Goal: Task Accomplishment & Management: Manage account settings

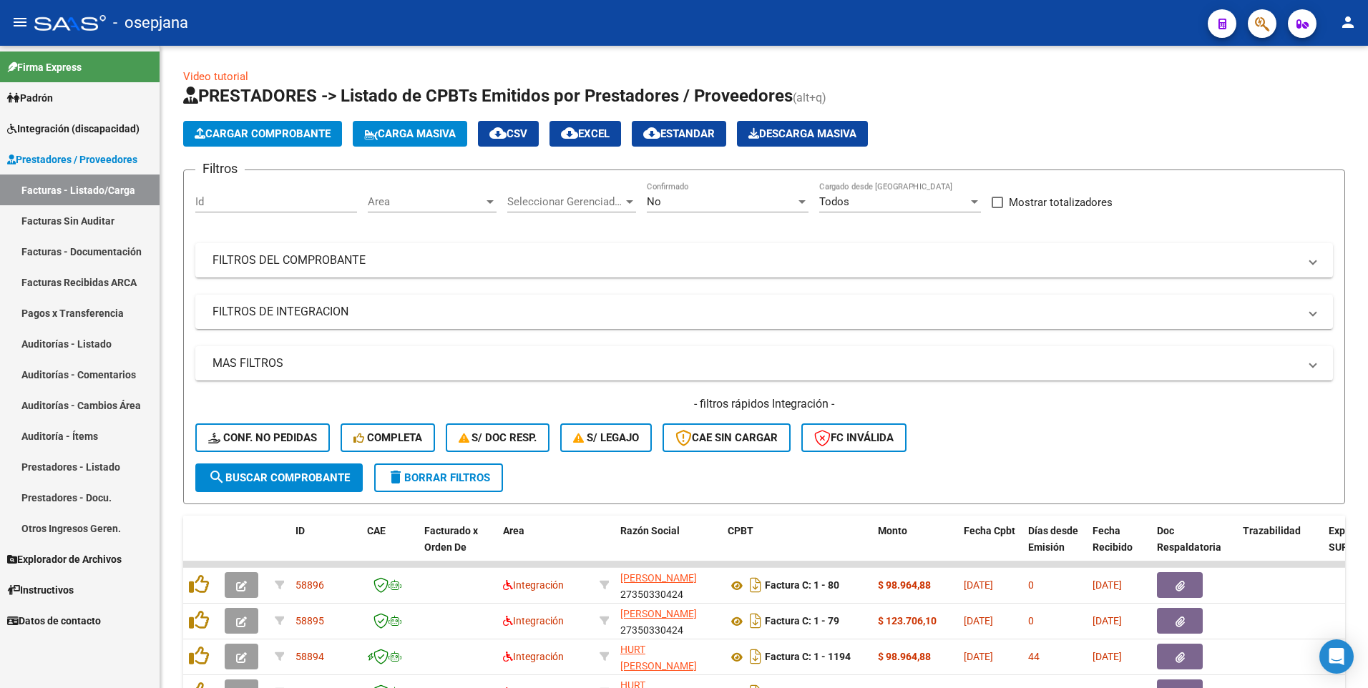
click at [54, 131] on span "Integración (discapacidad)" at bounding box center [73, 129] width 132 height 16
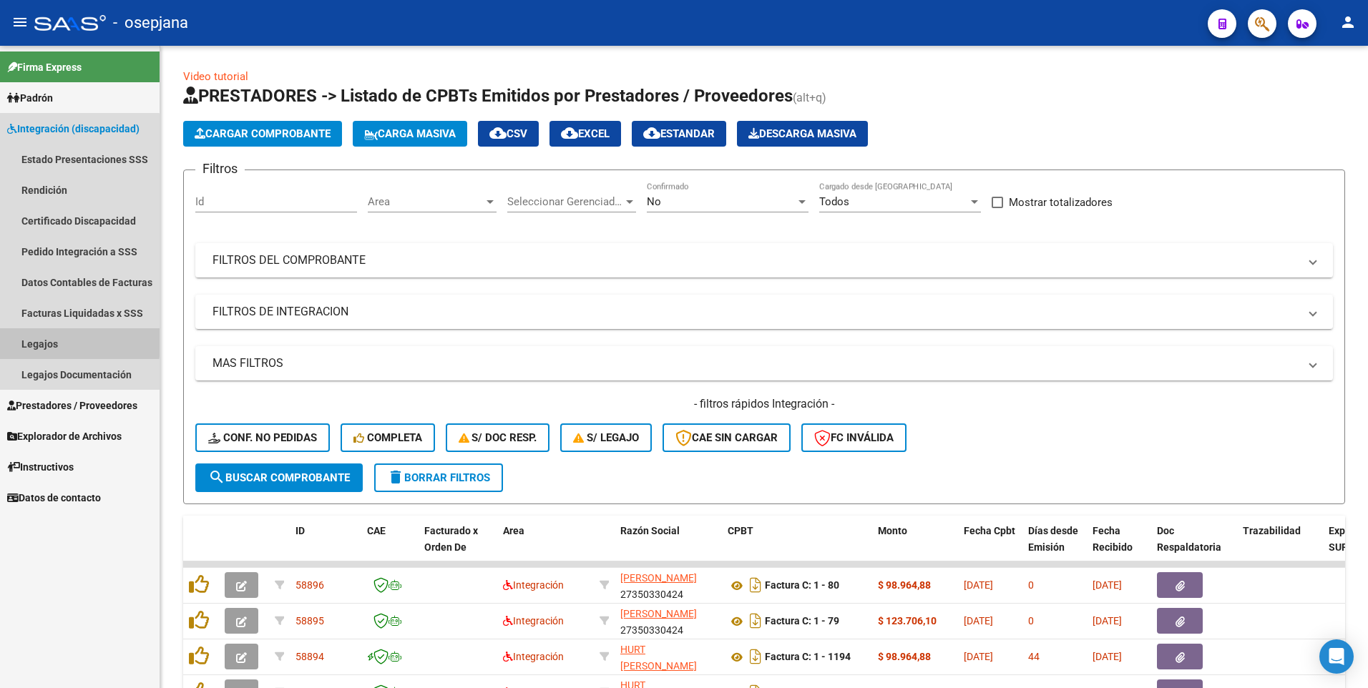
click at [40, 339] on link "Legajos" at bounding box center [80, 343] width 160 height 31
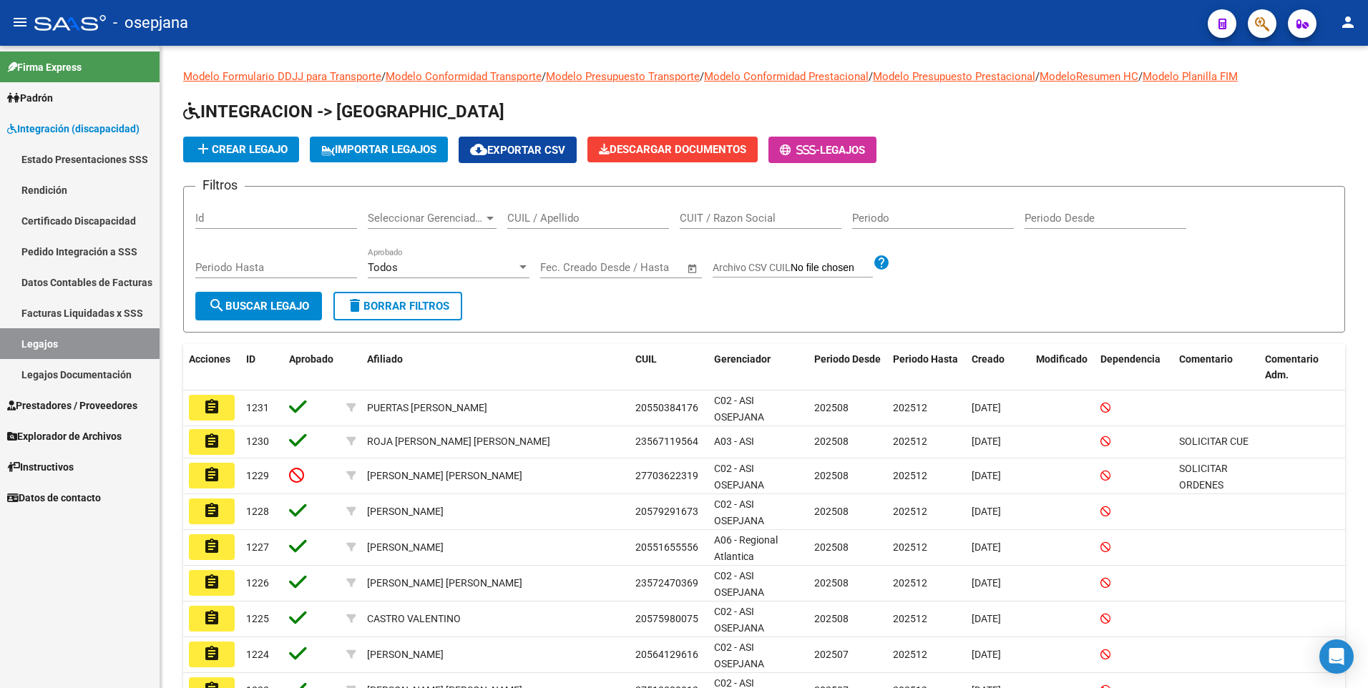
click at [216, 479] on mat-icon "assignment" at bounding box center [211, 474] width 17 height 17
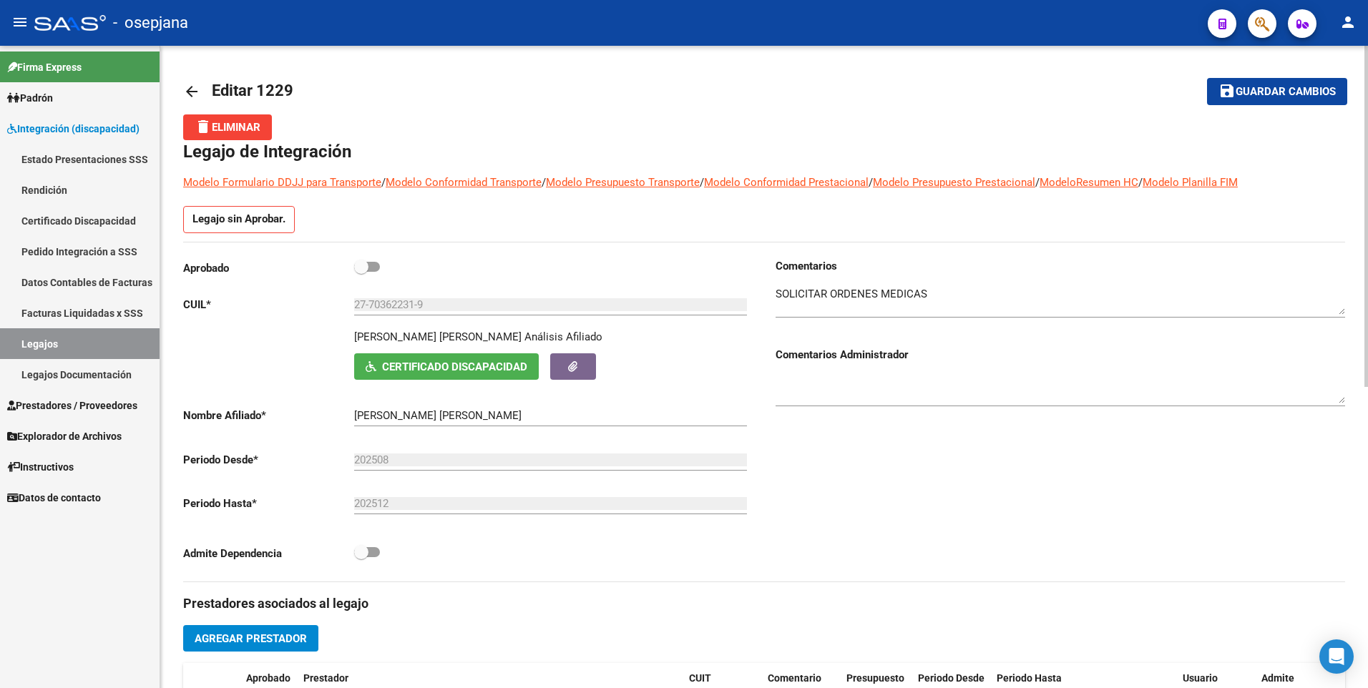
click at [191, 89] on mat-icon "arrow_back" at bounding box center [191, 91] width 17 height 17
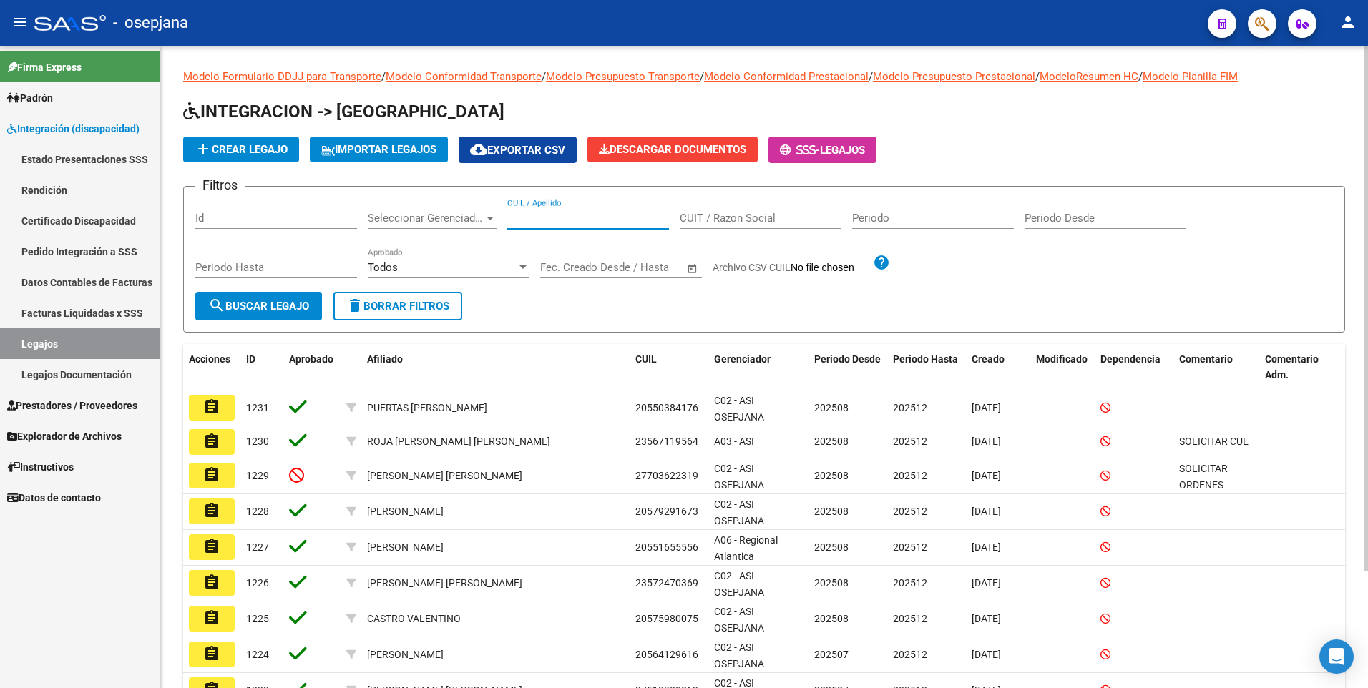
click at [564, 221] on input "CUIL / Apellido" at bounding box center [588, 218] width 162 height 13
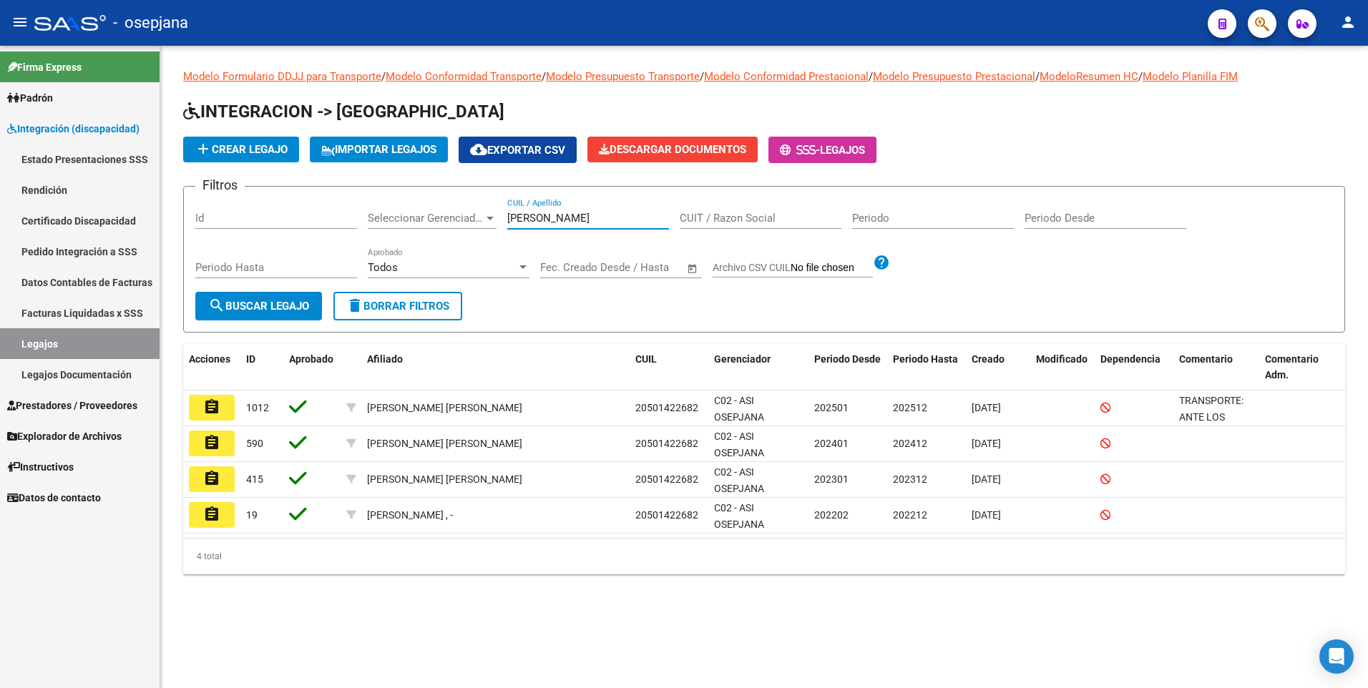
click at [562, 225] on input "[PERSON_NAME]" at bounding box center [588, 218] width 162 height 13
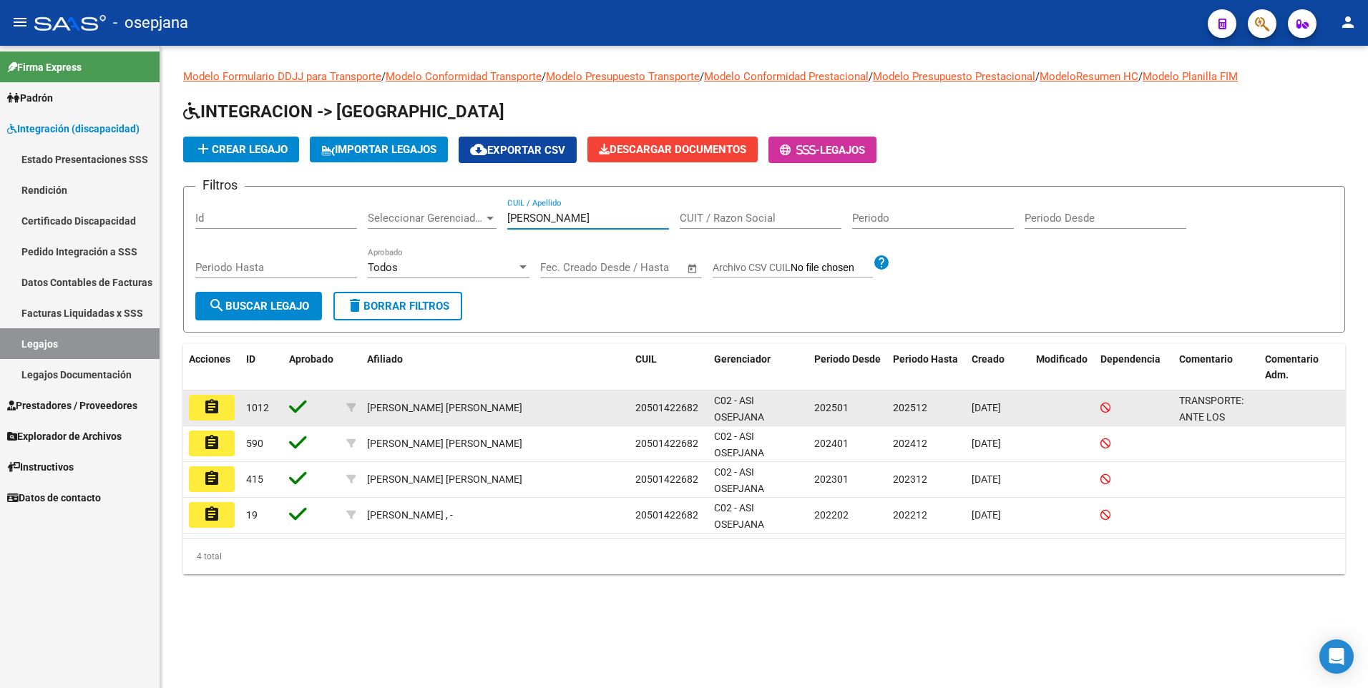
type input "[PERSON_NAME]"
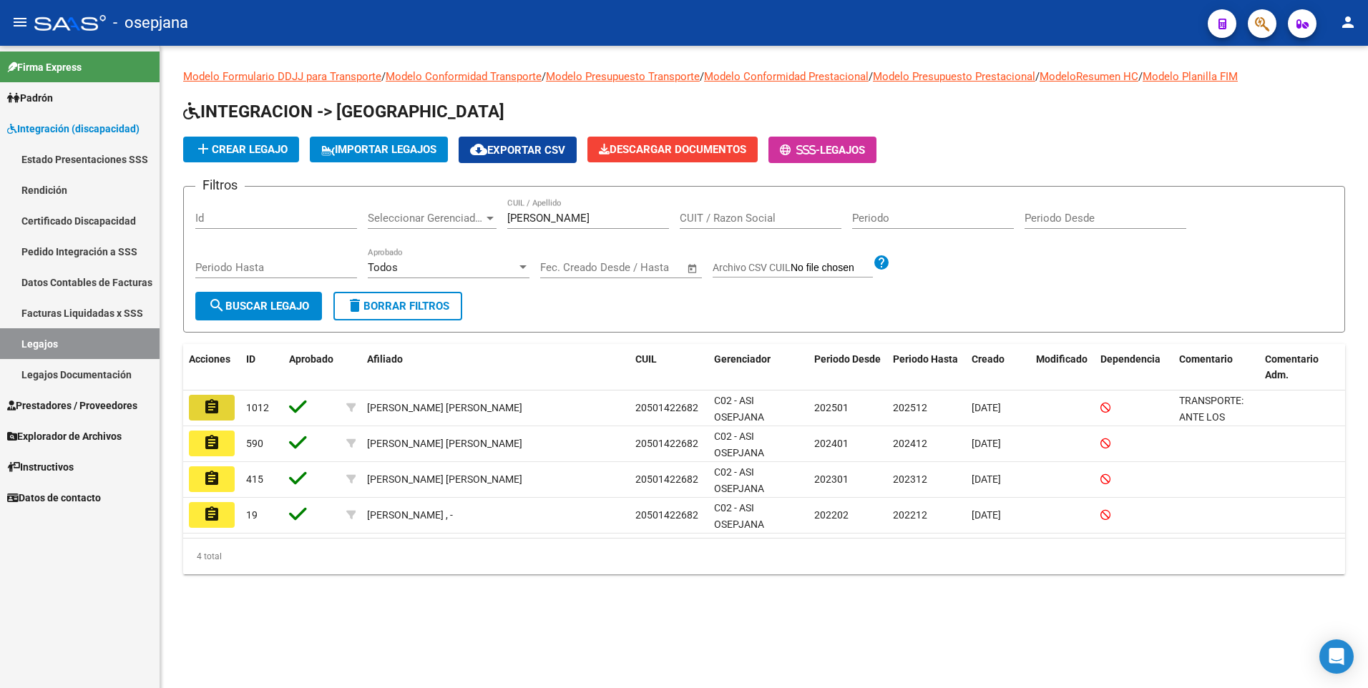
drag, startPoint x: 196, startPoint y: 414, endPoint x: 203, endPoint y: 415, distance: 7.2
click at [197, 414] on button "assignment" at bounding box center [212, 408] width 46 height 26
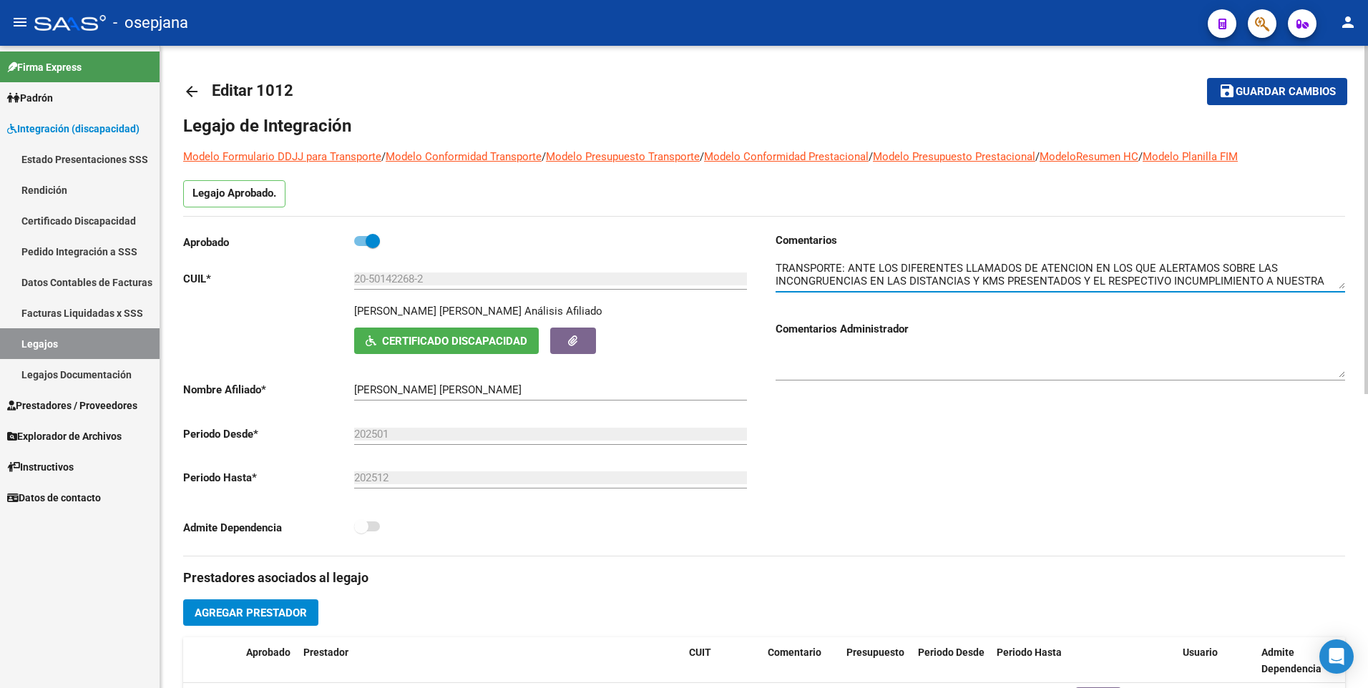
click at [1176, 265] on textarea at bounding box center [1059, 274] width 569 height 29
click at [1174, 269] on textarea at bounding box center [1059, 274] width 569 height 29
drag, startPoint x: 933, startPoint y: 281, endPoint x: 940, endPoint y: 283, distance: 7.3
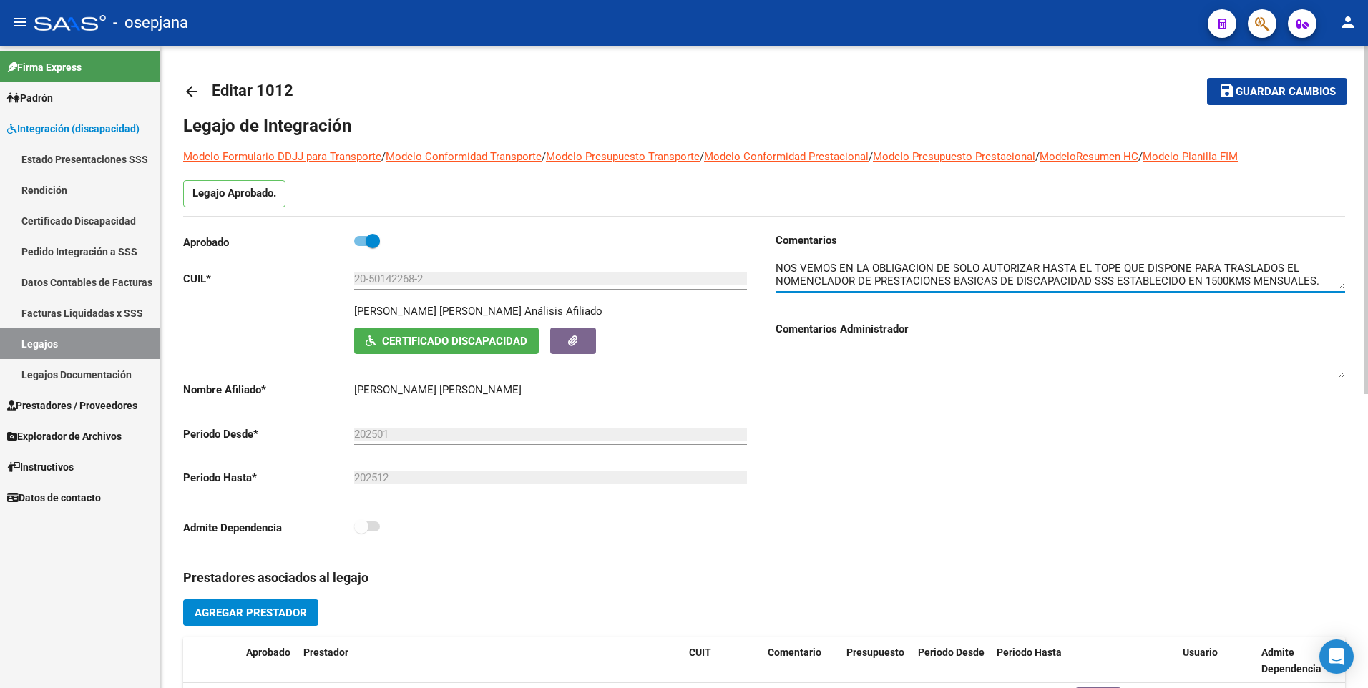
click at [933, 282] on textarea at bounding box center [1059, 274] width 569 height 29
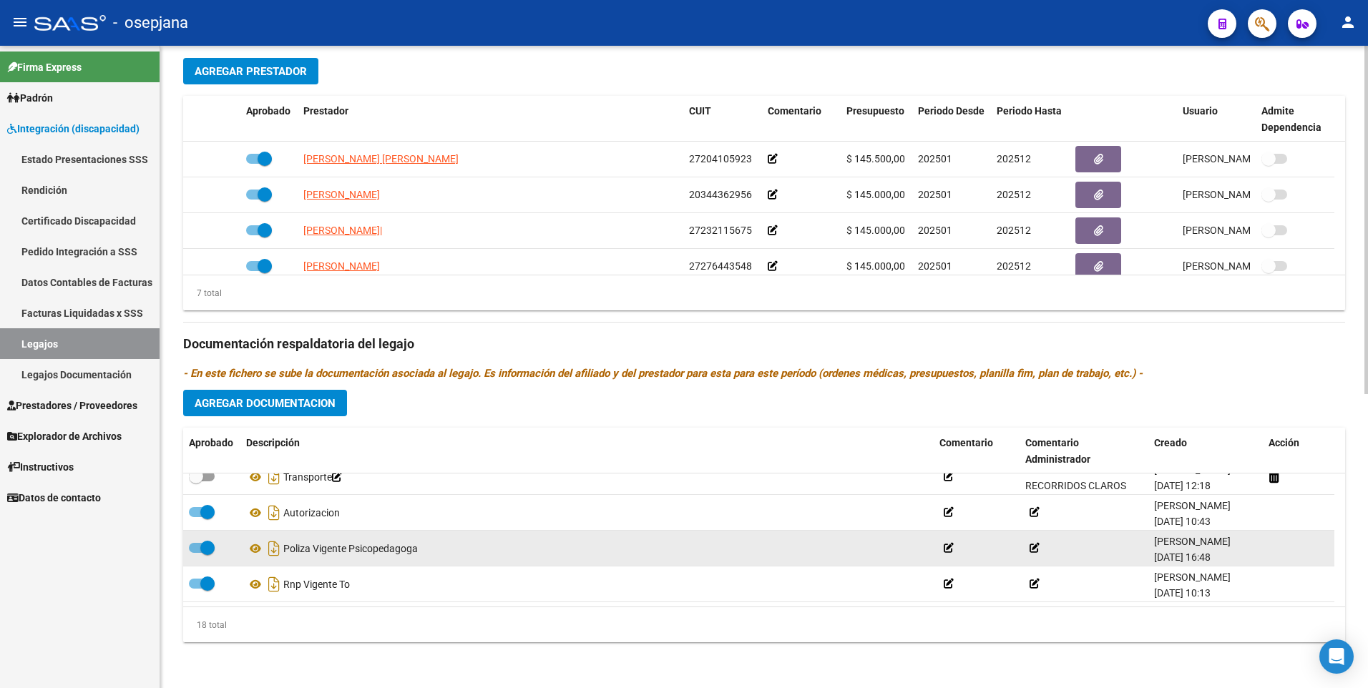
scroll to position [229, 0]
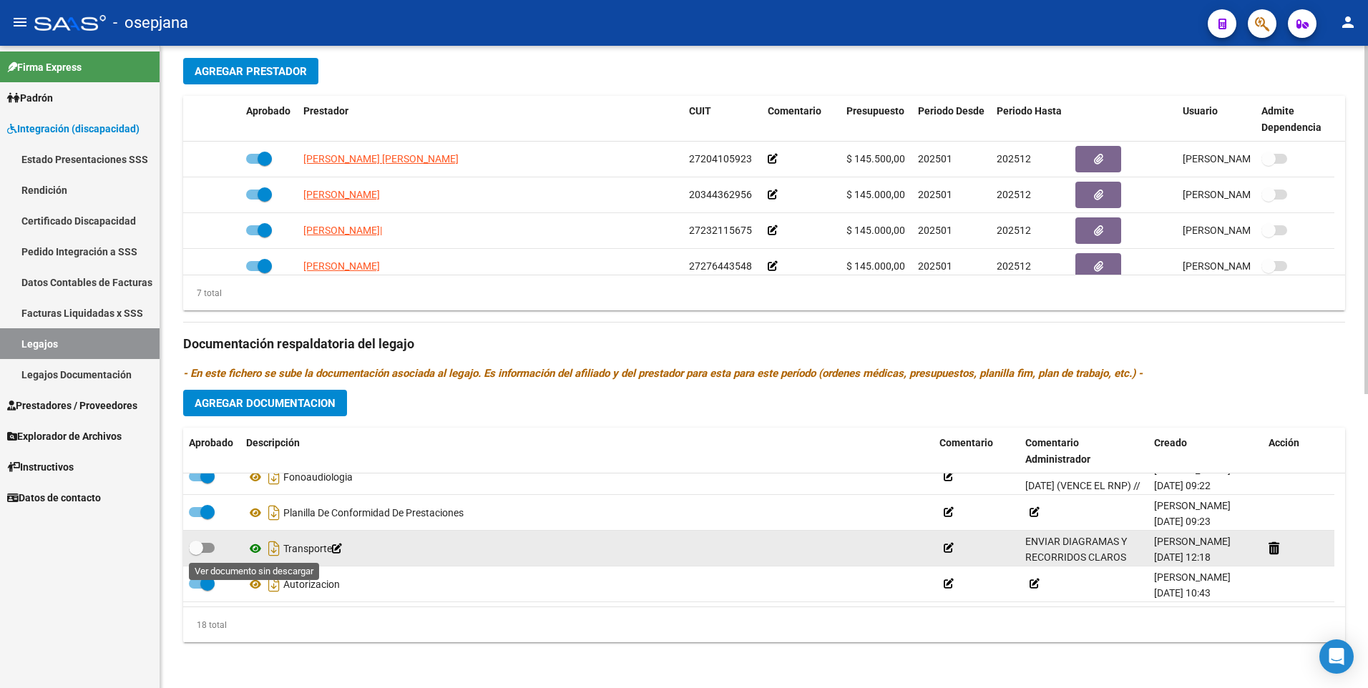
click at [257, 549] on icon at bounding box center [255, 548] width 19 height 17
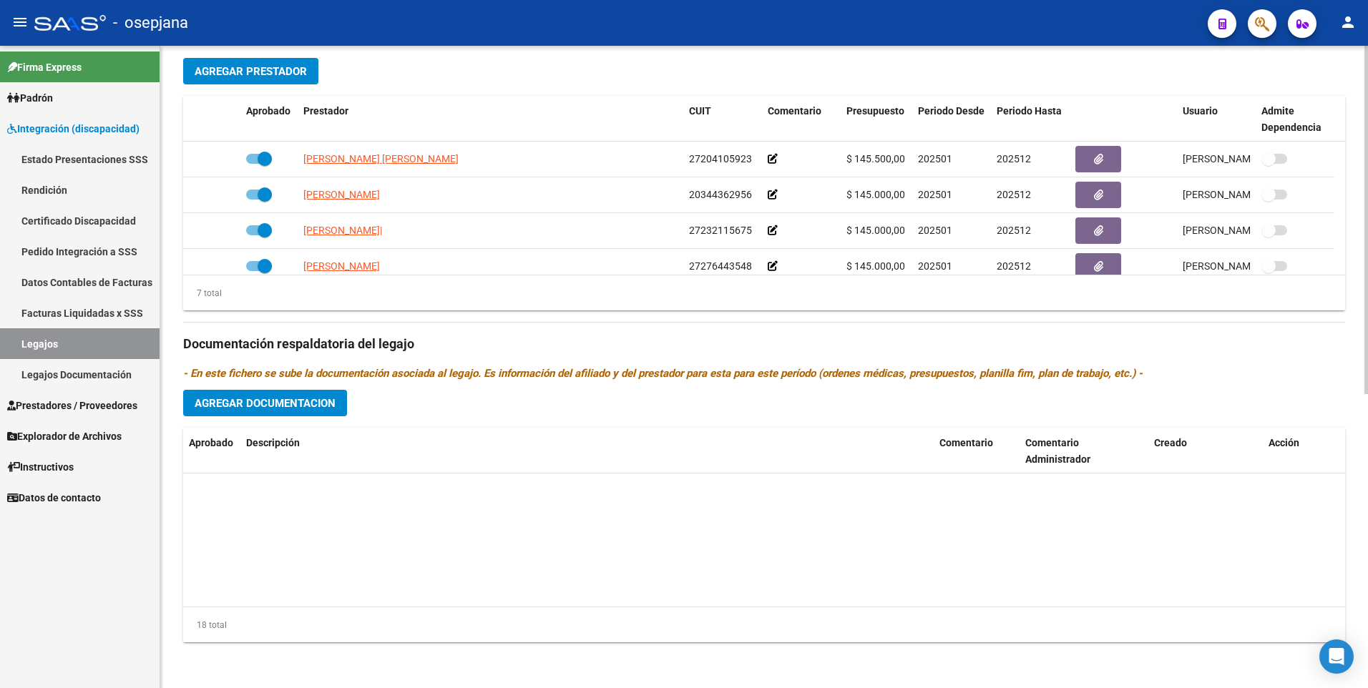
scroll to position [515, 0]
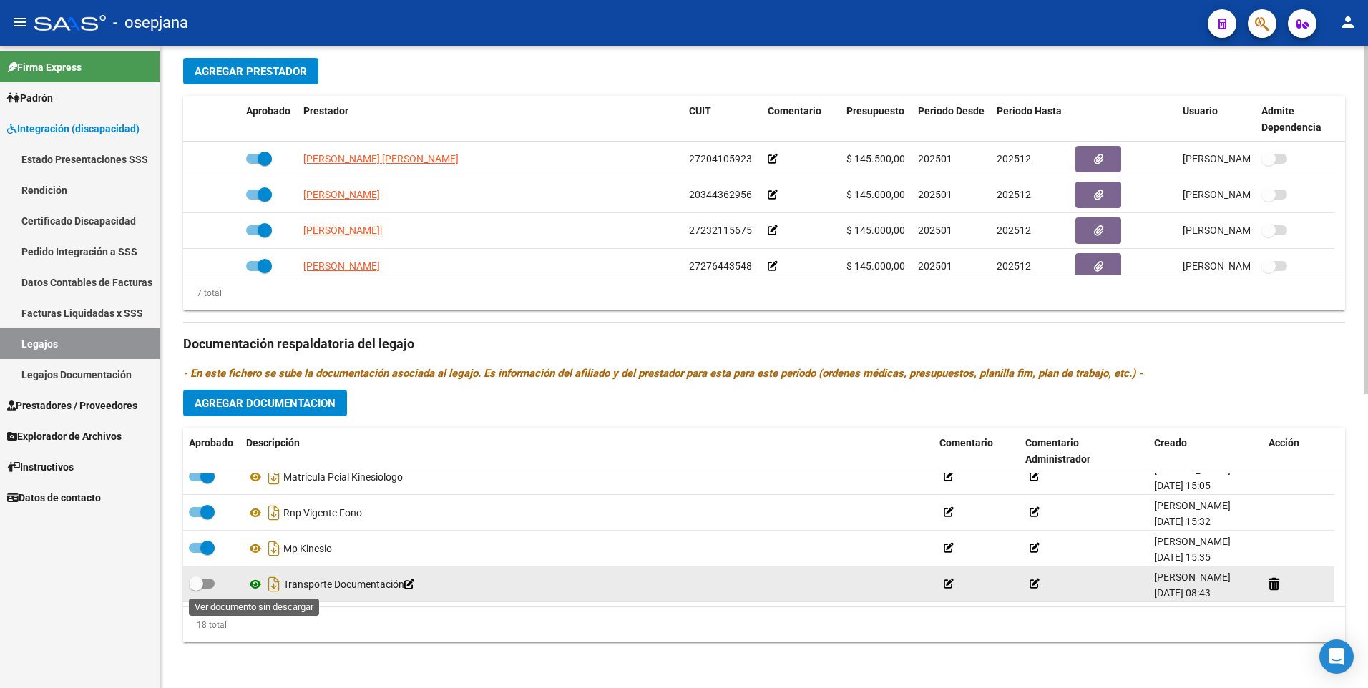
click at [256, 581] on icon at bounding box center [255, 584] width 19 height 17
click at [256, 584] on icon at bounding box center [255, 584] width 19 height 17
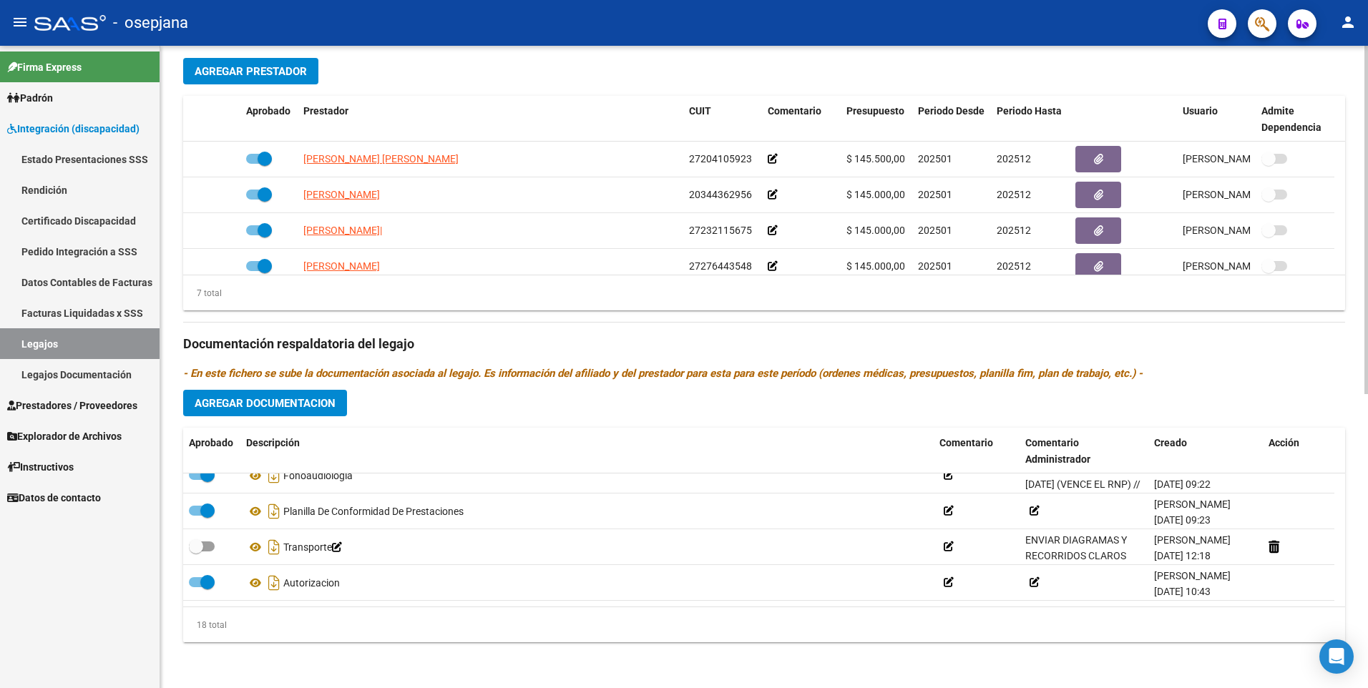
scroll to position [229, 0]
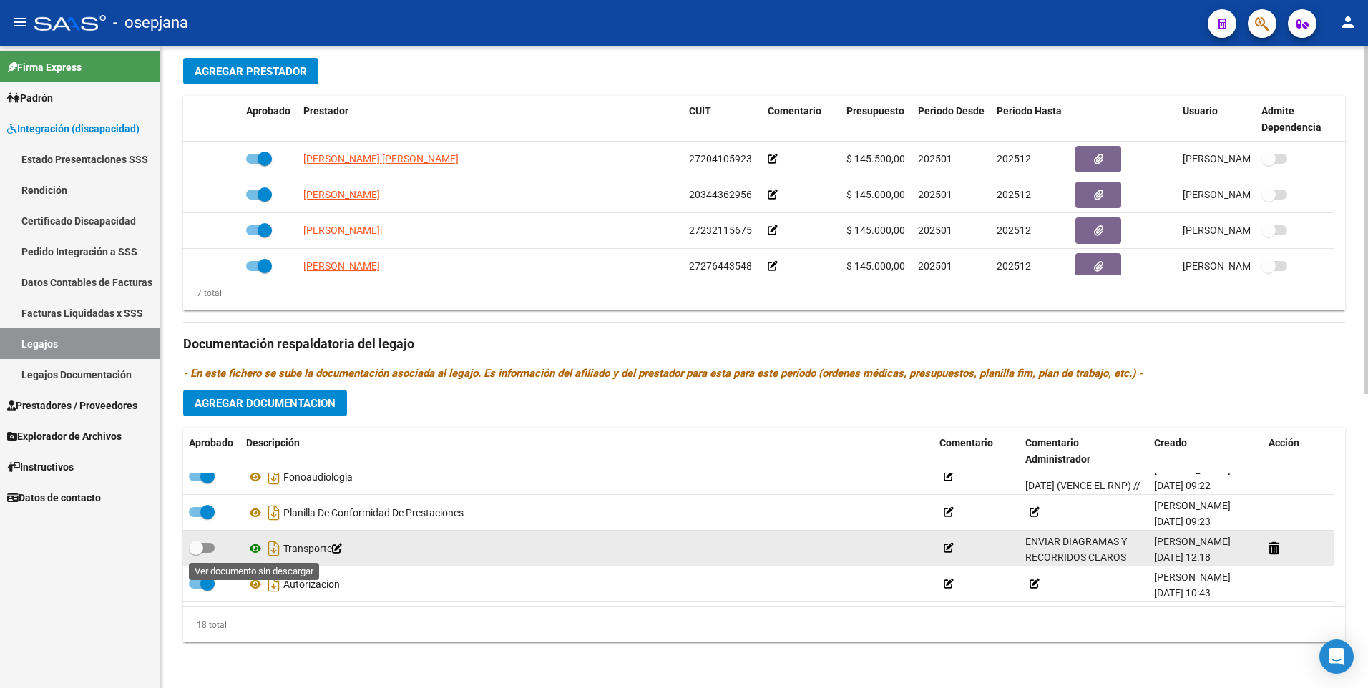
click at [250, 547] on icon at bounding box center [255, 548] width 19 height 17
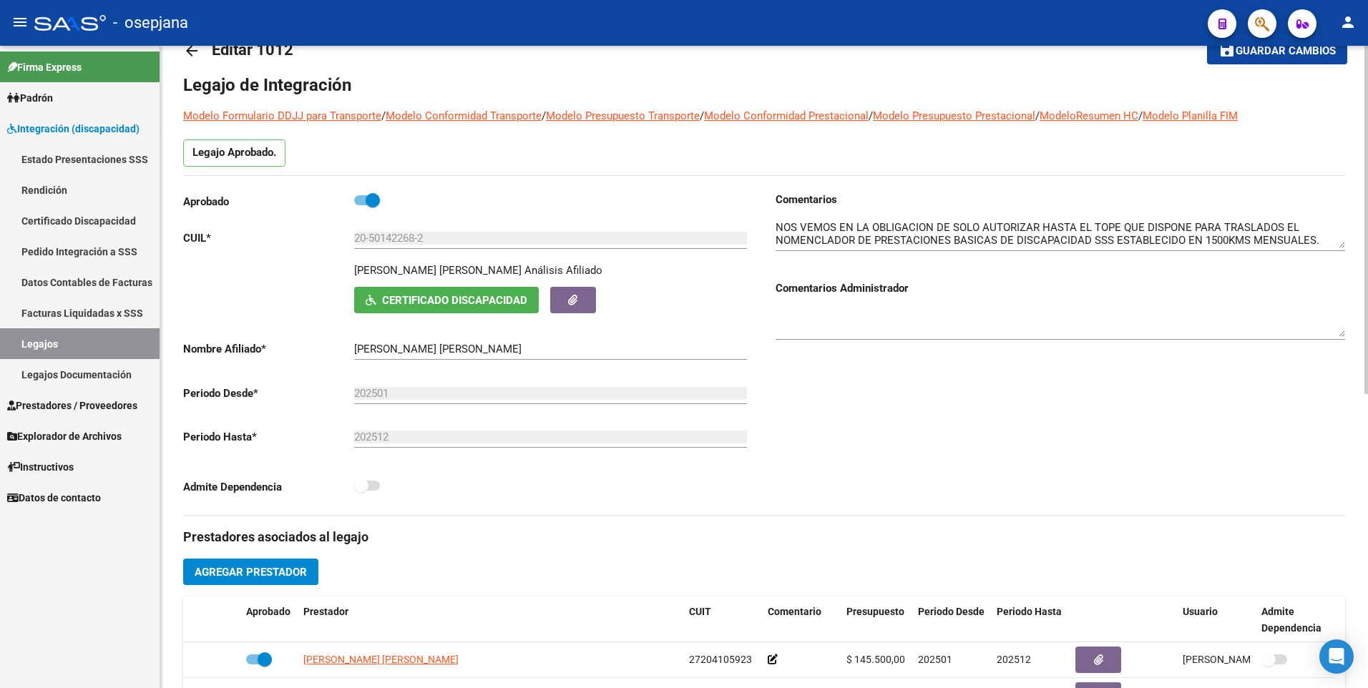
scroll to position [0, 0]
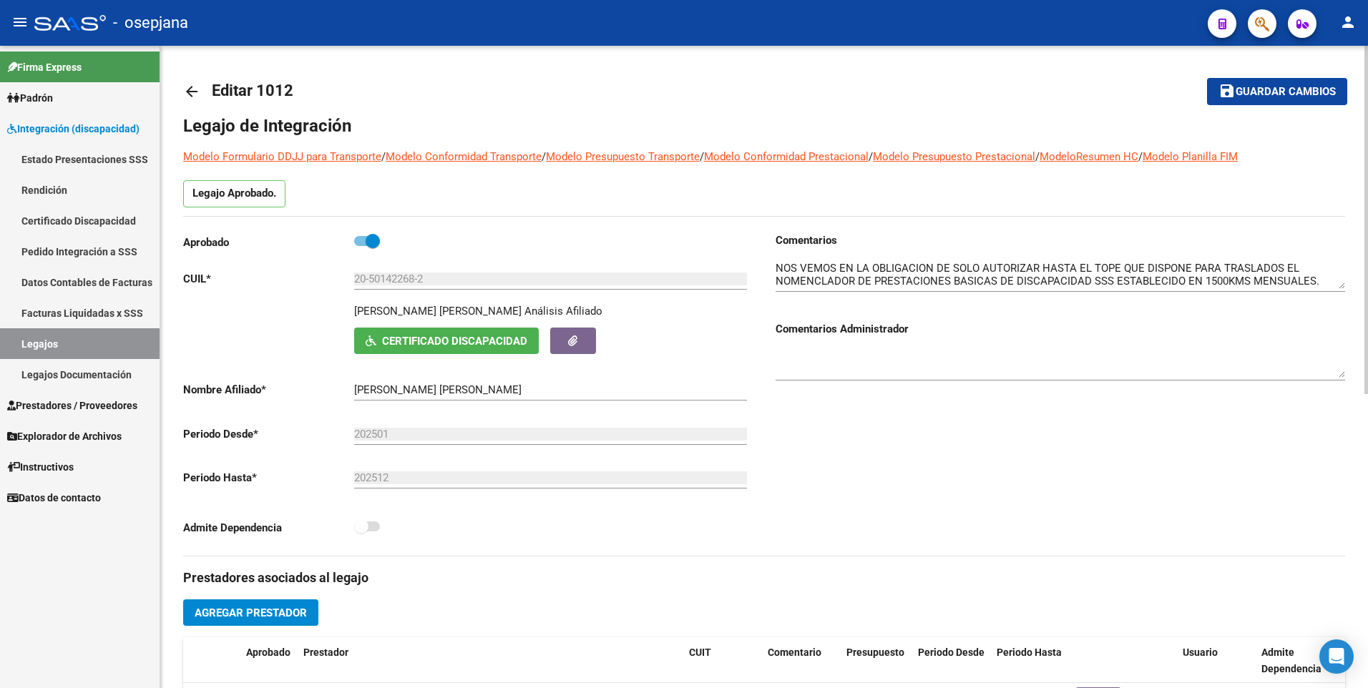
click at [192, 91] on mat-icon "arrow_back" at bounding box center [191, 91] width 17 height 17
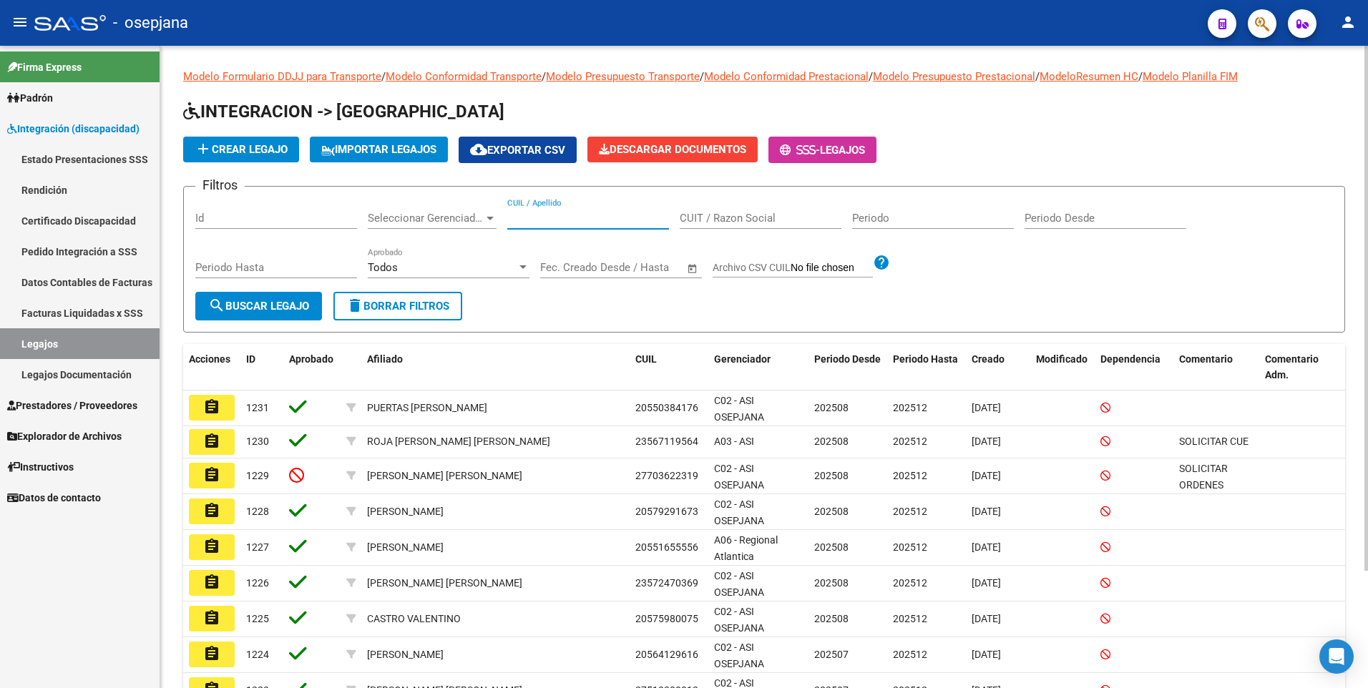
click at [579, 217] on input "CUIL / Apellido" at bounding box center [588, 218] width 162 height 13
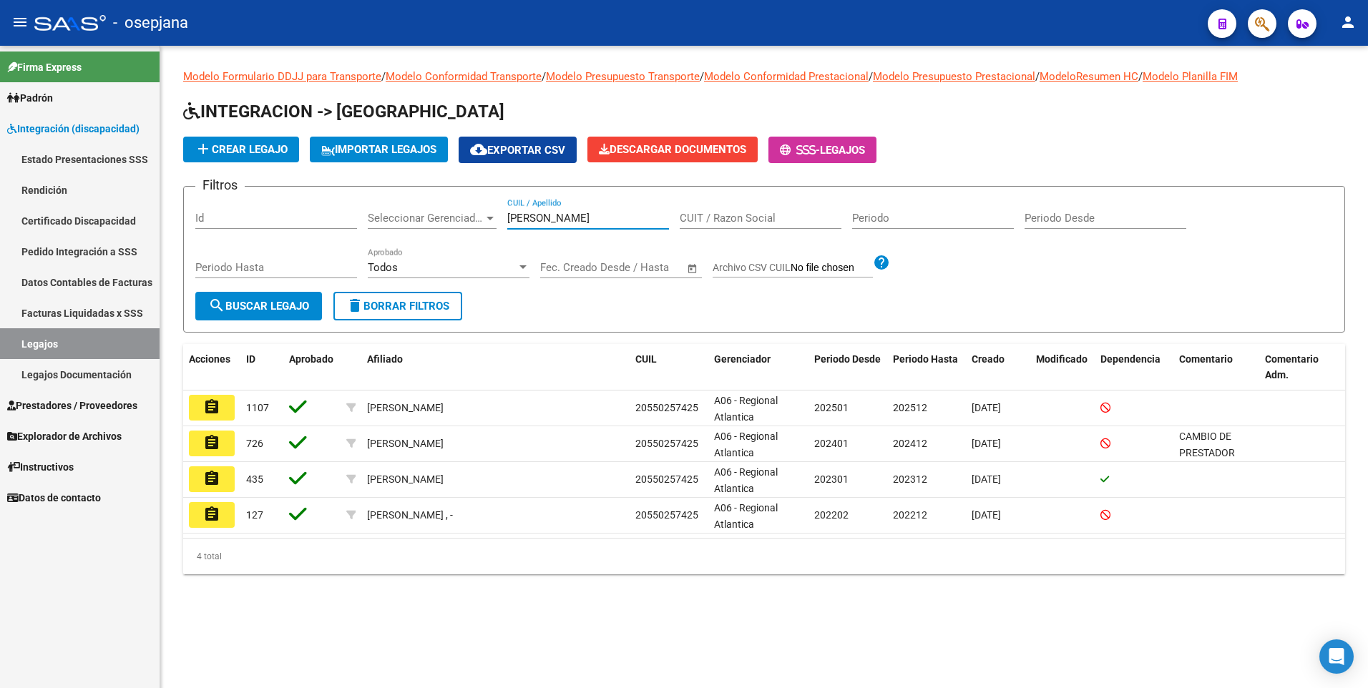
click at [562, 217] on input "[PERSON_NAME]" at bounding box center [588, 218] width 162 height 13
type input "D"
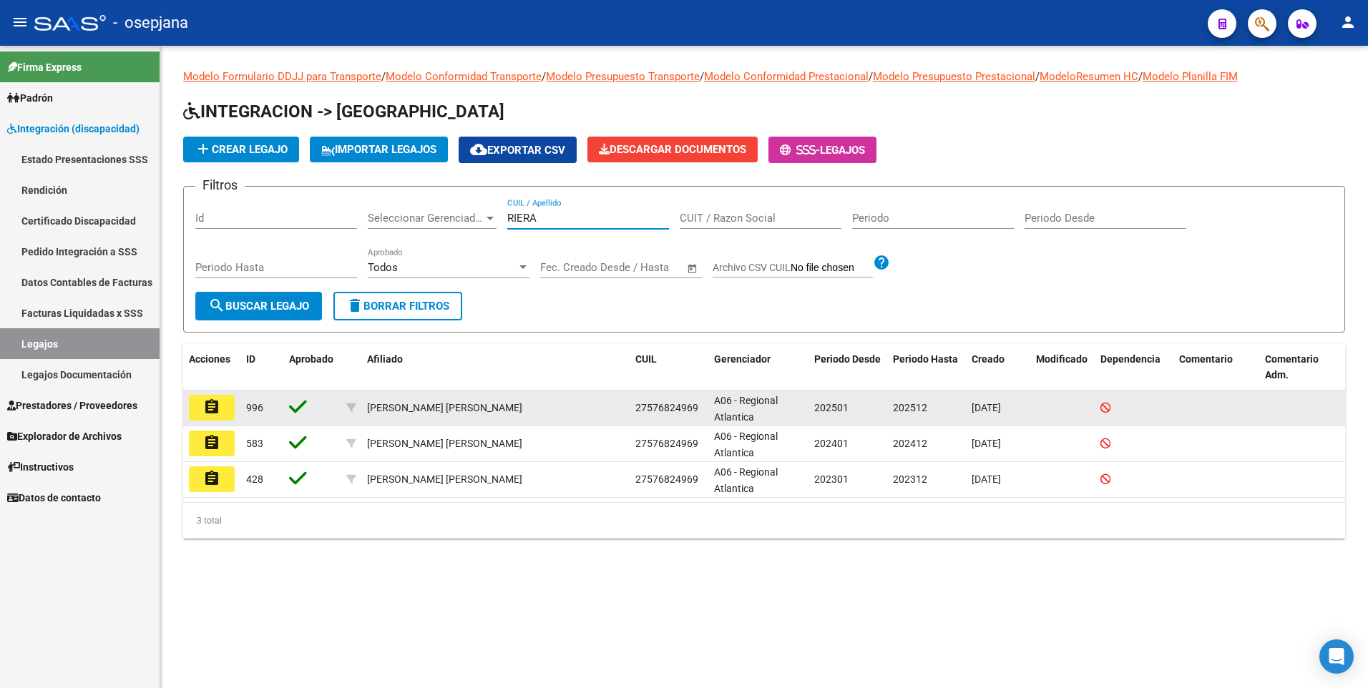
type input "RIERA"
click at [208, 413] on mat-icon "assignment" at bounding box center [211, 406] width 17 height 17
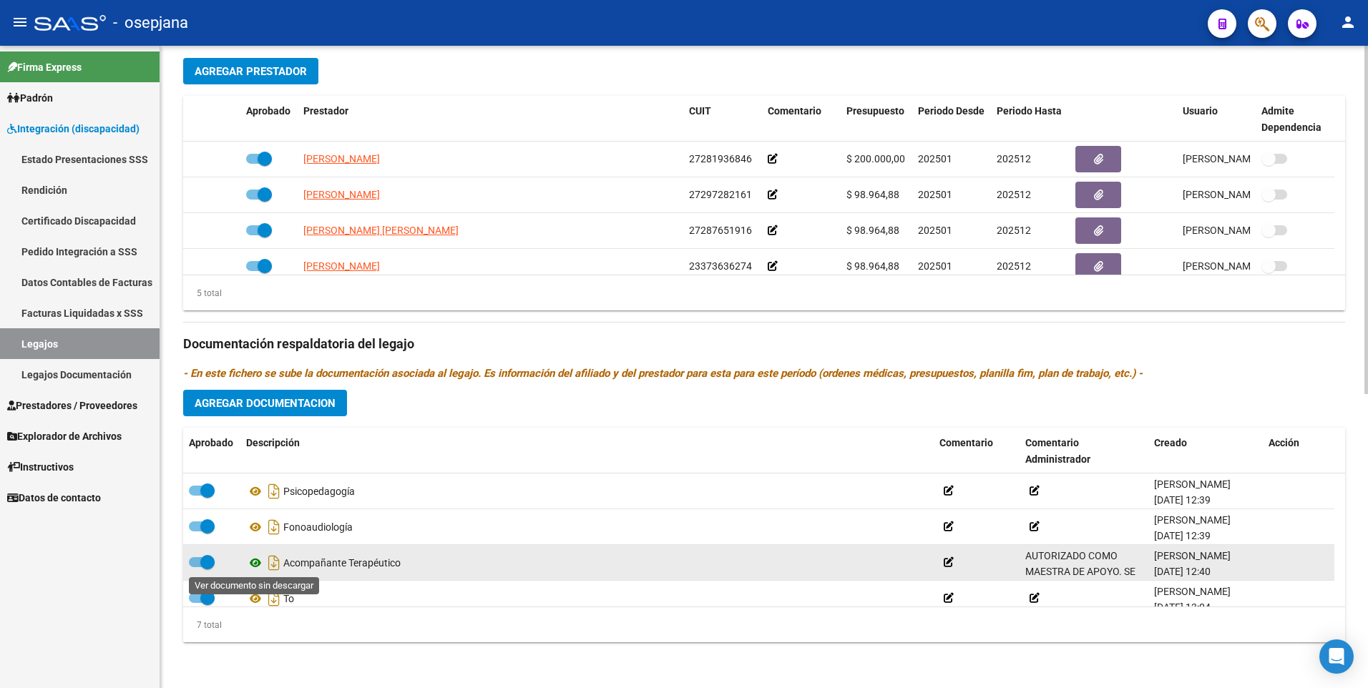
click at [252, 562] on icon at bounding box center [255, 562] width 19 height 17
click at [1049, 560] on span "AUTORIZADO COMO MAESTRA DE APOYO. SE AUTORIZA AL VALOR DEL MODULO NOMENCLADO CO…" at bounding box center [1082, 588] width 115 height 77
click at [1047, 559] on span "AUTORIZADO COMO MAESTRA DE APOYO. SE AUTORIZA AL VALOR DEL MODULO NOMENCLADO CO…" at bounding box center [1082, 588] width 115 height 77
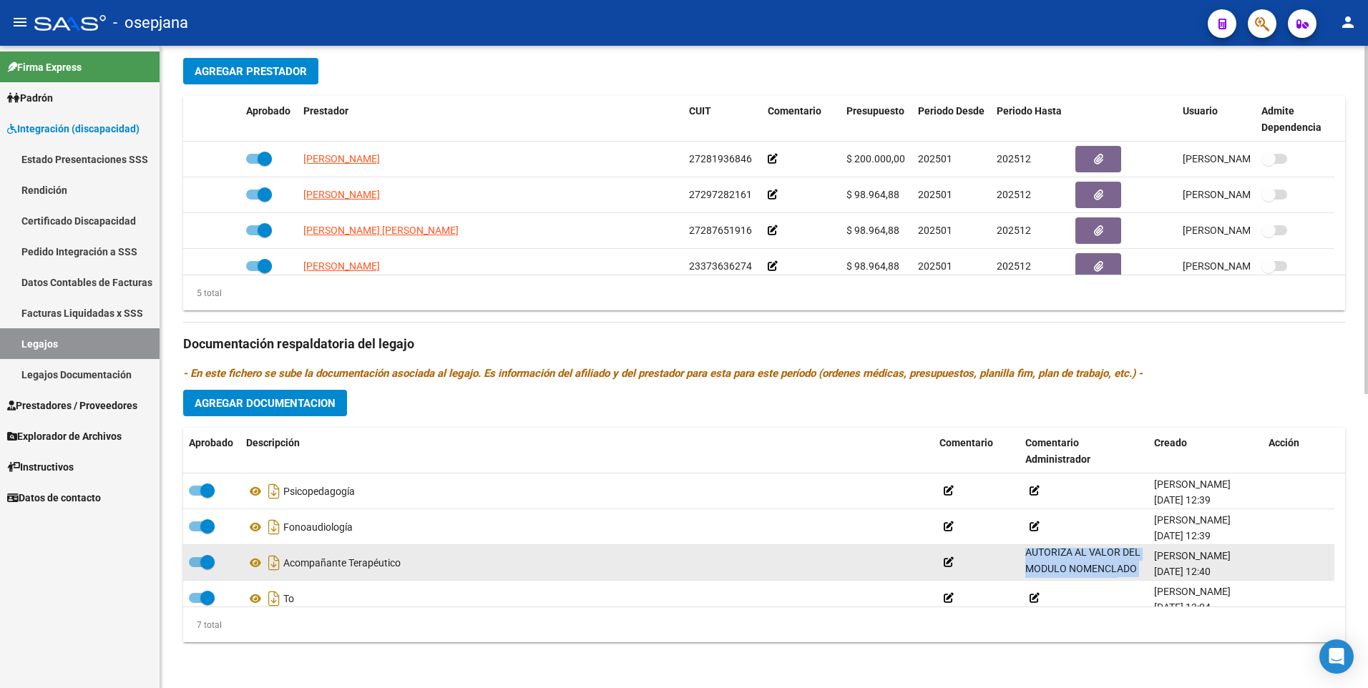
scroll to position [51, 0]
click at [1127, 569] on icon at bounding box center [1122, 570] width 10 height 10
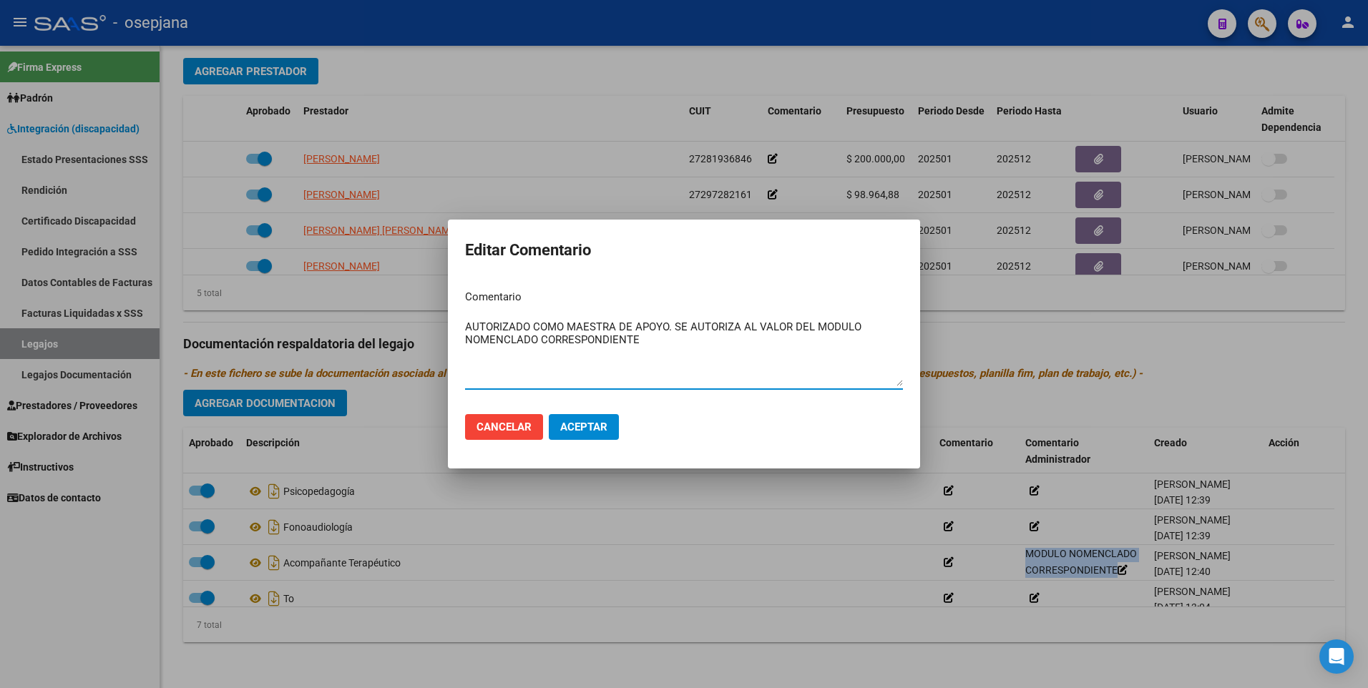
click at [351, 623] on div at bounding box center [684, 344] width 1368 height 688
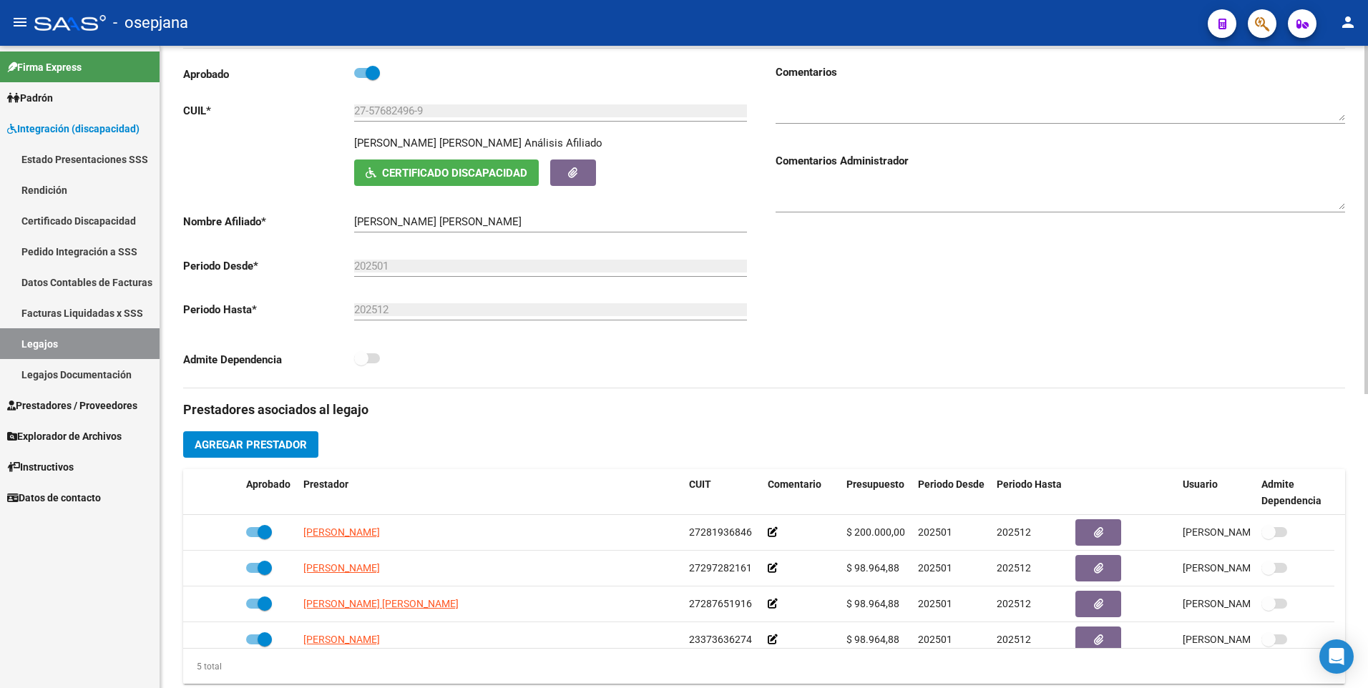
scroll to position [0, 0]
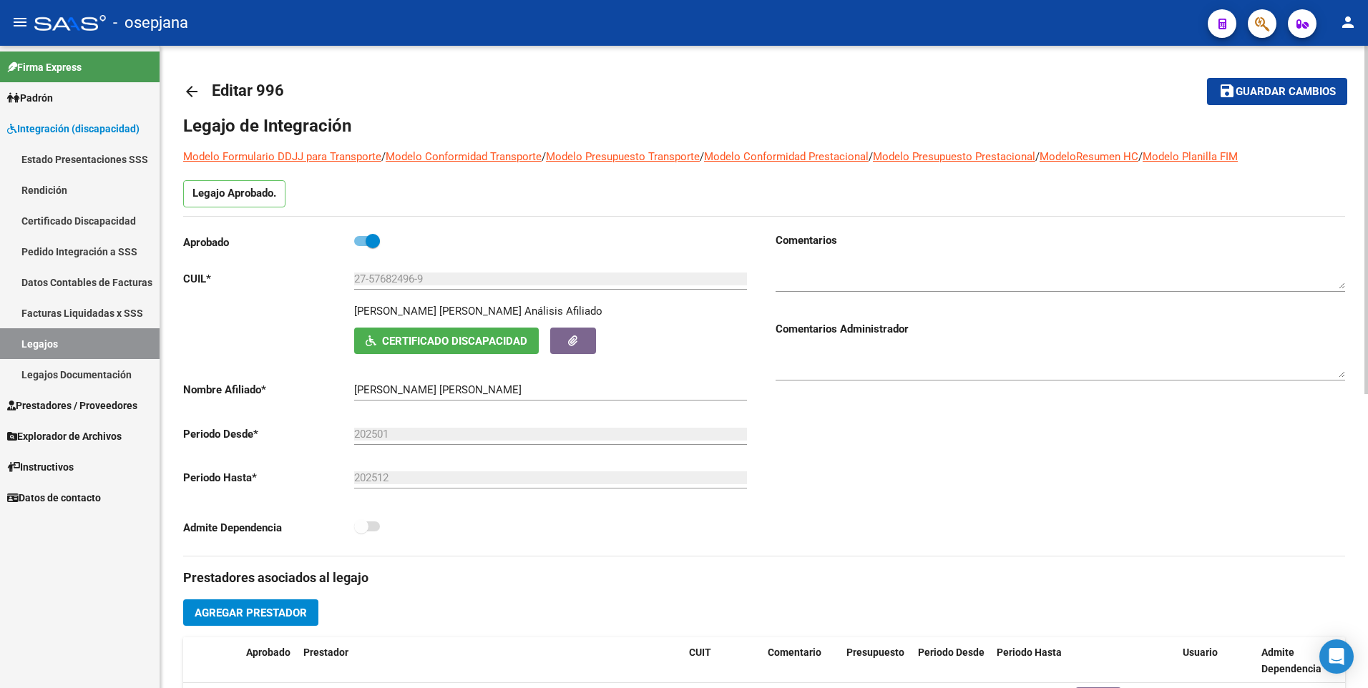
click at [187, 97] on mat-icon "arrow_back" at bounding box center [191, 91] width 17 height 17
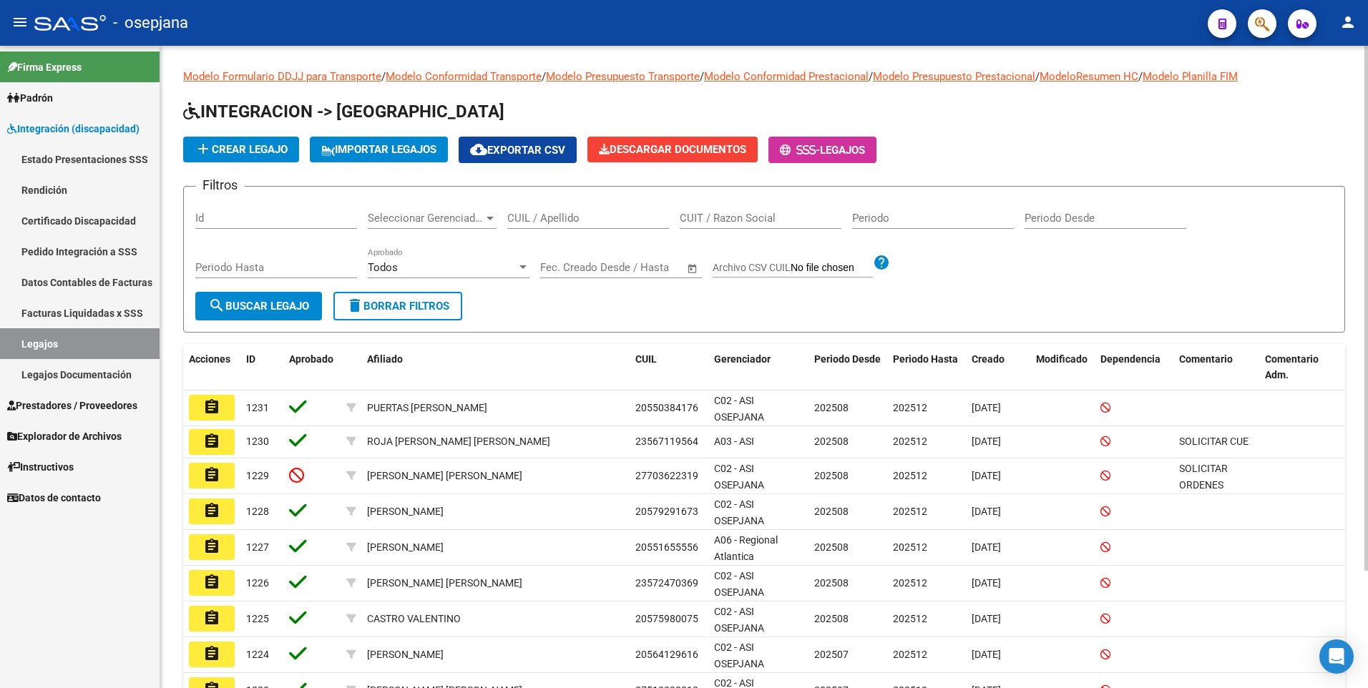
click at [564, 218] on input "CUIL / Apellido" at bounding box center [588, 218] width 162 height 13
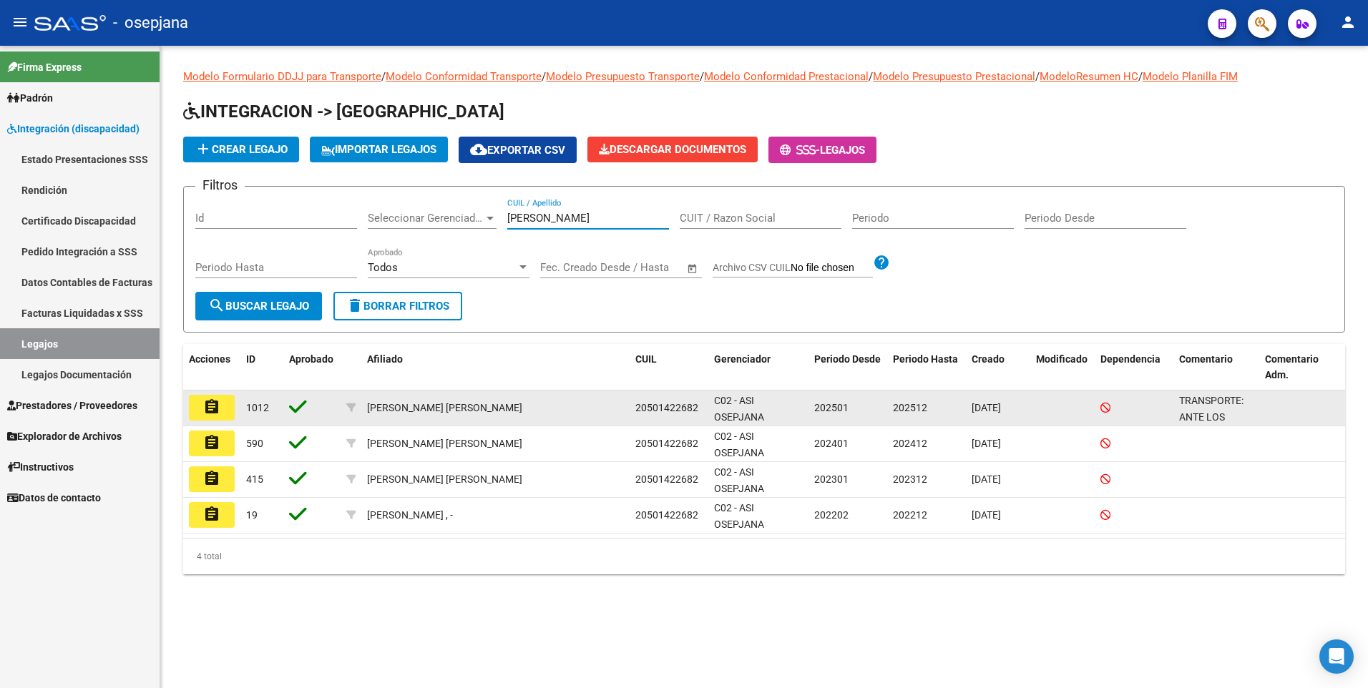
type input "[PERSON_NAME]"
click at [212, 419] on button "assignment" at bounding box center [212, 408] width 46 height 26
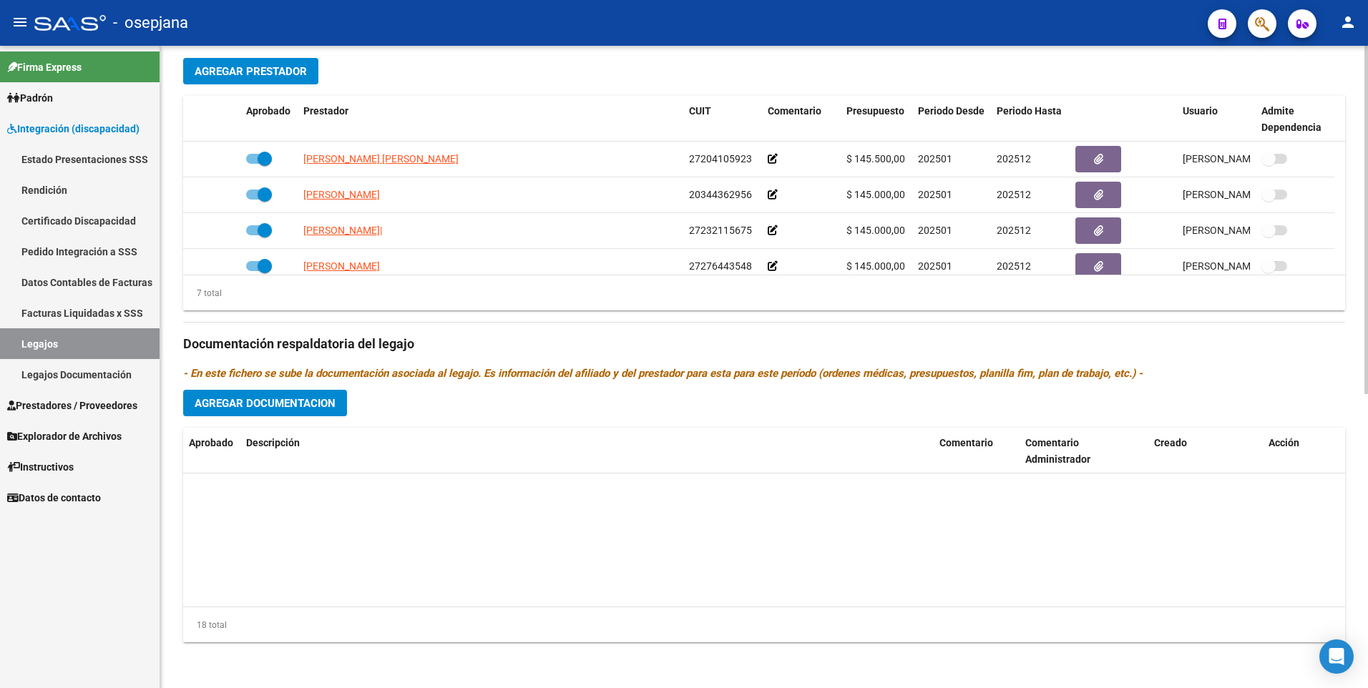
scroll to position [515, 0]
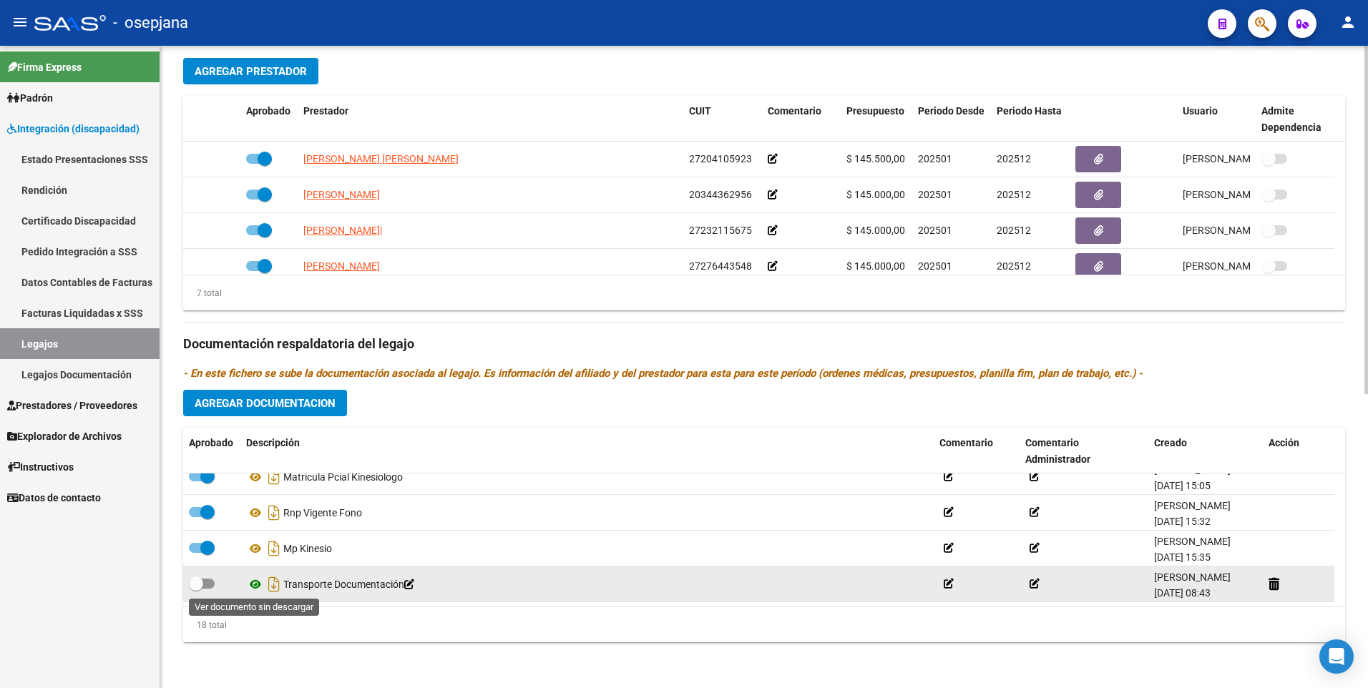
click at [258, 584] on icon at bounding box center [255, 584] width 19 height 17
click at [209, 584] on span at bounding box center [202, 584] width 26 height 10
click at [196, 589] on input "checkbox" at bounding box center [195, 589] width 1 height 1
checkbox input "true"
click at [952, 587] on icon at bounding box center [949, 584] width 10 height 10
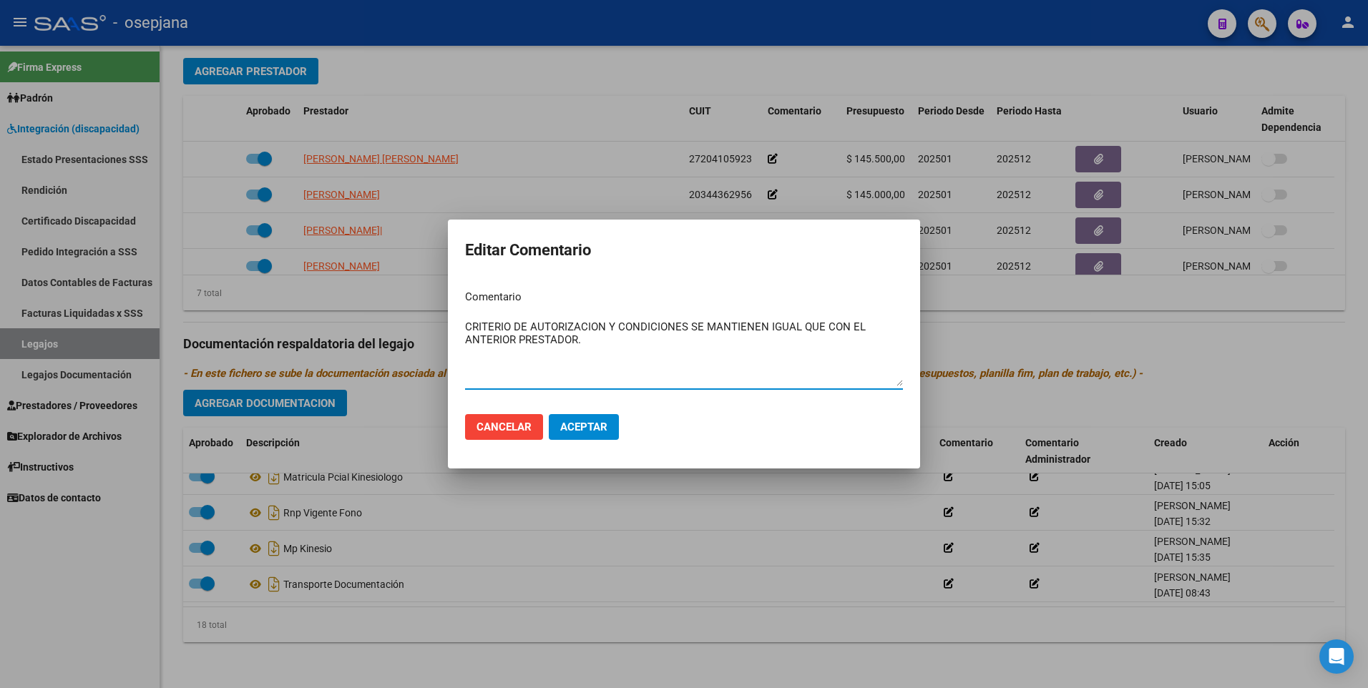
type textarea "CRITERIO DE AUTORIZACION Y CONDICIONES SE MANTIENEN IGUAL QUE CON EL ANTERIOR P…"
click at [588, 426] on span "Aceptar" at bounding box center [583, 427] width 47 height 13
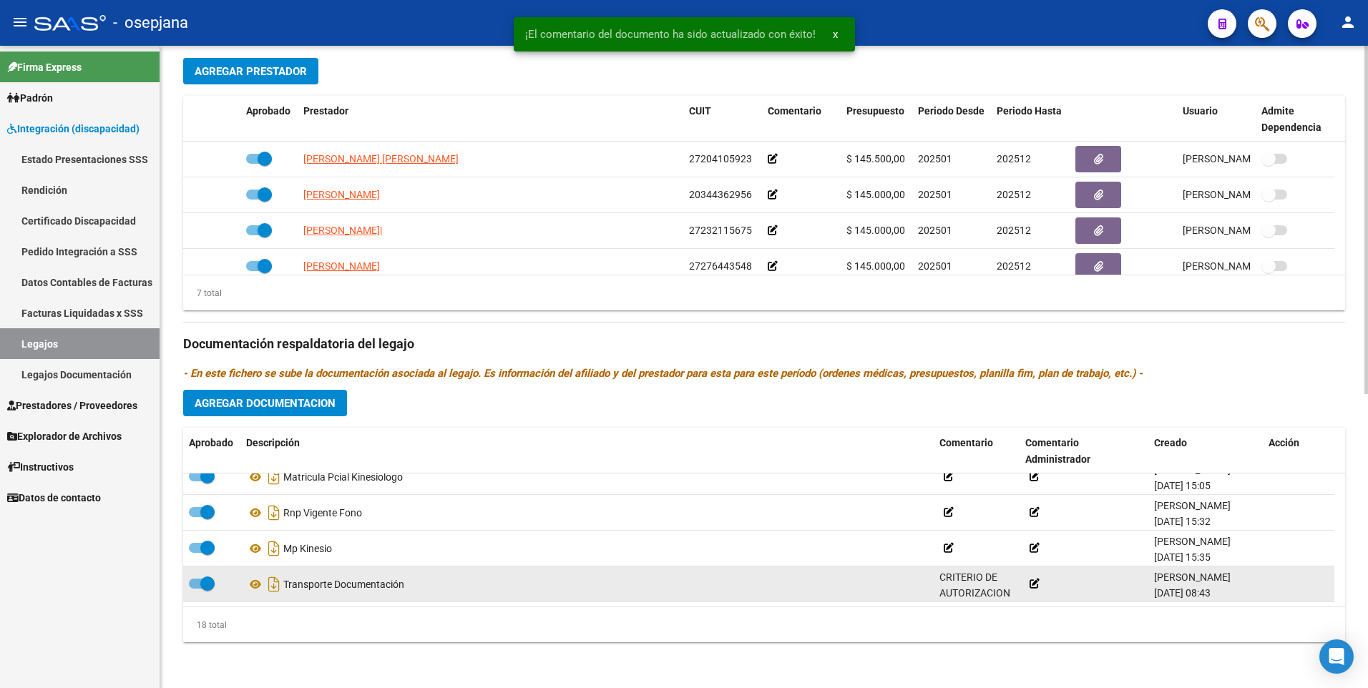
click at [1036, 585] on icon at bounding box center [1034, 584] width 10 height 10
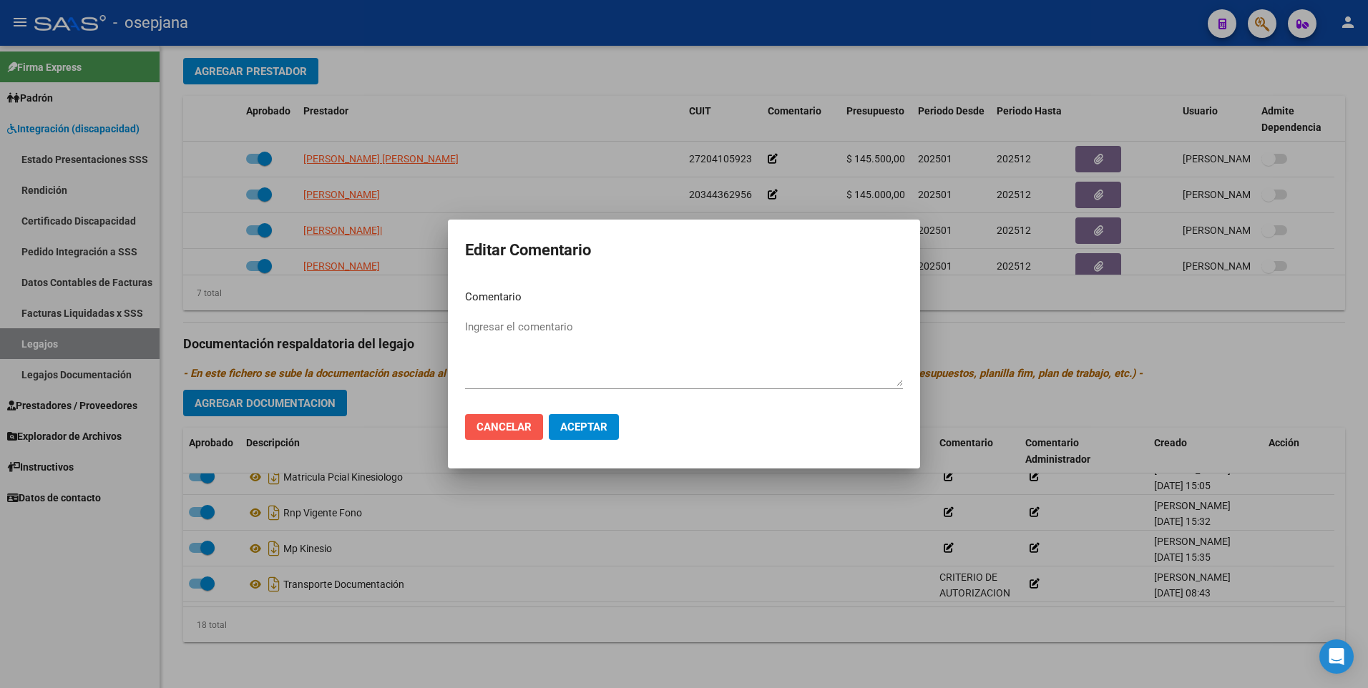
click at [499, 427] on span "Cancelar" at bounding box center [503, 427] width 55 height 13
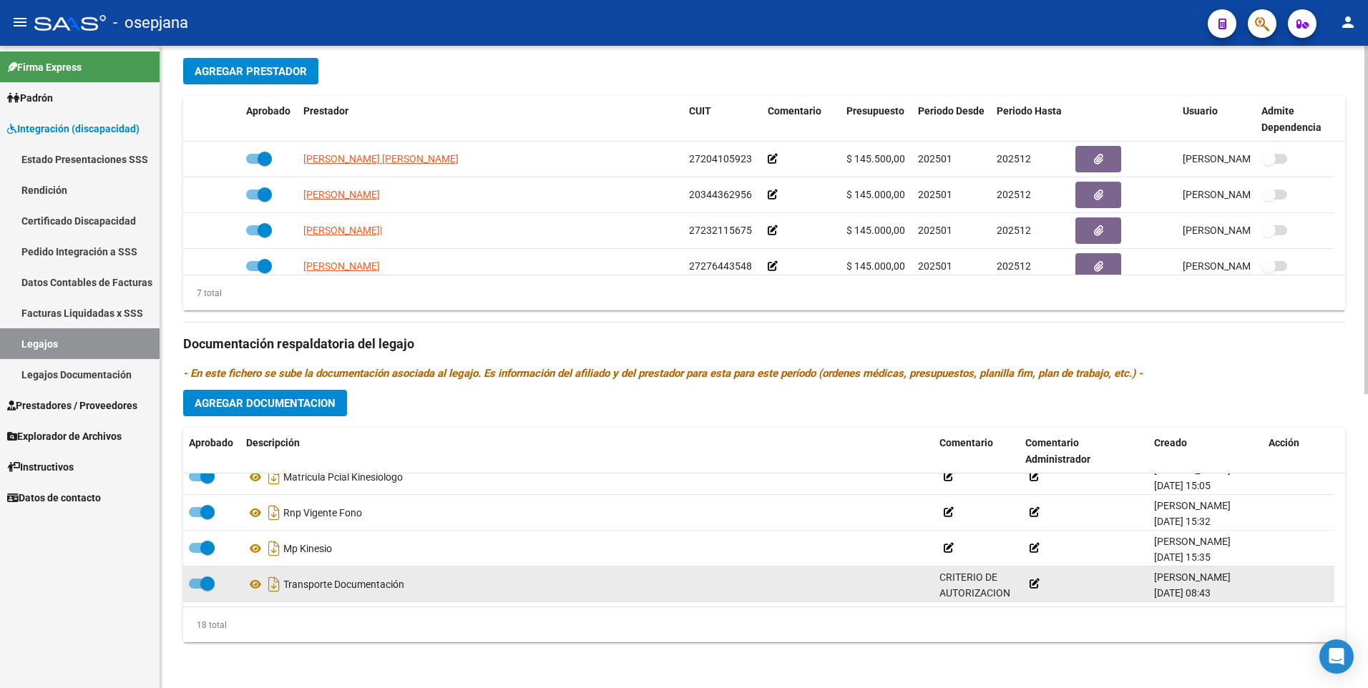
click at [957, 582] on span "CRITERIO DE AUTORIZACION Y CONDICIONES SE MANTIENEN IGUAL QUE CON EL ANTERIOR P…" at bounding box center [975, 626] width 73 height 109
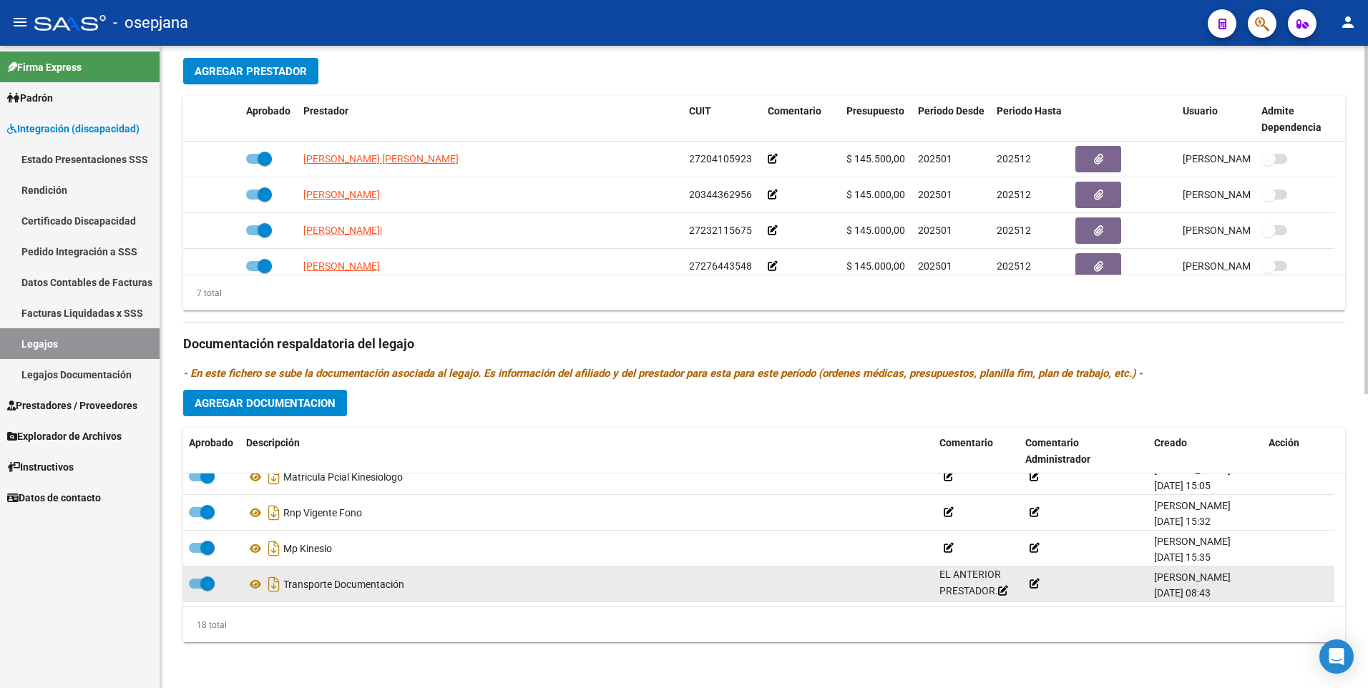
click at [998, 590] on icon at bounding box center [1003, 591] width 10 height 10
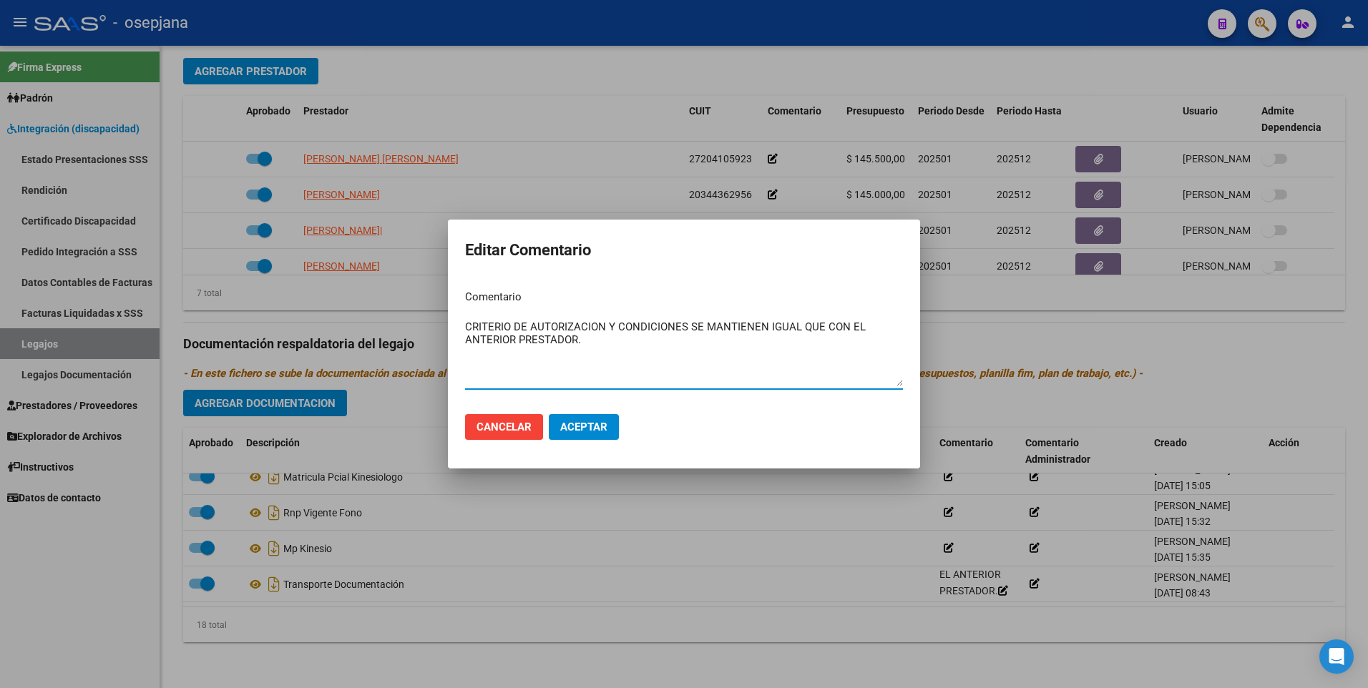
click at [469, 325] on textarea "CRITERIO DE AUTORIZACION Y CONDICIONES SE MANTIENEN IGUAL QUE CON EL ANTERIOR P…" at bounding box center [684, 352] width 438 height 67
click at [468, 326] on textarea "CRITERIO DE AUTORIZACION Y CONDICIONES SE MANTIENEN IGUAL QUE CON EL ANTERIOR P…" at bounding box center [684, 352] width 438 height 67
type textarea "SOLICITAR PLANILLA DE CAMBIO DE PRESTADOR. CRITERIO DE AUTORIZACION Y CONDICION…"
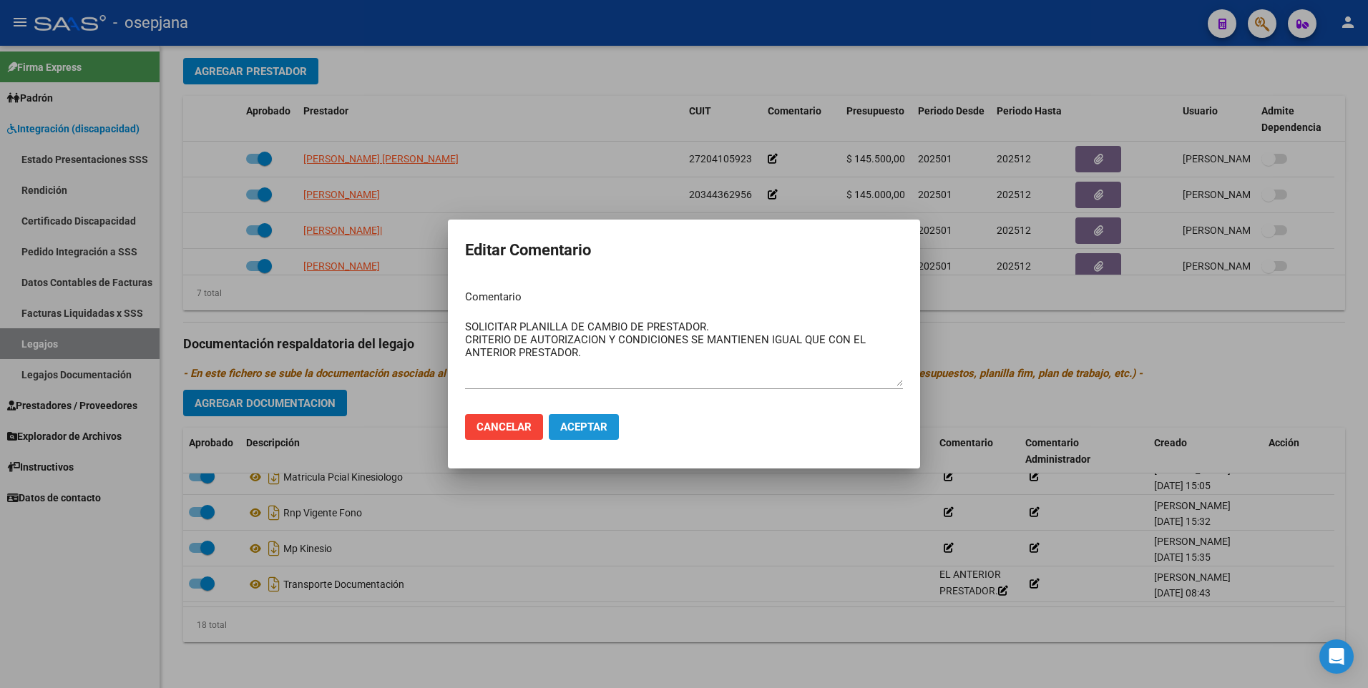
click at [585, 431] on span "Aceptar" at bounding box center [583, 427] width 47 height 13
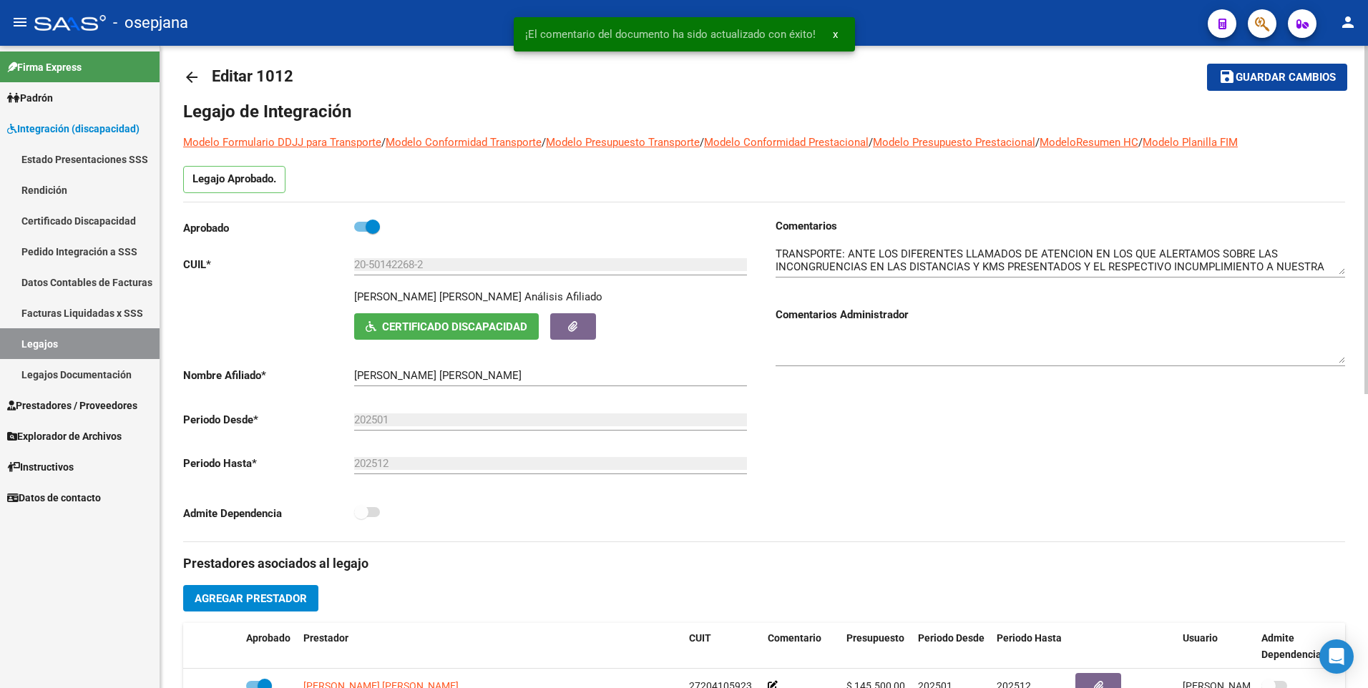
scroll to position [0, 0]
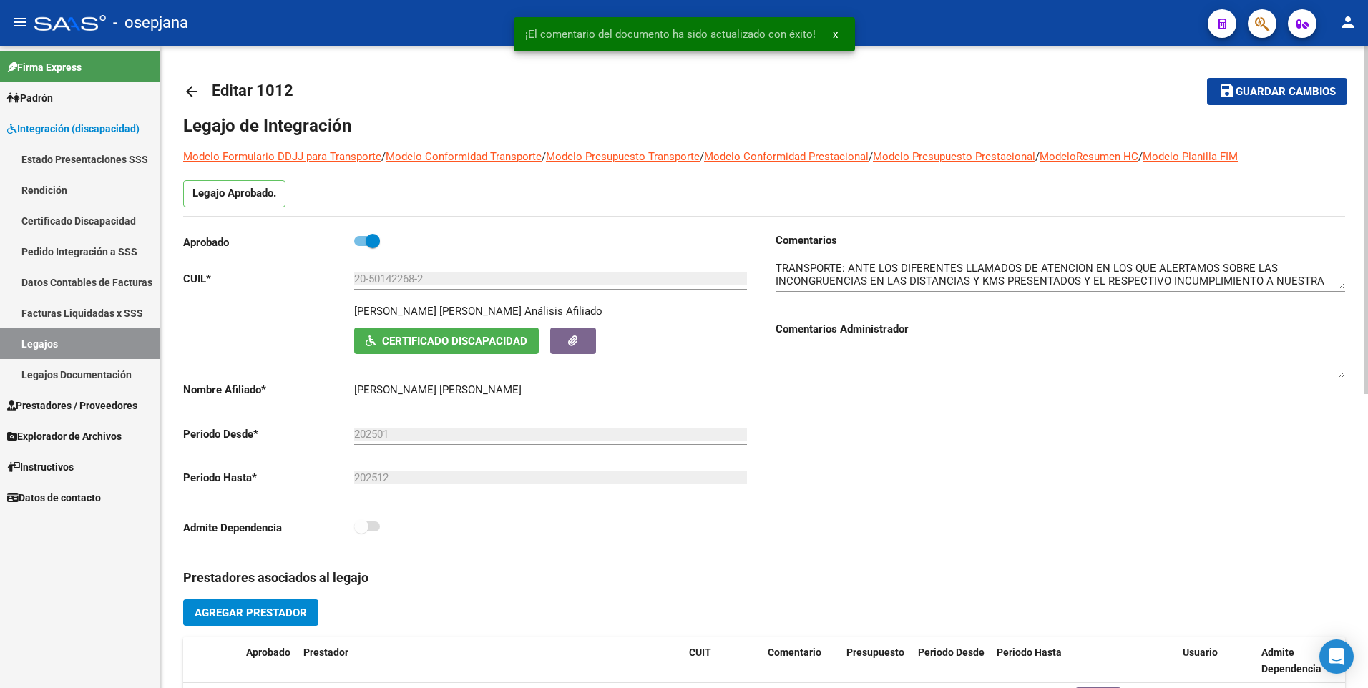
drag, startPoint x: 1249, startPoint y: 90, endPoint x: 866, endPoint y: 114, distance: 383.5
click at [1249, 90] on span "Guardar cambios" at bounding box center [1285, 92] width 100 height 13
click at [186, 94] on mat-icon "arrow_back" at bounding box center [191, 91] width 17 height 17
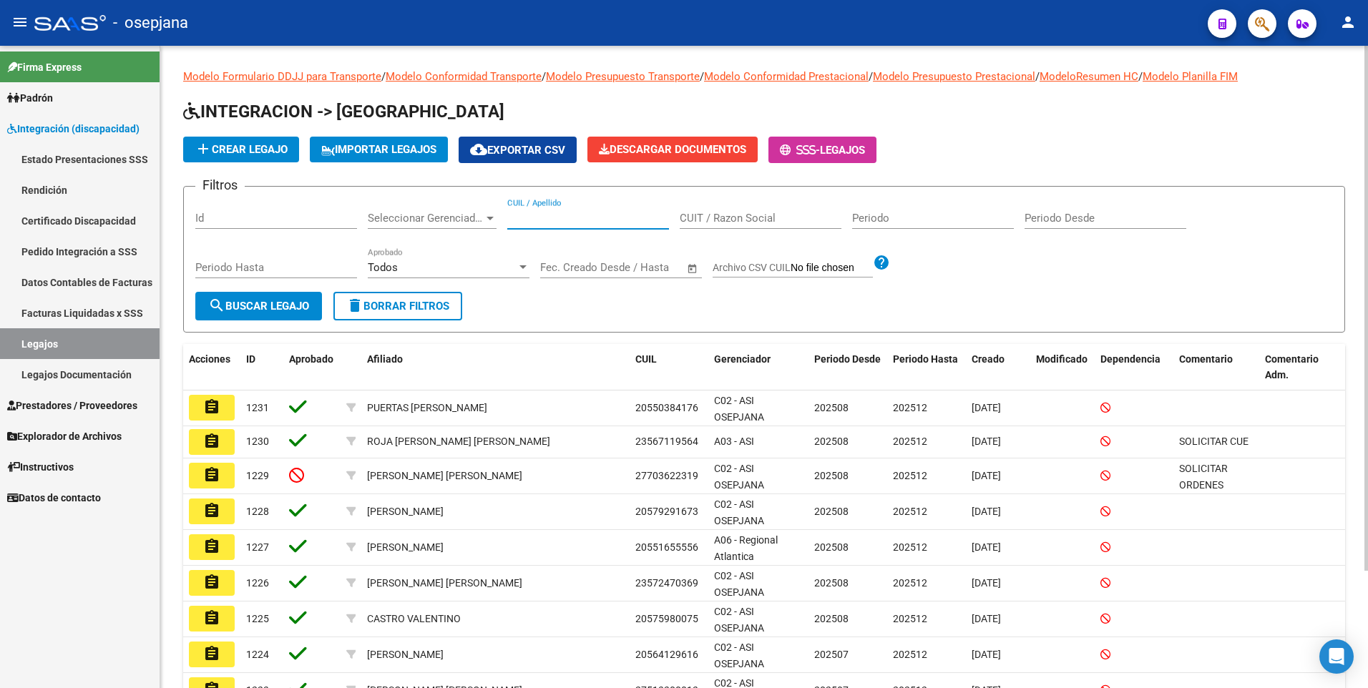
click at [549, 220] on input "CUIL / Apellido" at bounding box center [588, 218] width 162 height 13
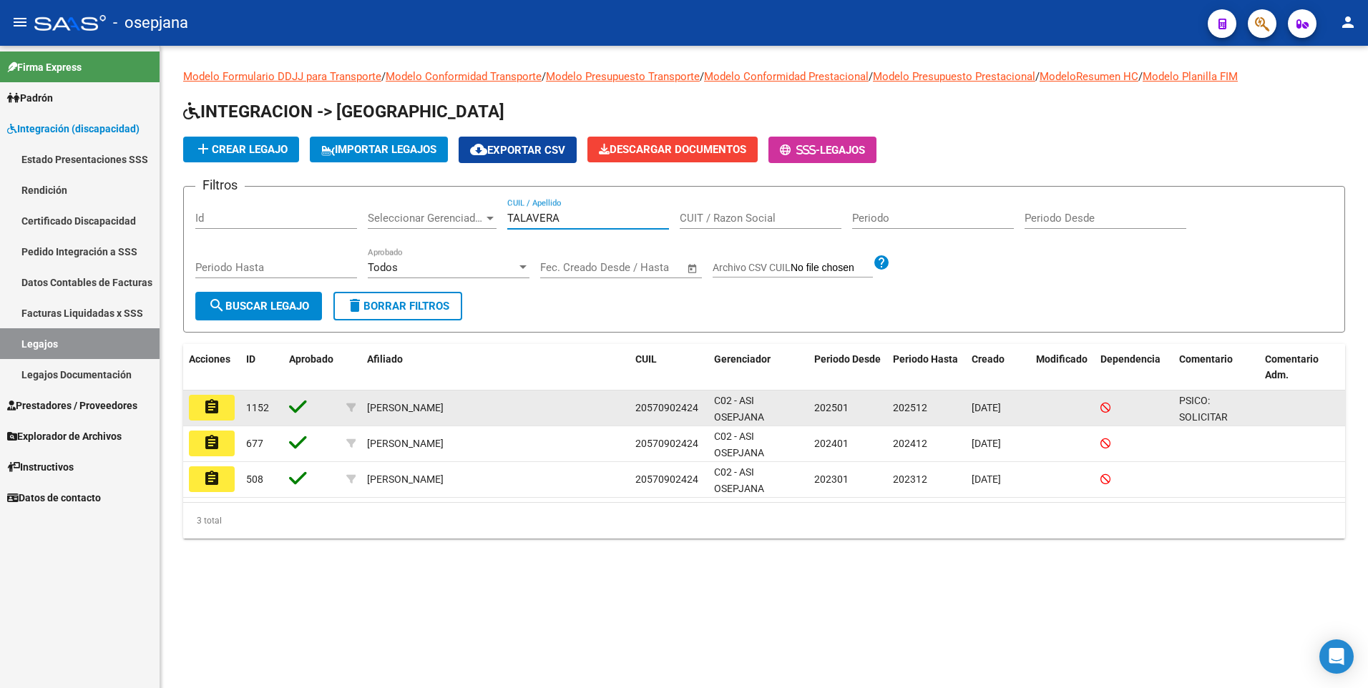
type input "TALAVERA"
click at [208, 407] on mat-icon "assignment" at bounding box center [211, 406] width 17 height 17
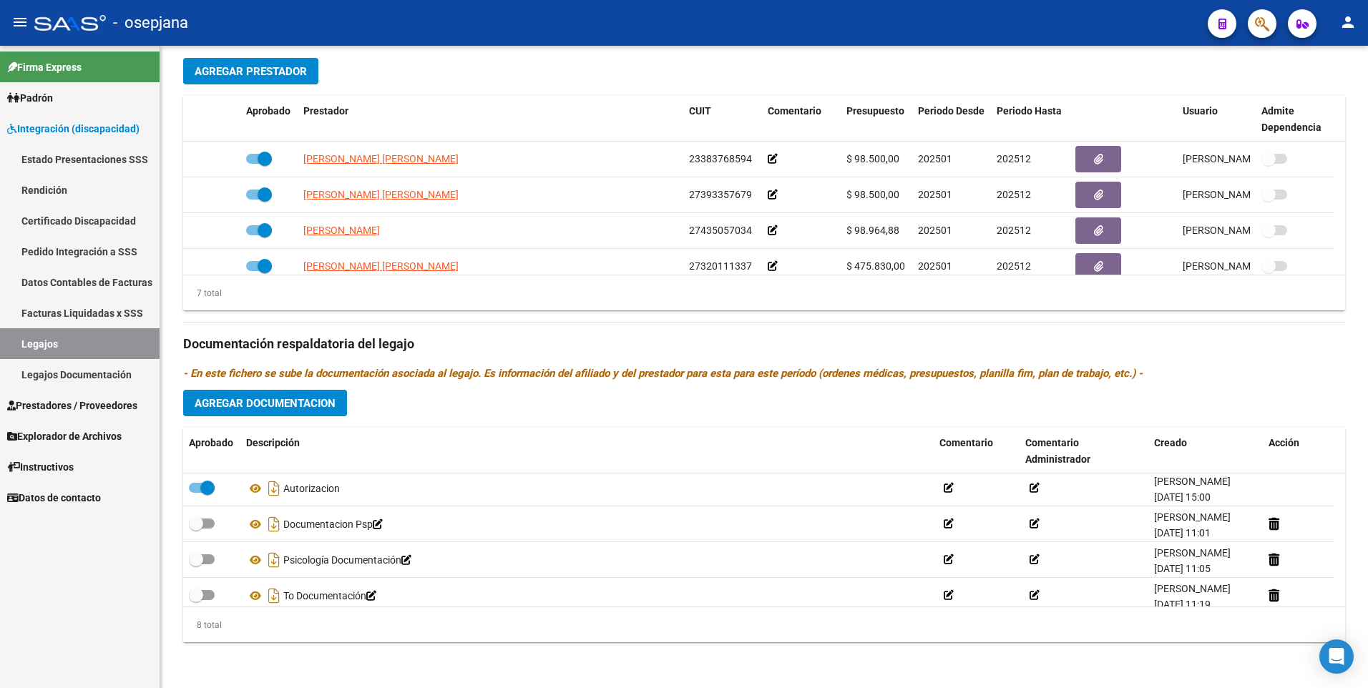
scroll to position [157, 0]
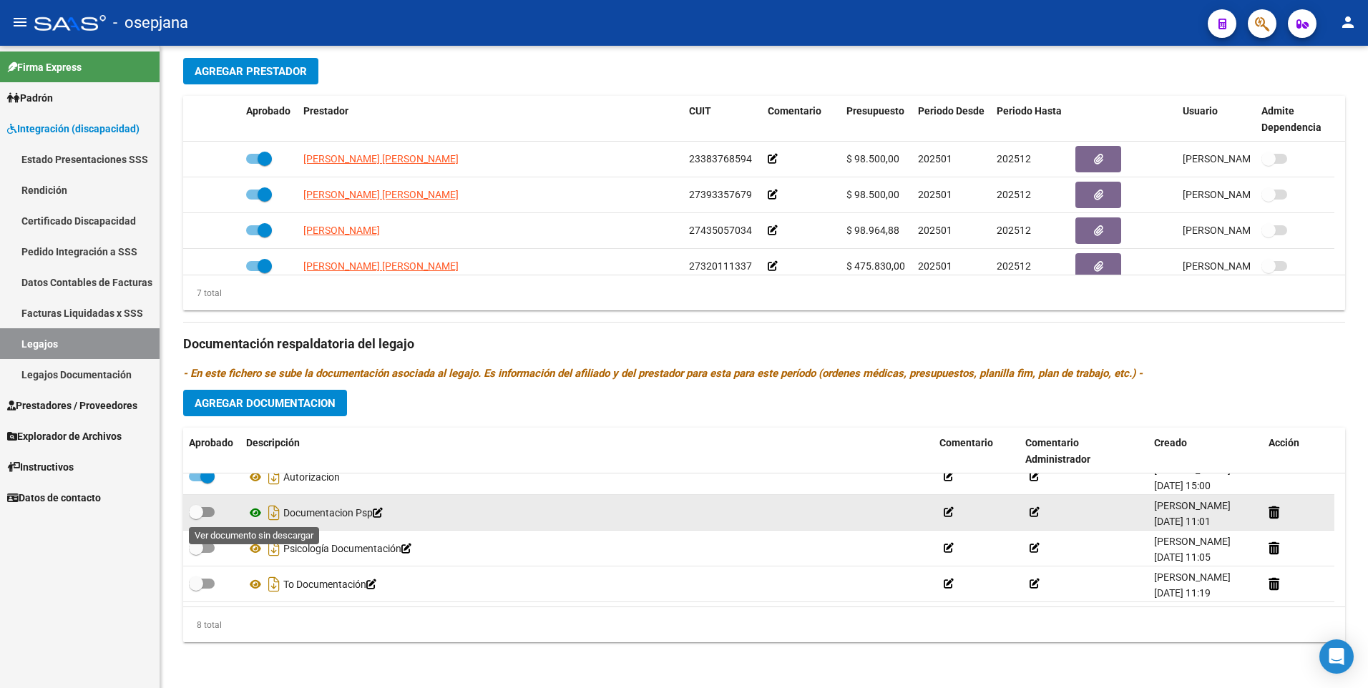
click at [256, 514] on icon at bounding box center [255, 512] width 19 height 17
click at [950, 514] on icon at bounding box center [949, 512] width 10 height 10
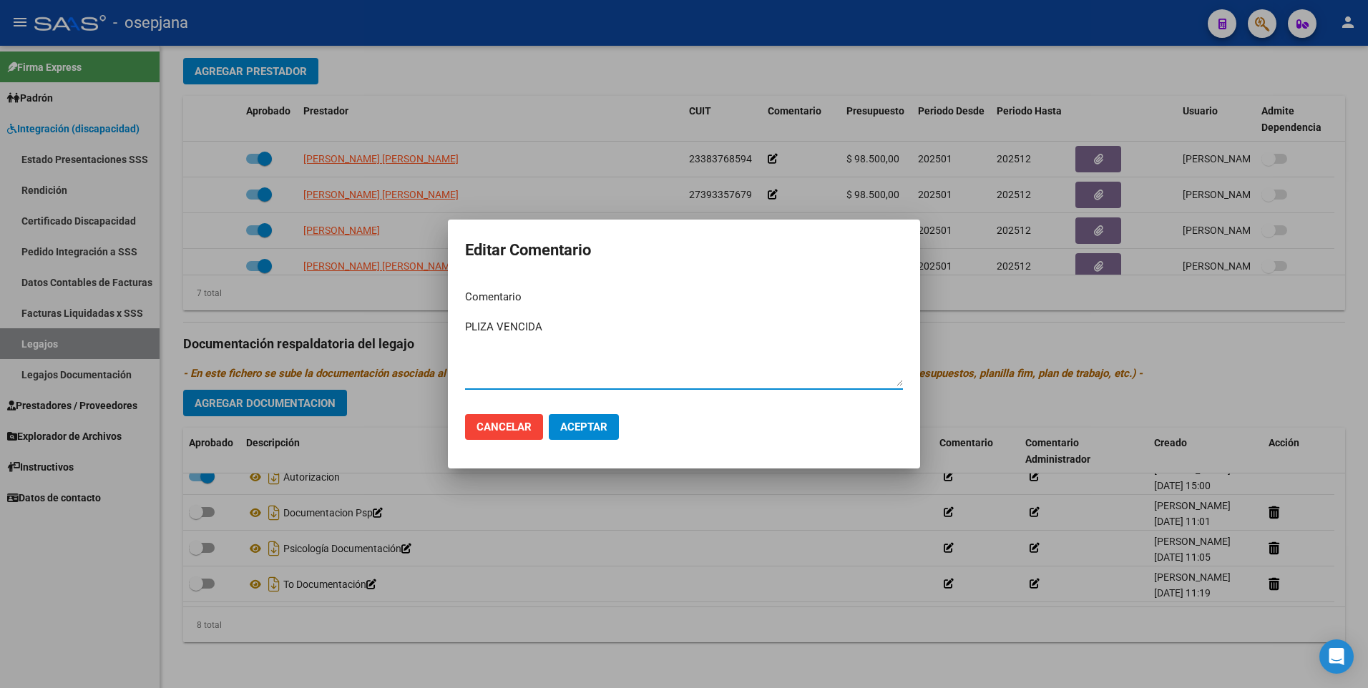
click at [470, 326] on textarea "PLIZA VENCIDA" at bounding box center [684, 352] width 438 height 67
type textarea "POLIZA VENCIDA"
click at [475, 657] on div at bounding box center [684, 344] width 1368 height 688
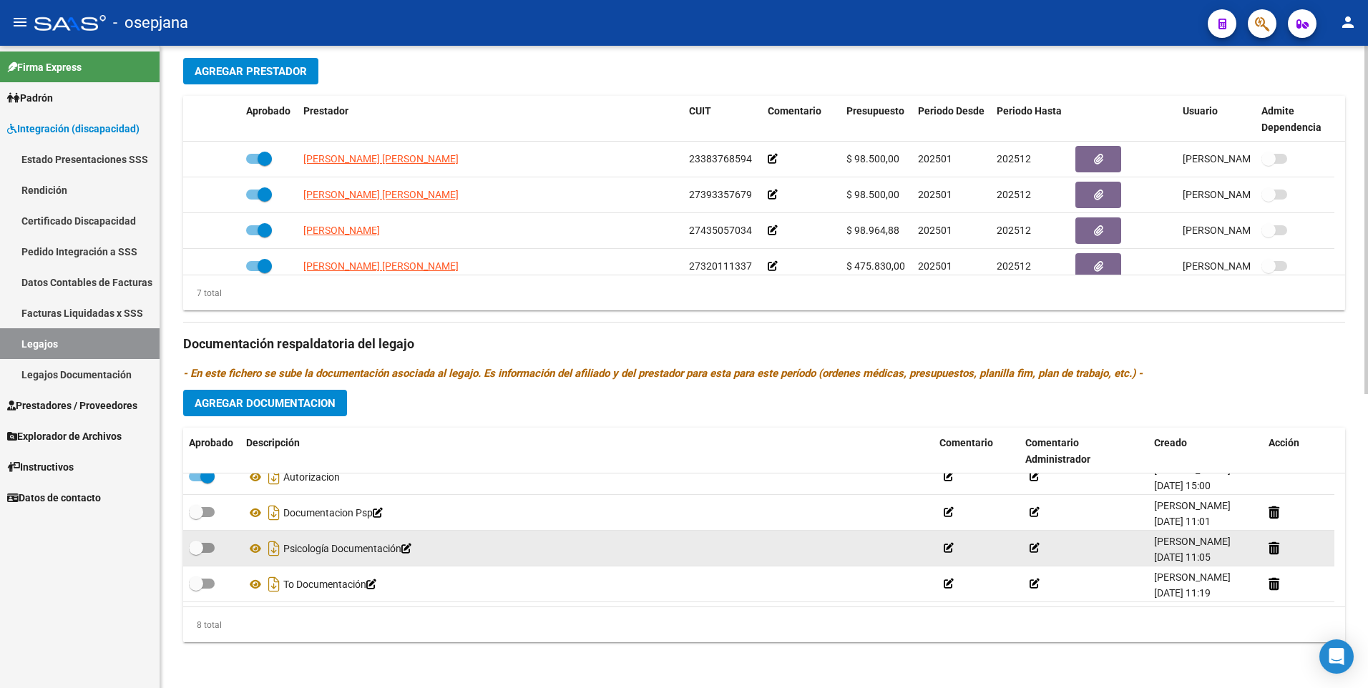
click at [949, 548] on icon at bounding box center [949, 548] width 10 height 10
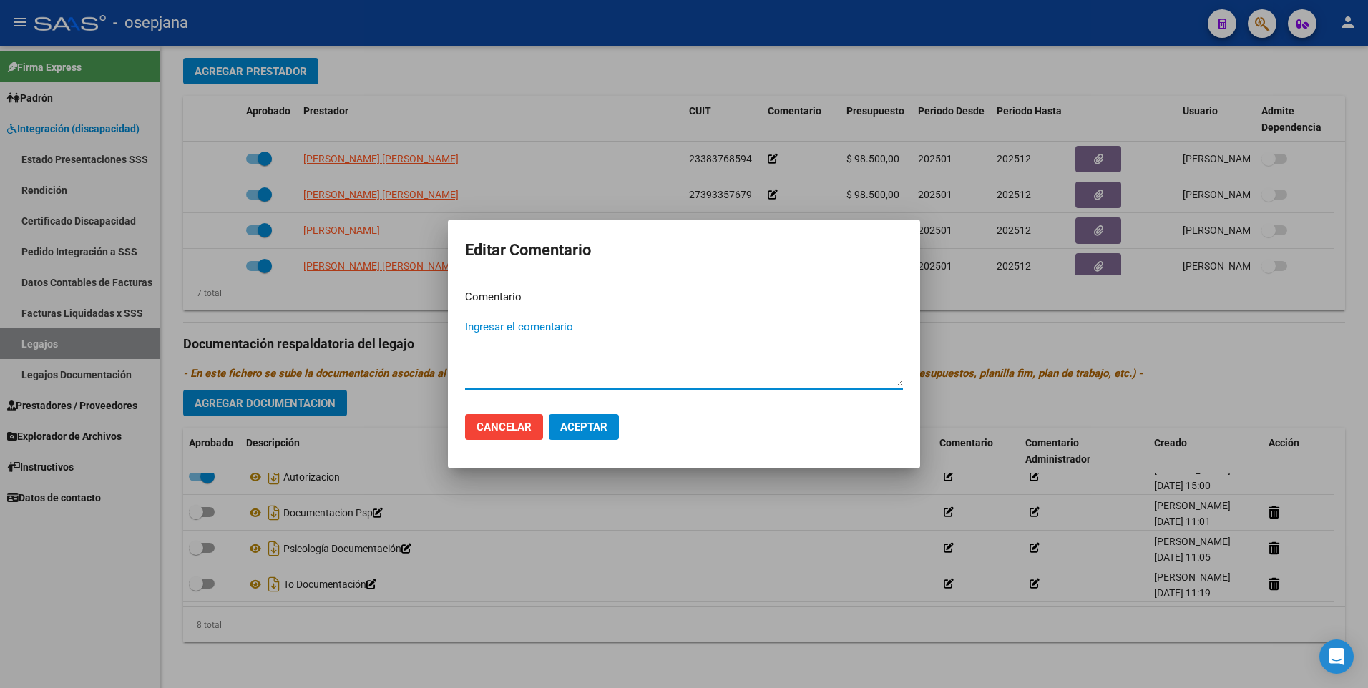
click at [541, 321] on textarea "Ingresar el comentario" at bounding box center [684, 352] width 438 height 67
type textarea "POLIZA VENCIDA"
click at [587, 424] on span "Aceptar" at bounding box center [583, 427] width 47 height 13
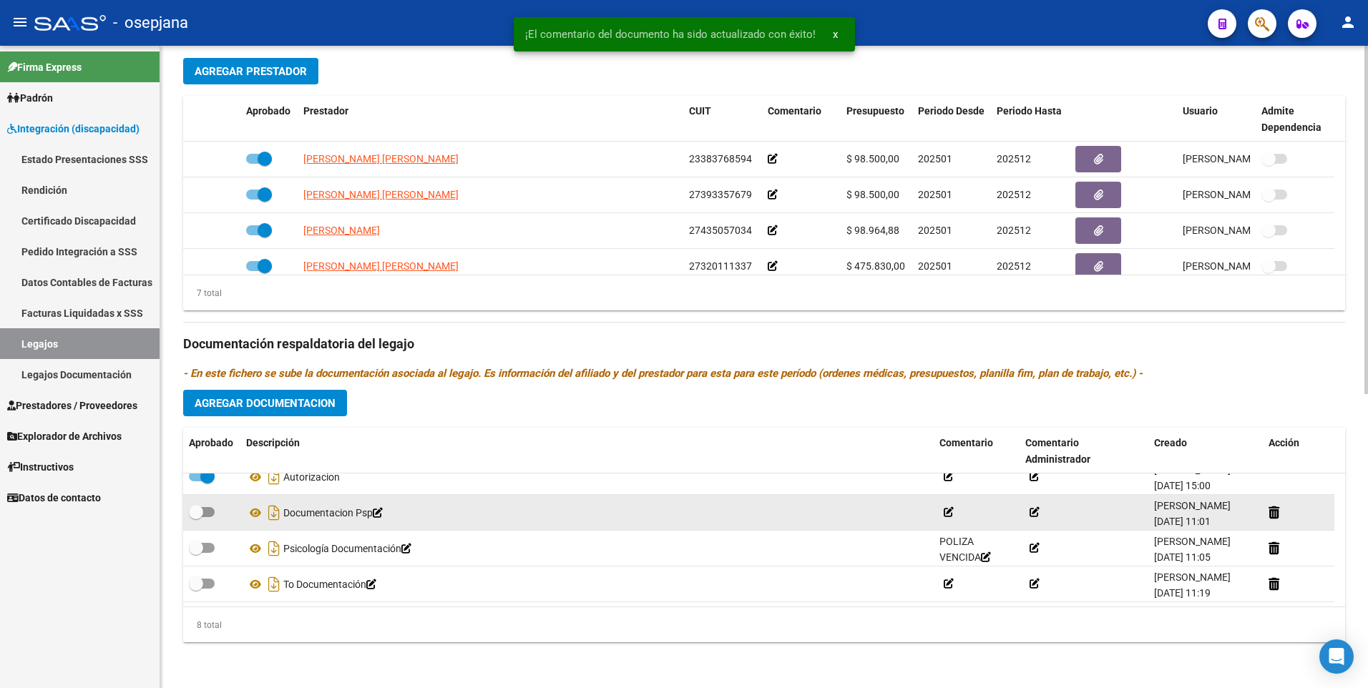
click at [203, 514] on span at bounding box center [202, 512] width 26 height 10
click at [196, 517] on input "checkbox" at bounding box center [195, 517] width 1 height 1
checkbox input "true"
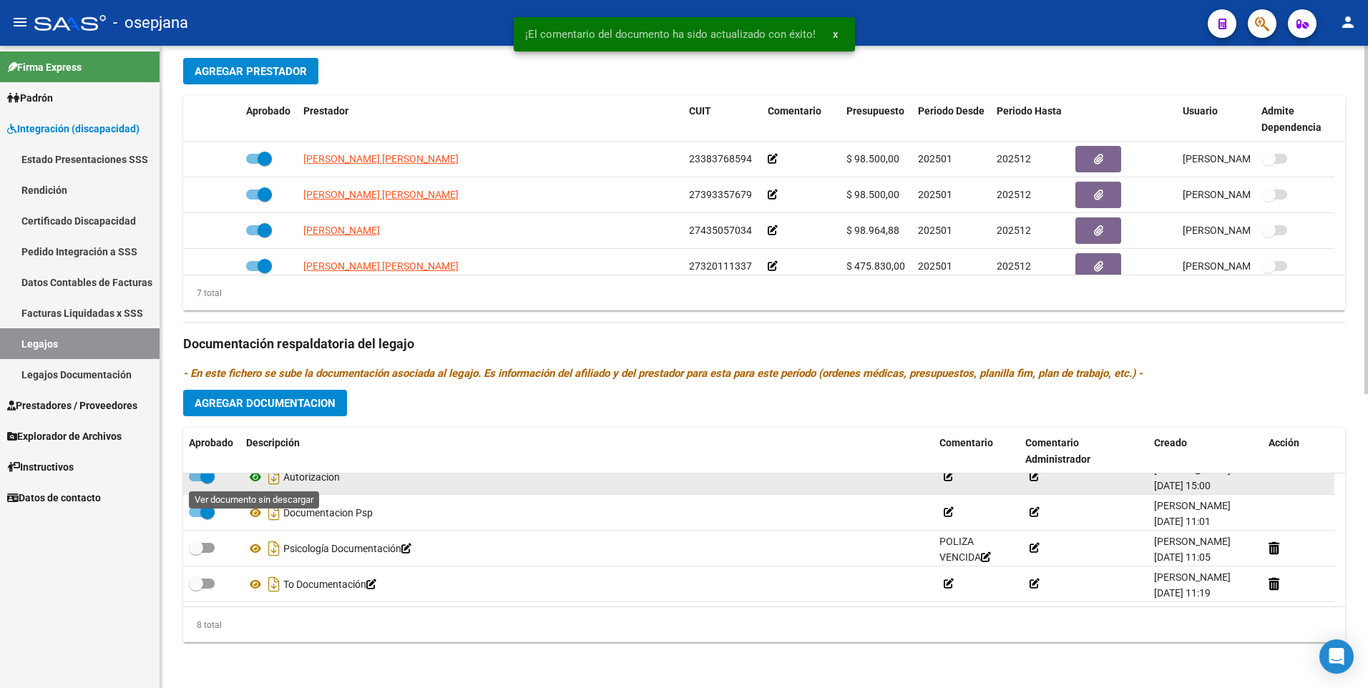
click at [255, 477] on icon at bounding box center [255, 477] width 19 height 17
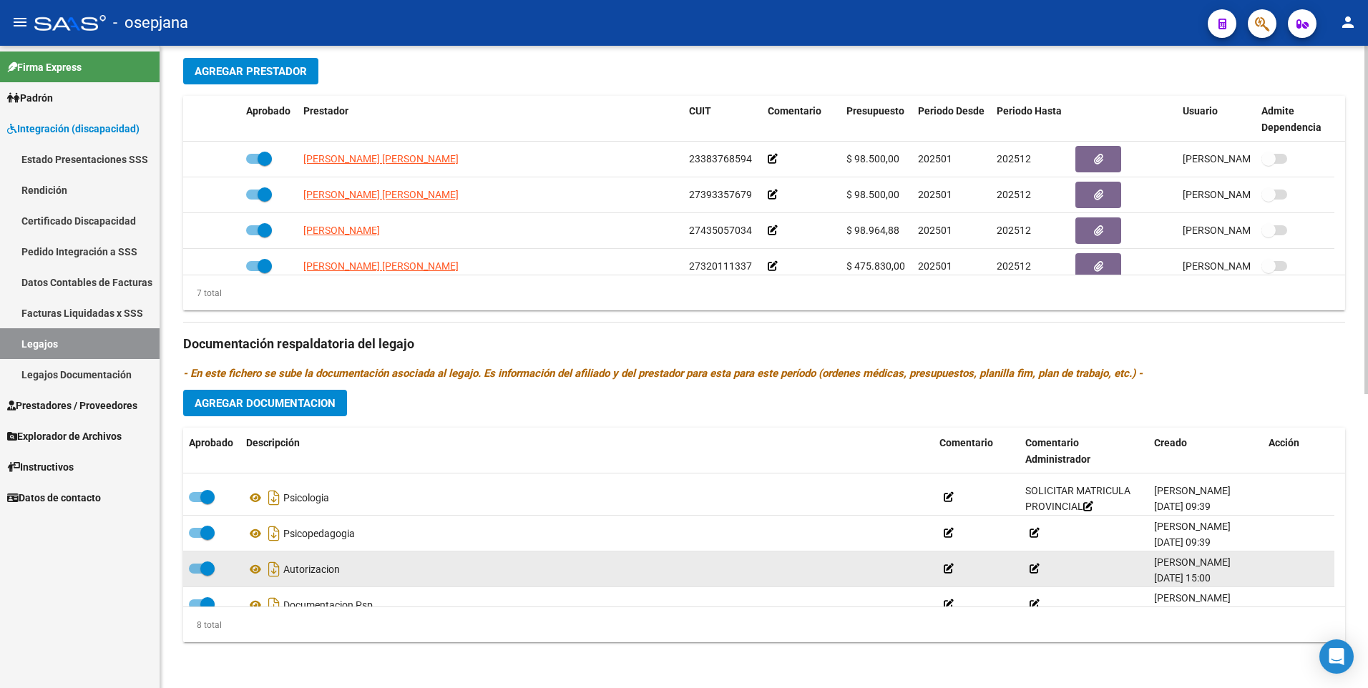
scroll to position [86, 0]
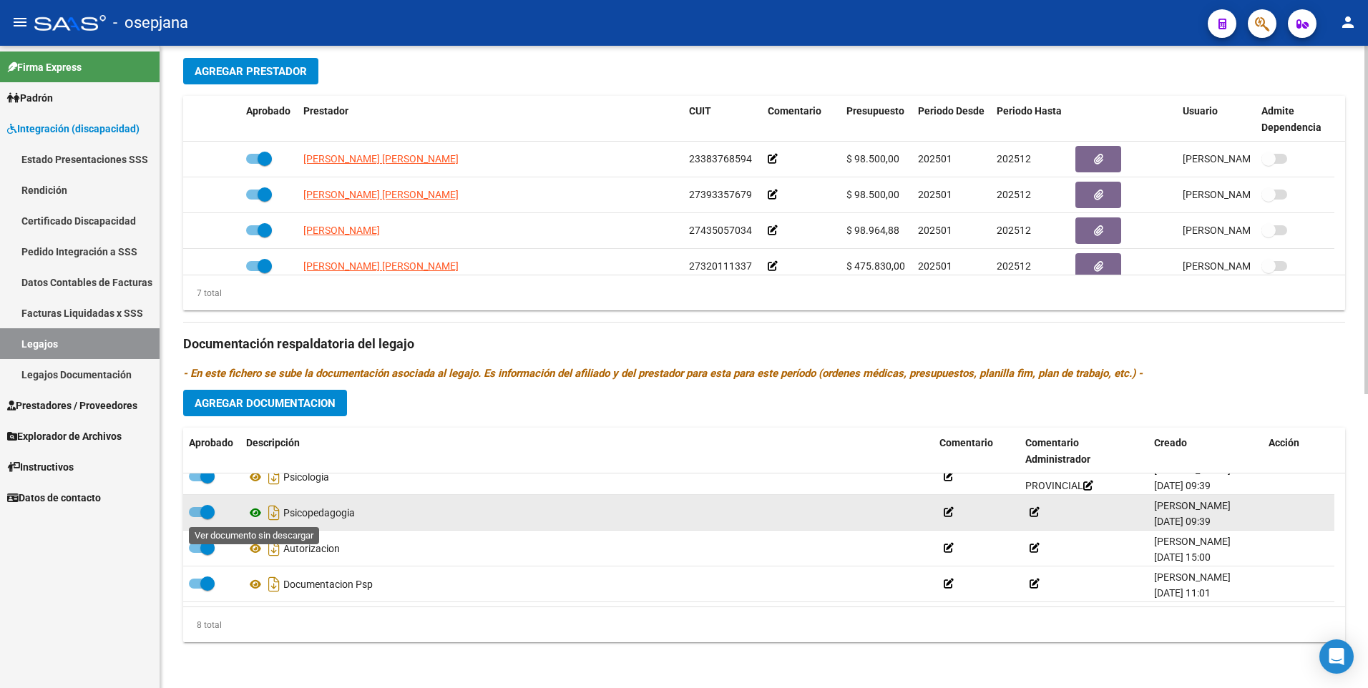
click at [251, 513] on icon at bounding box center [255, 512] width 19 height 17
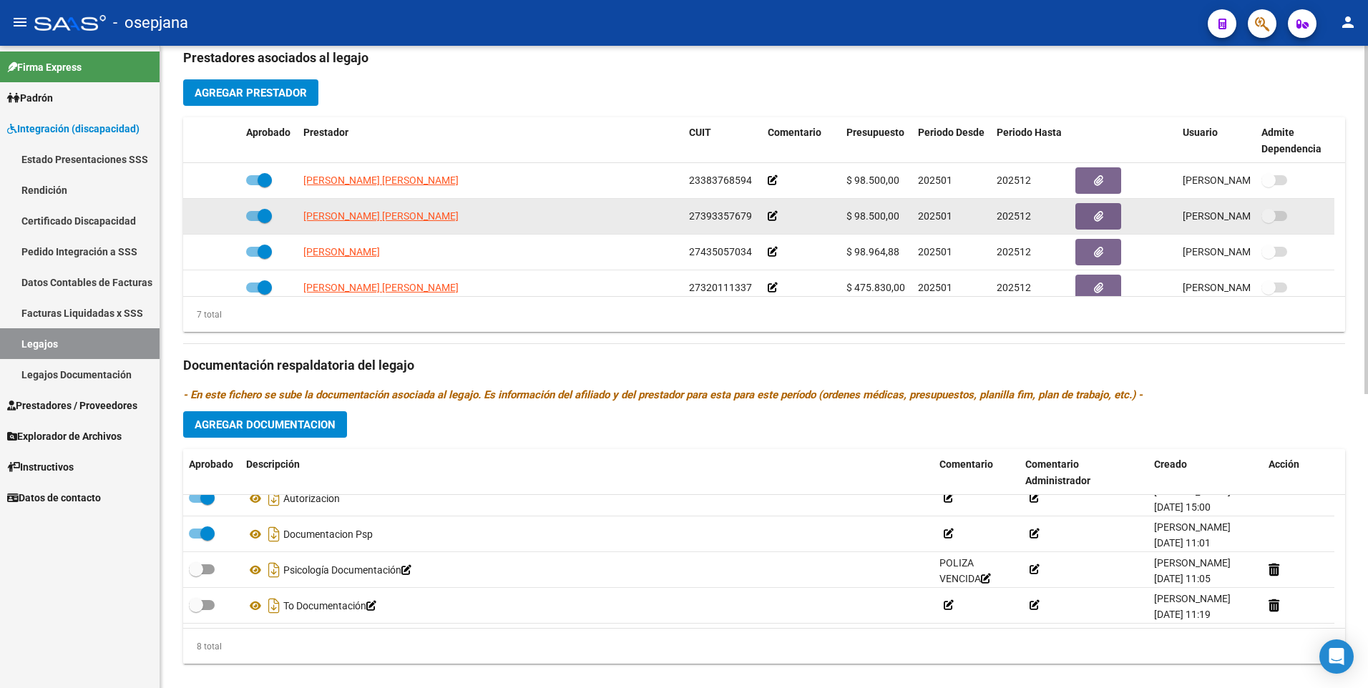
scroll to position [542, 0]
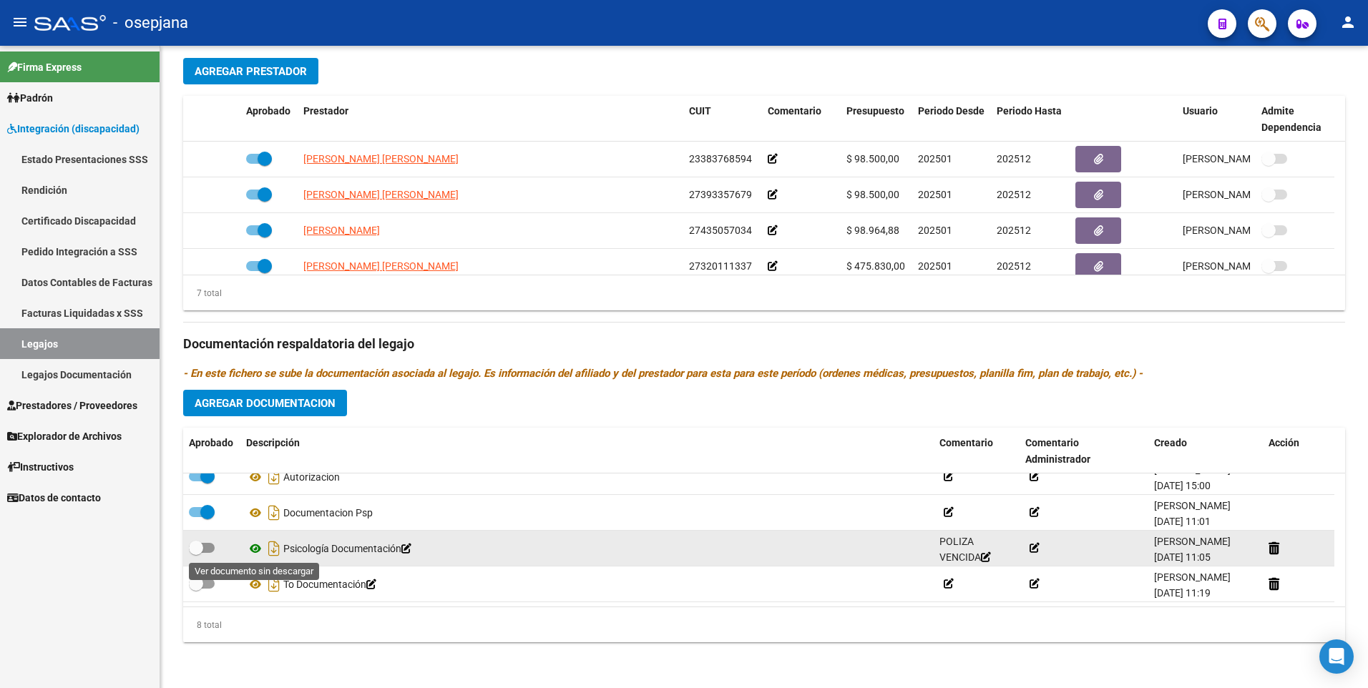
click at [255, 547] on icon at bounding box center [255, 548] width 19 height 17
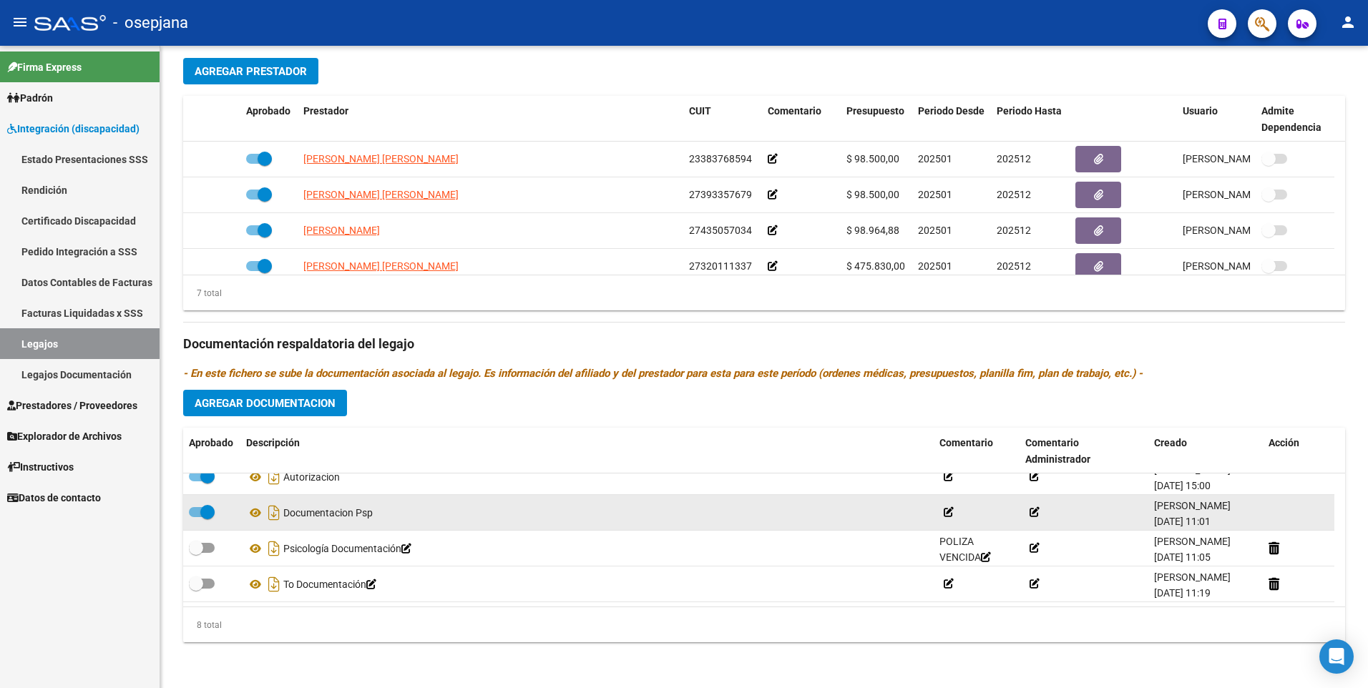
click at [946, 507] on icon at bounding box center [949, 512] width 10 height 10
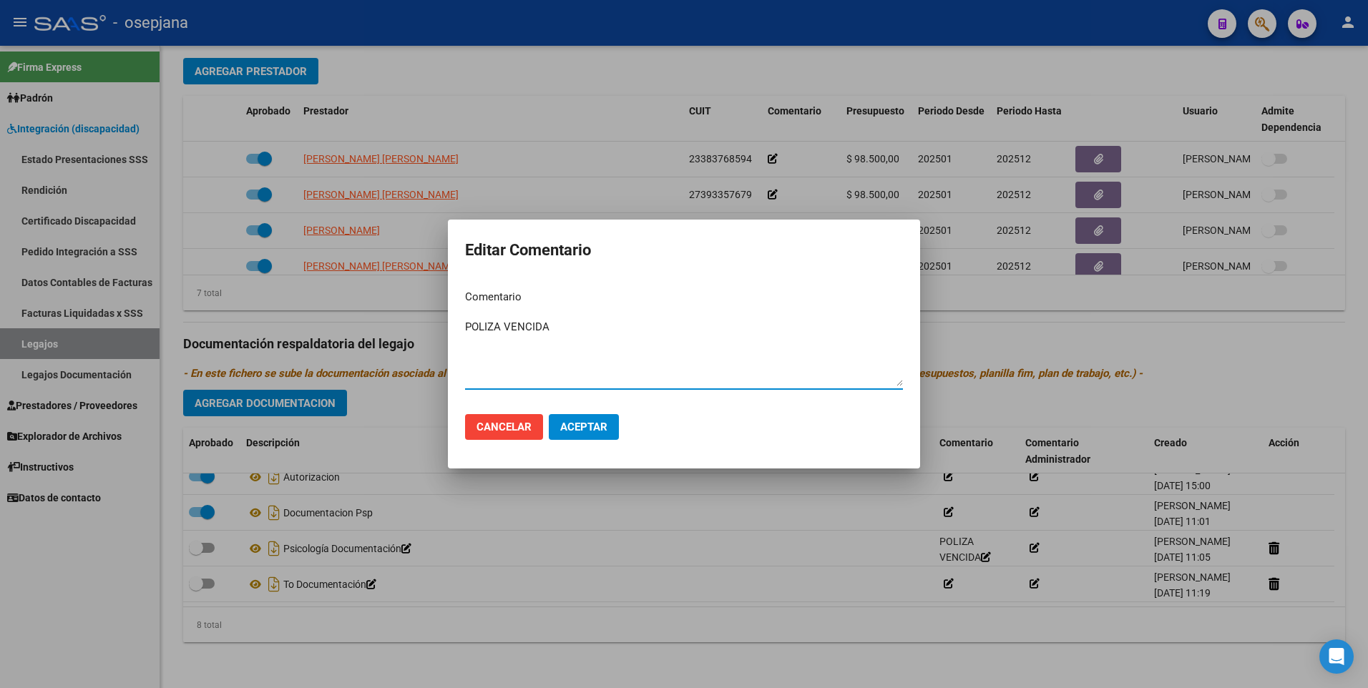
type textarea "POLIZA VENCIDA"
click at [587, 429] on span "Aceptar" at bounding box center [583, 427] width 47 height 13
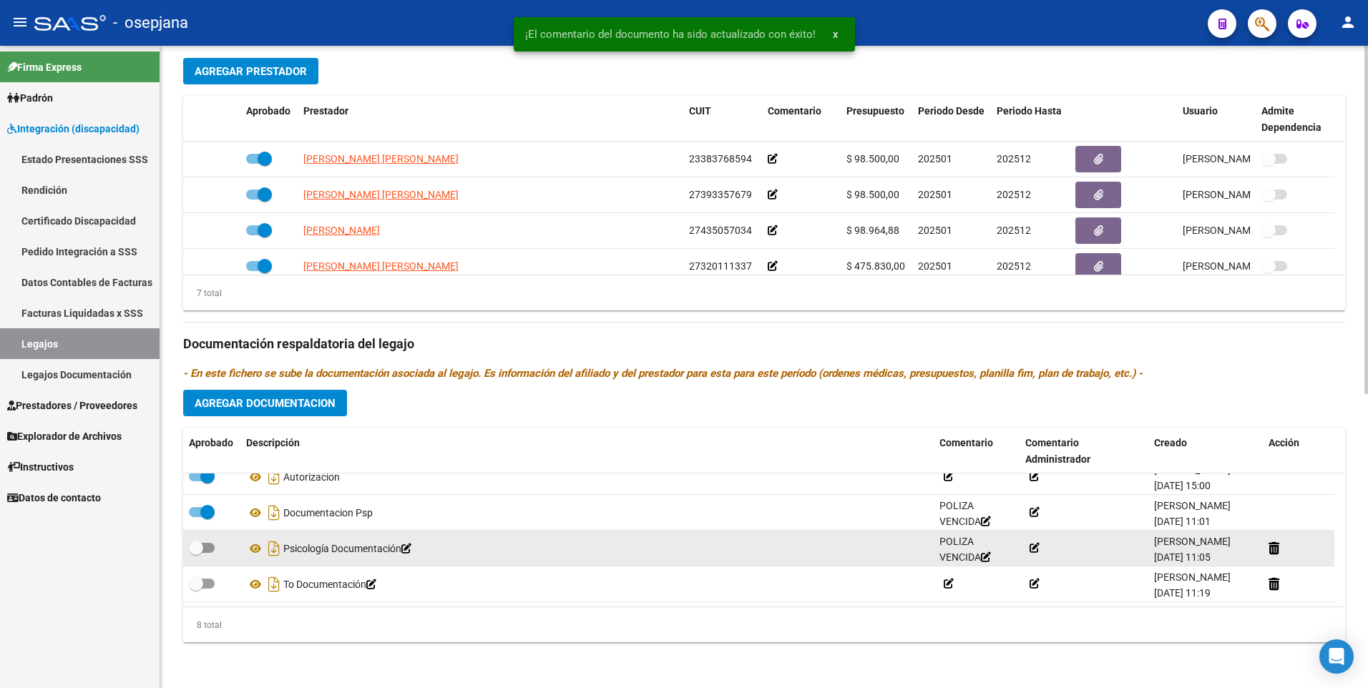
click at [991, 557] on icon at bounding box center [986, 557] width 10 height 10
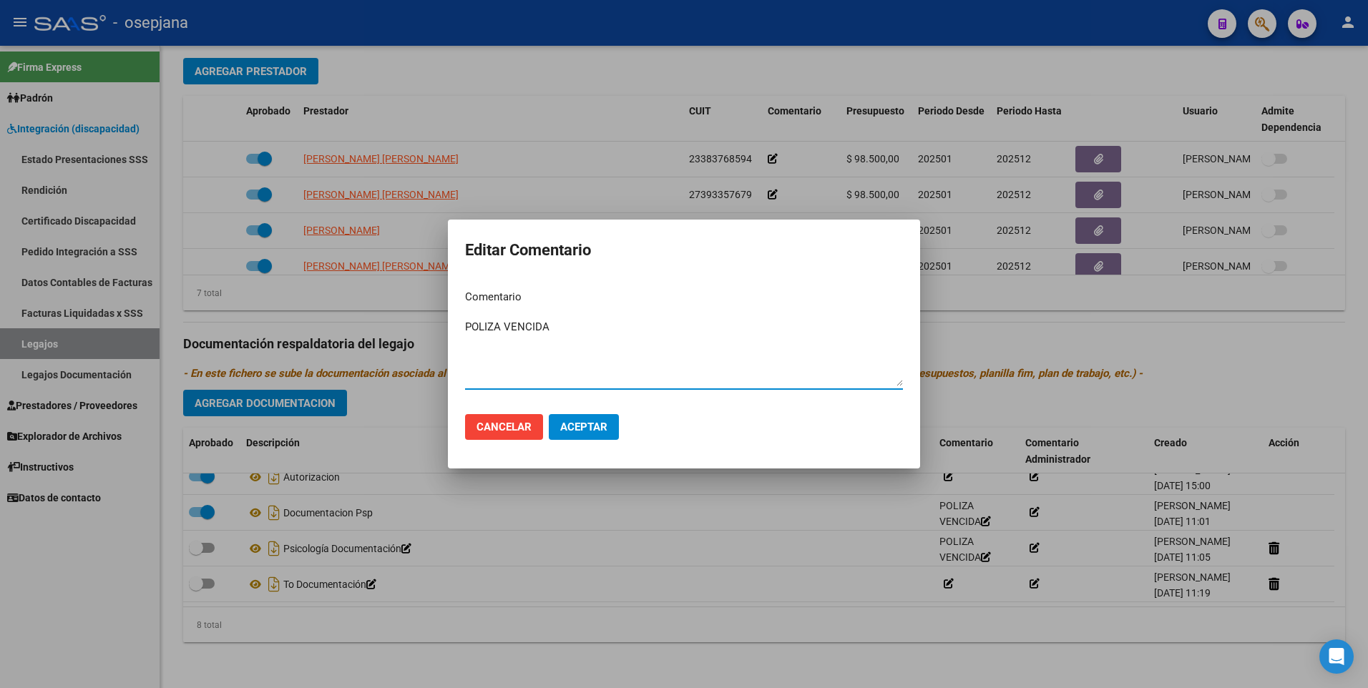
click at [514, 549] on div at bounding box center [684, 344] width 1368 height 688
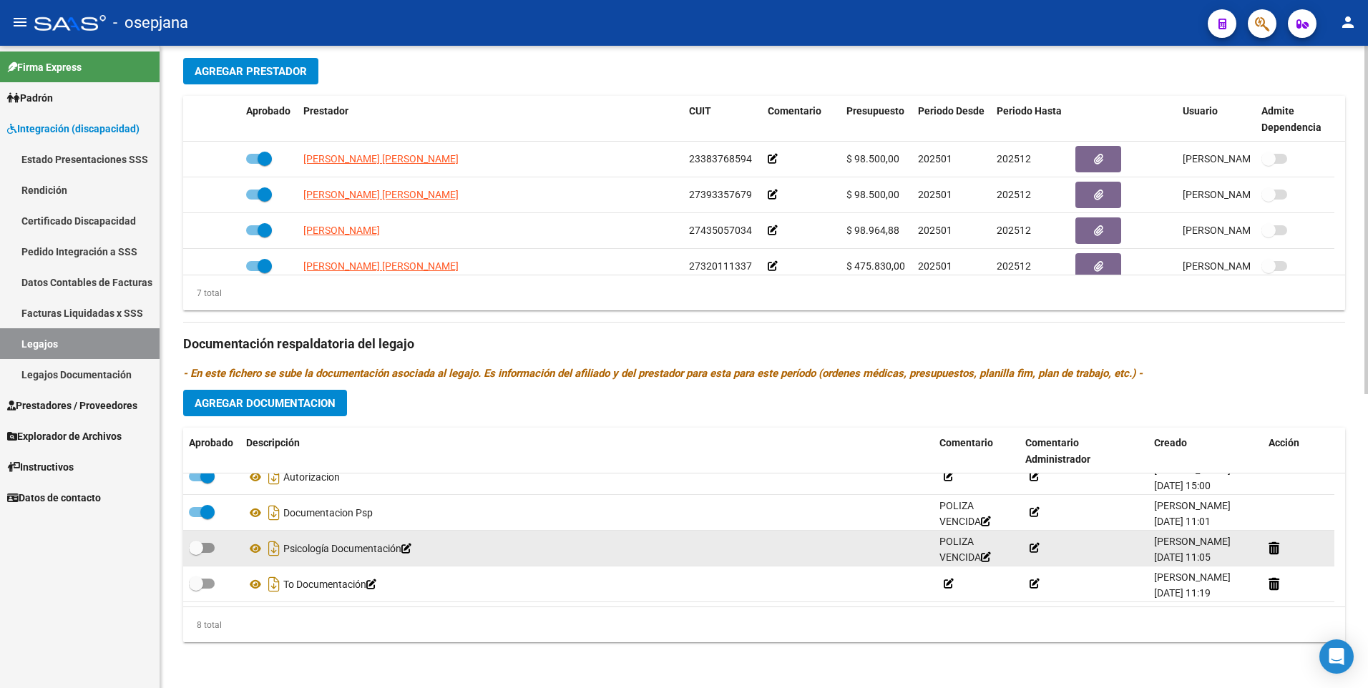
click at [988, 555] on icon at bounding box center [986, 557] width 10 height 10
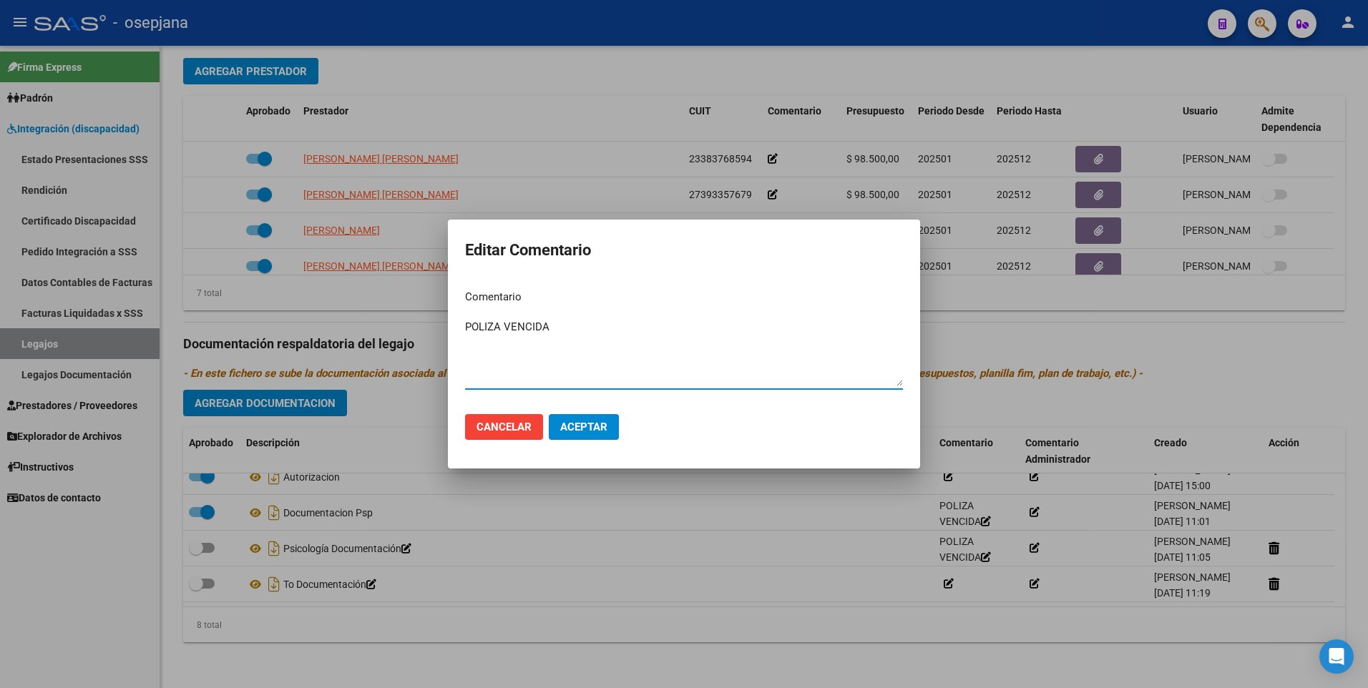
click at [469, 327] on textarea "POLIZA VENCIDA" at bounding box center [684, 352] width 438 height 67
type textarea "SOLICITAR TITULO UNIV Y MAT PROV POLIZA VENCIDA"
click at [604, 434] on button "Aceptar" at bounding box center [584, 427] width 70 height 26
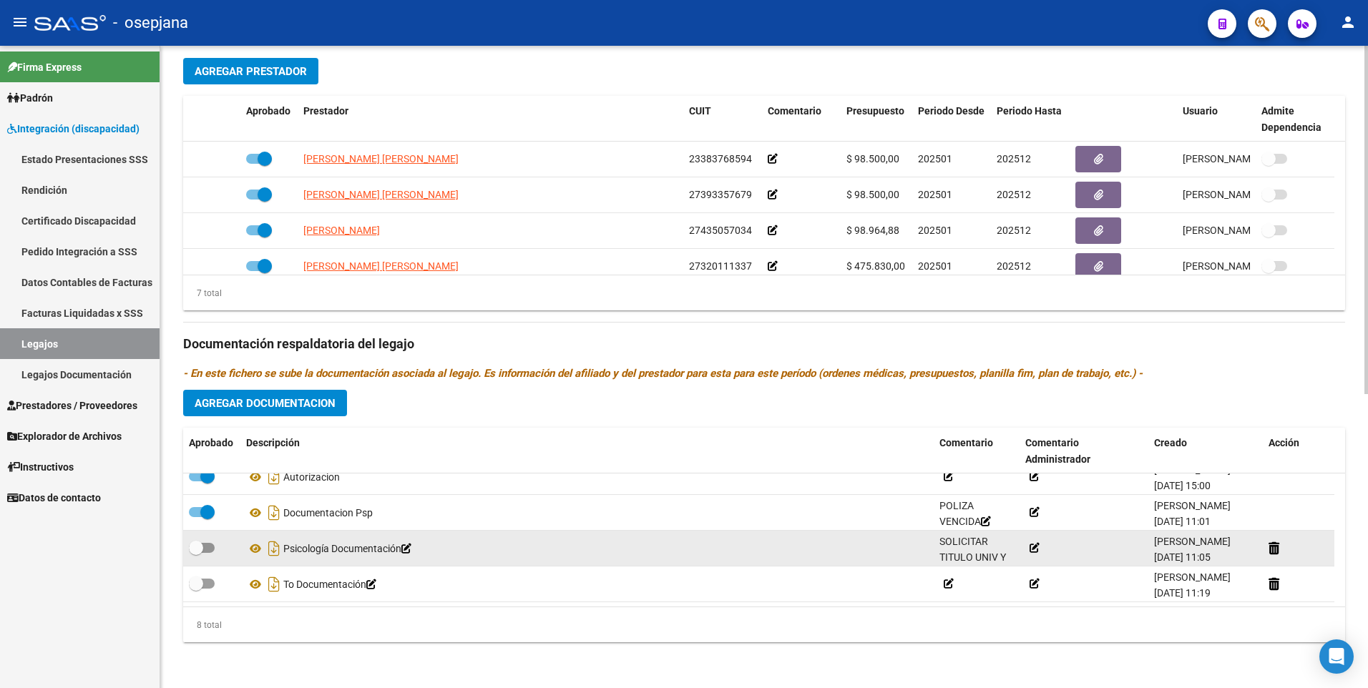
click at [207, 549] on span at bounding box center [202, 548] width 26 height 10
click at [196, 553] on input "checkbox" at bounding box center [195, 553] width 1 height 1
checkbox input "true"
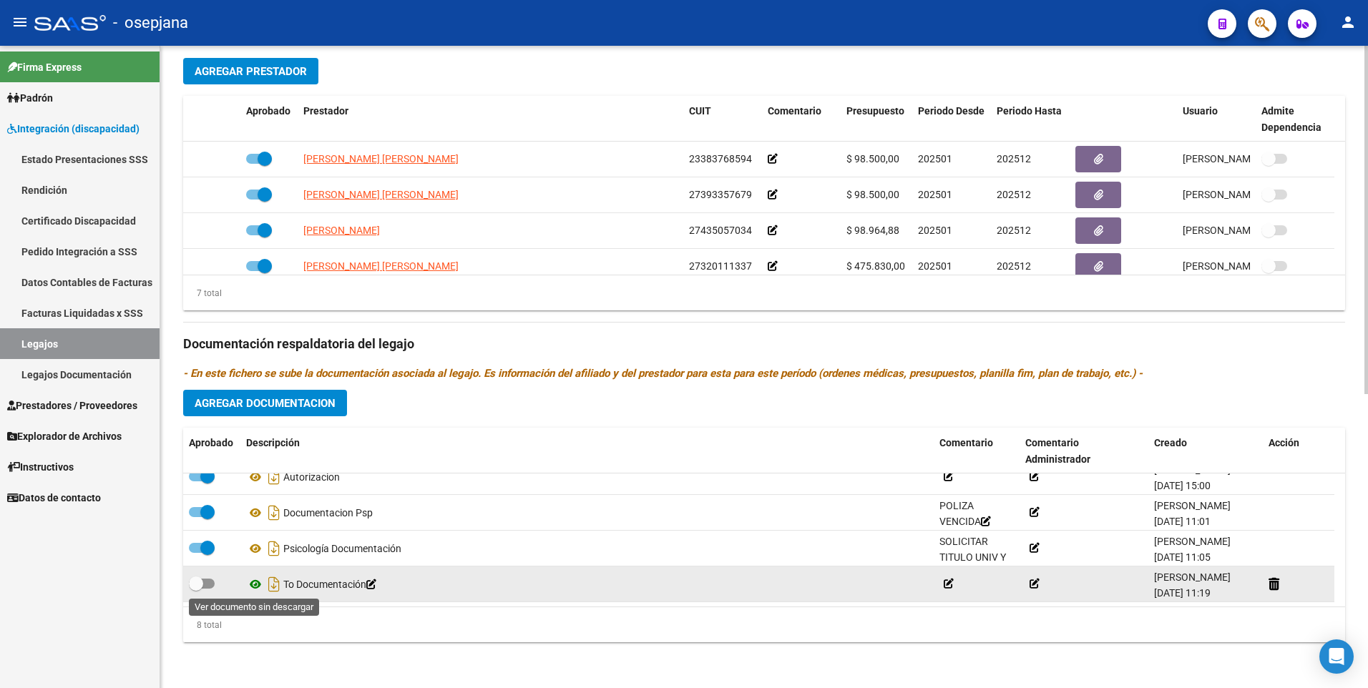
click at [253, 584] on icon at bounding box center [255, 584] width 19 height 17
click at [948, 586] on icon at bounding box center [949, 584] width 10 height 10
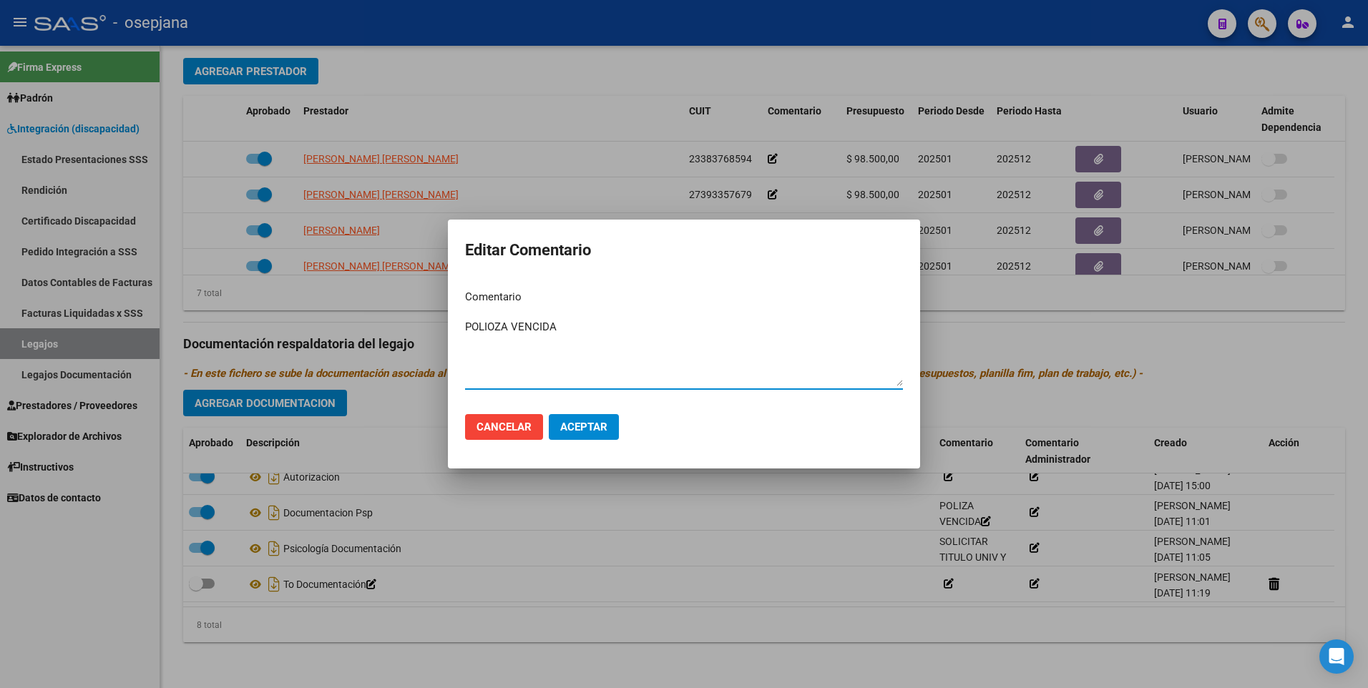
type textarea "POLIOZA VENCIDA"
click at [577, 434] on button "Aceptar" at bounding box center [584, 427] width 70 height 26
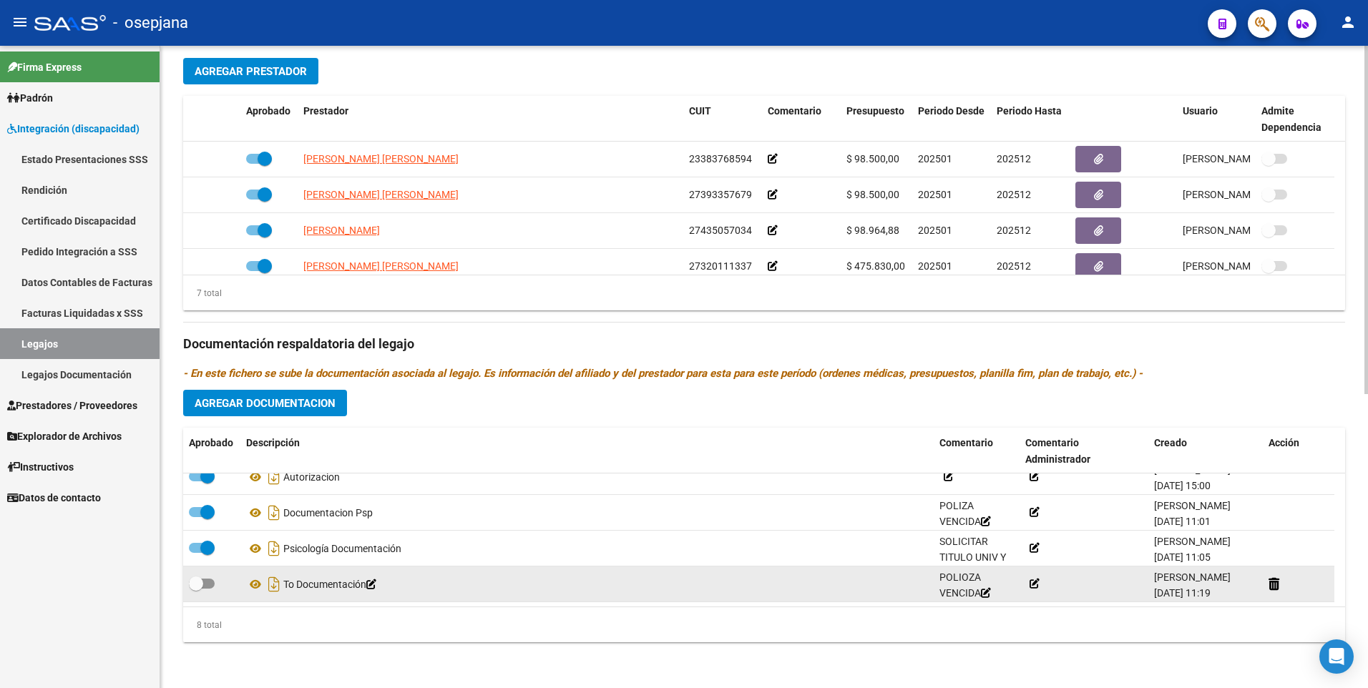
click at [991, 594] on icon at bounding box center [986, 593] width 10 height 10
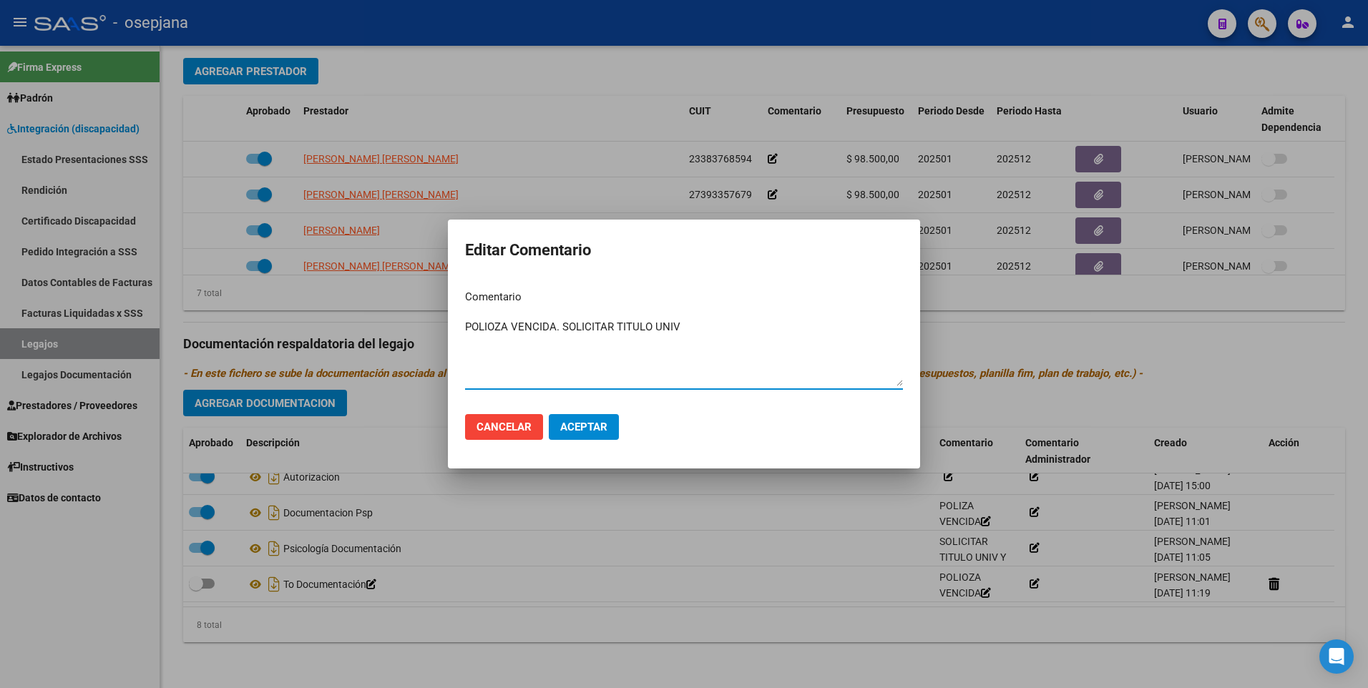
type textarea "POLIOZA VENCIDA. SOLICITAR TITULO UNIV"
click at [584, 421] on span "Aceptar" at bounding box center [583, 427] width 47 height 13
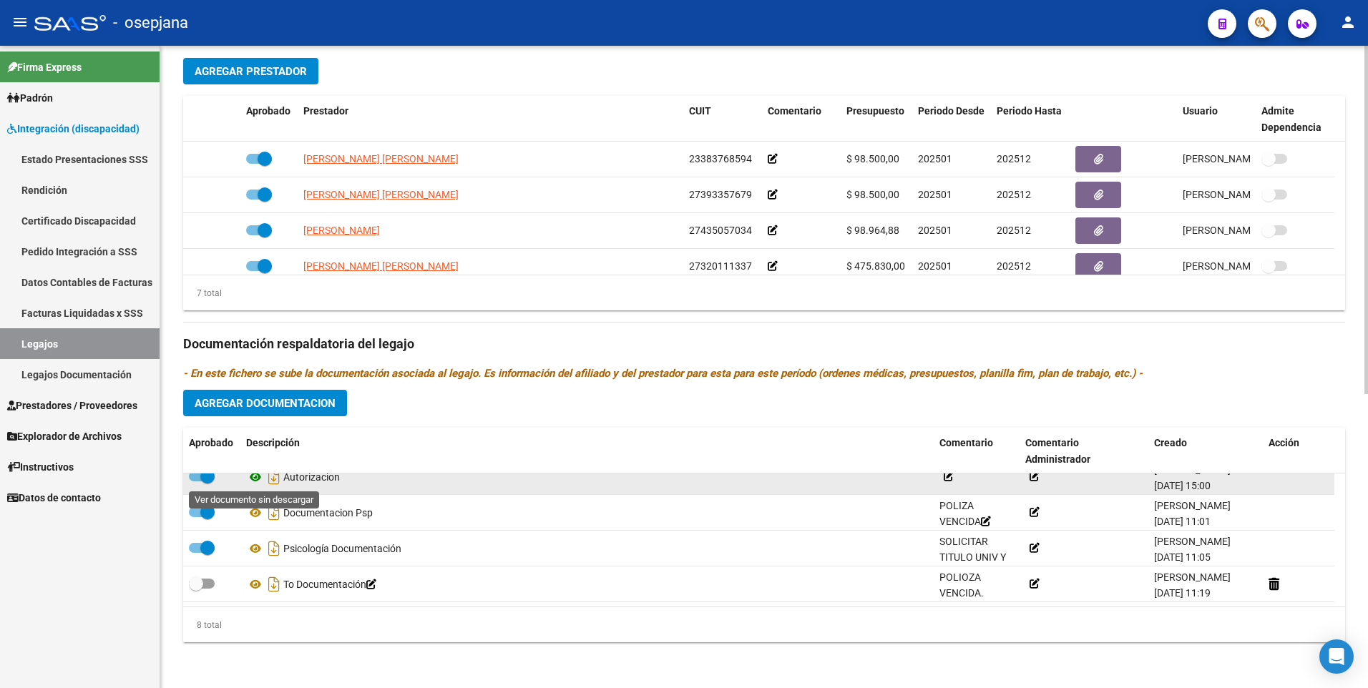
click at [253, 474] on icon at bounding box center [255, 477] width 19 height 17
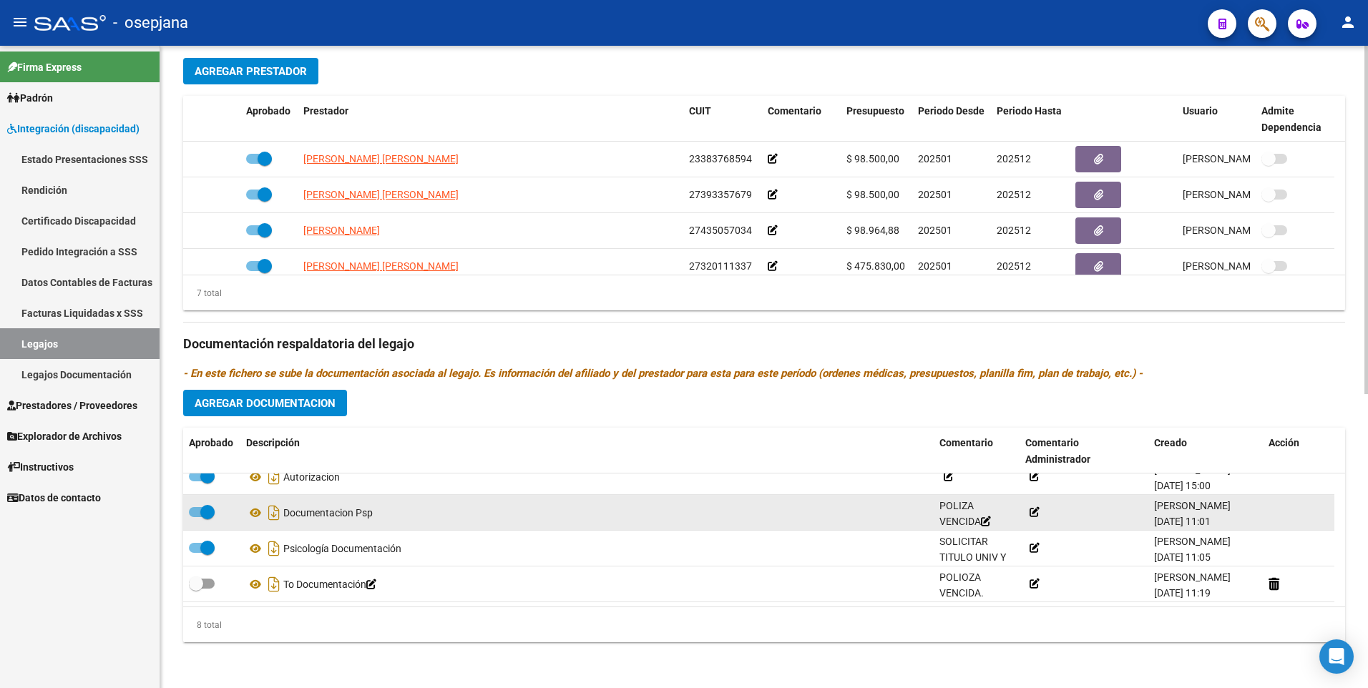
click at [990, 523] on icon at bounding box center [986, 522] width 10 height 10
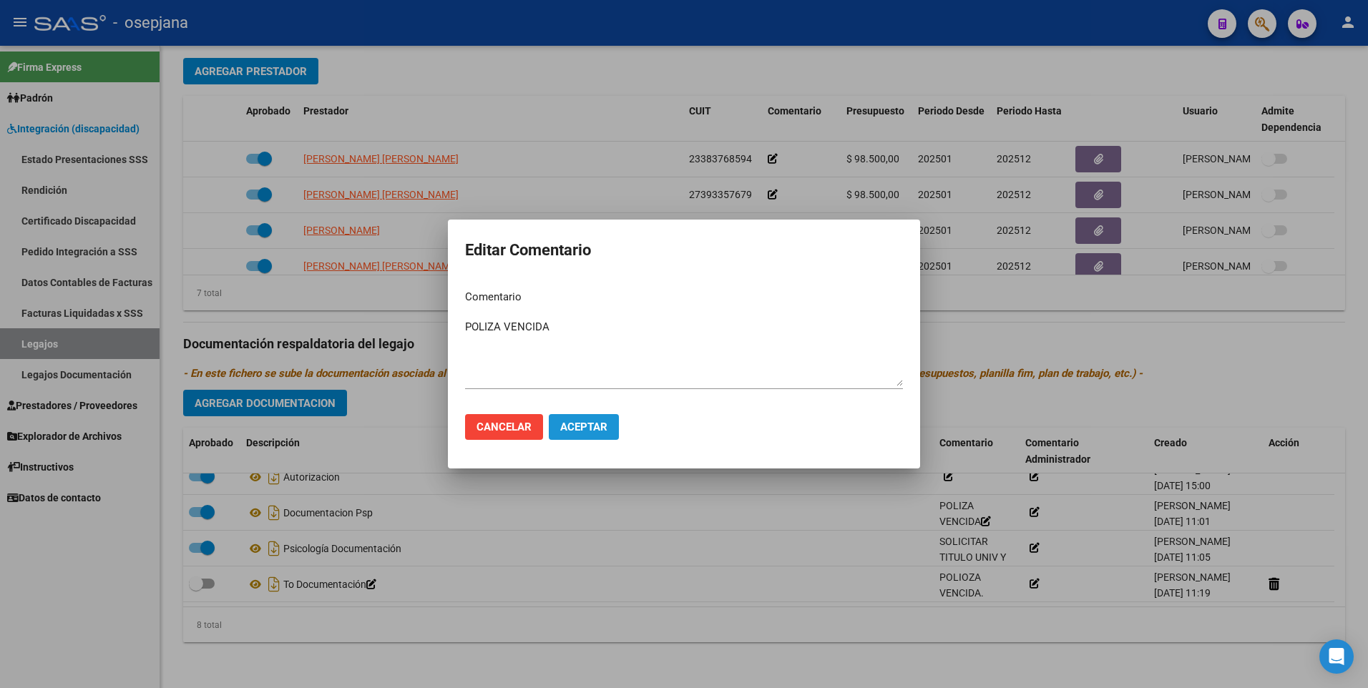
click at [583, 430] on span "Aceptar" at bounding box center [583, 427] width 47 height 13
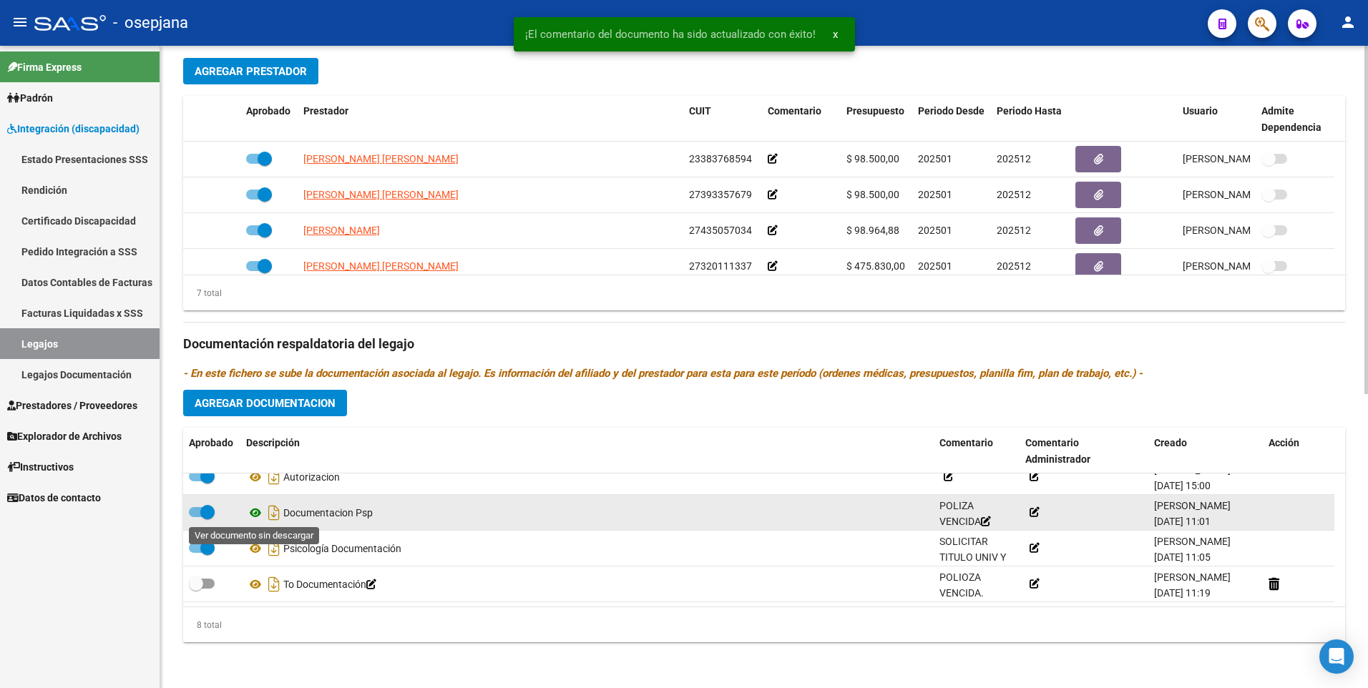
click at [257, 515] on icon at bounding box center [255, 512] width 19 height 17
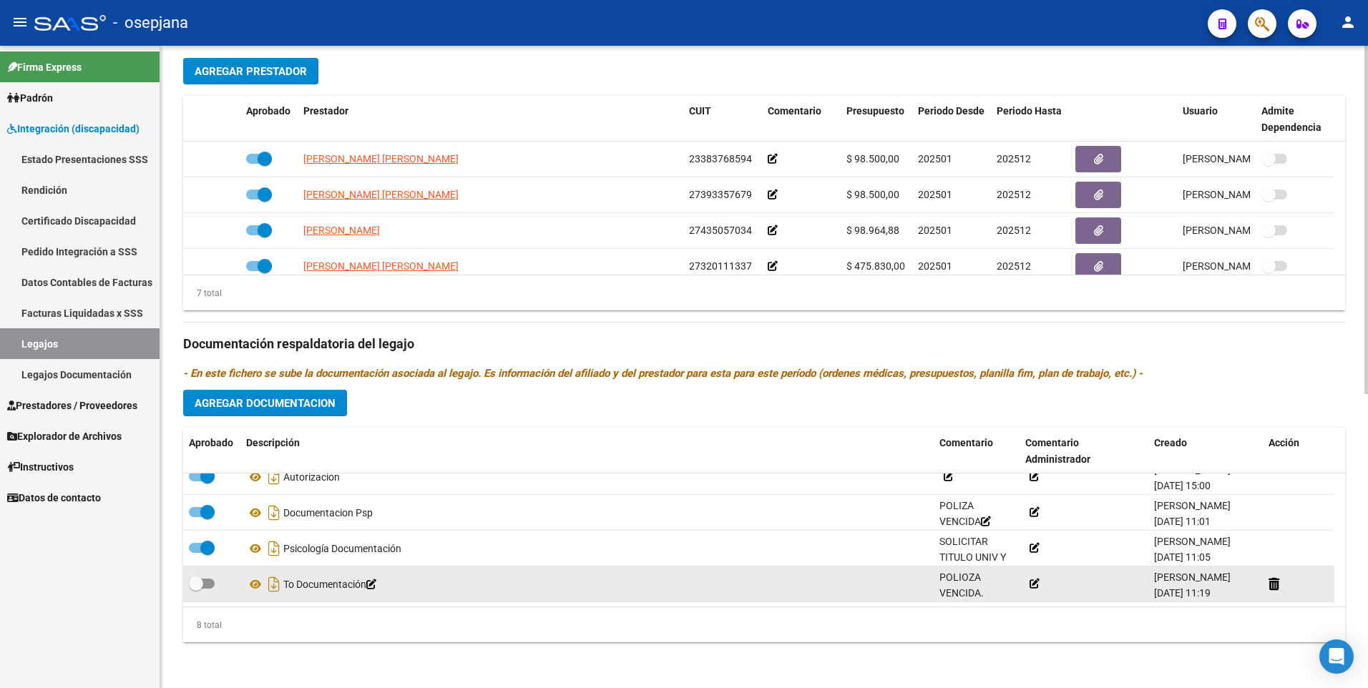
click at [1033, 584] on icon at bounding box center [1034, 584] width 10 height 10
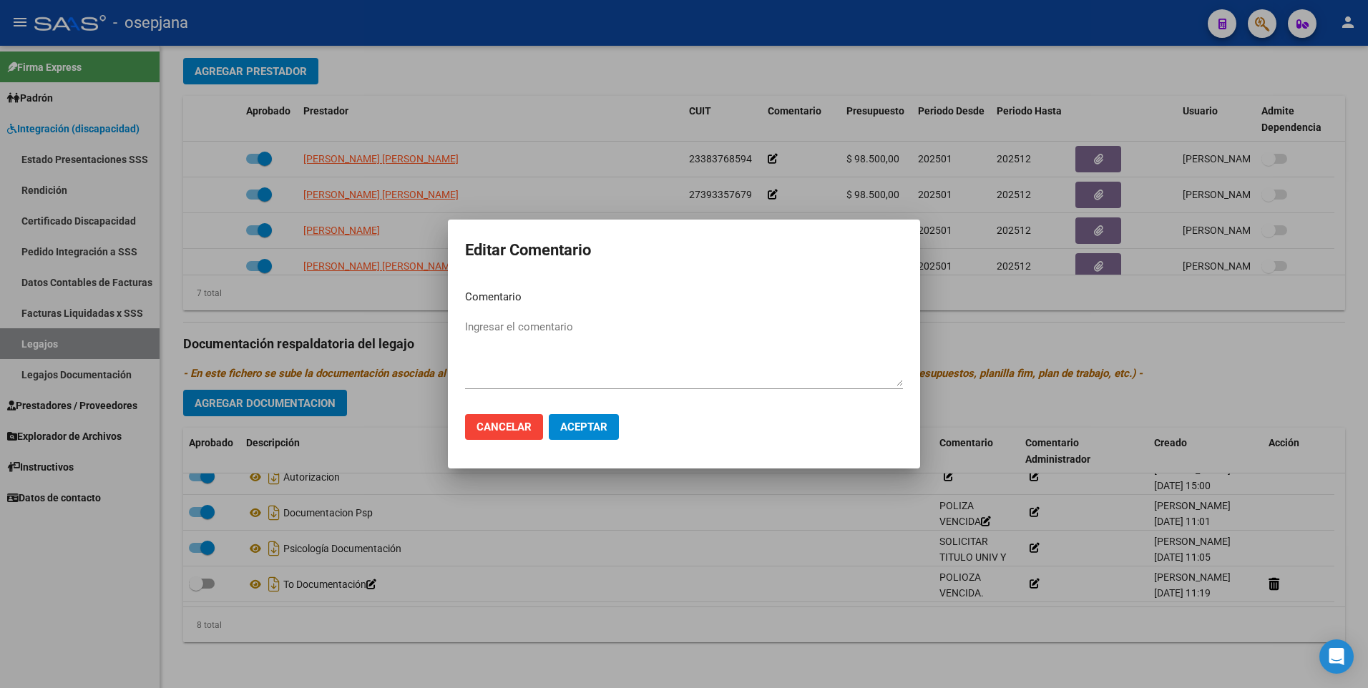
click at [597, 563] on div at bounding box center [684, 344] width 1368 height 688
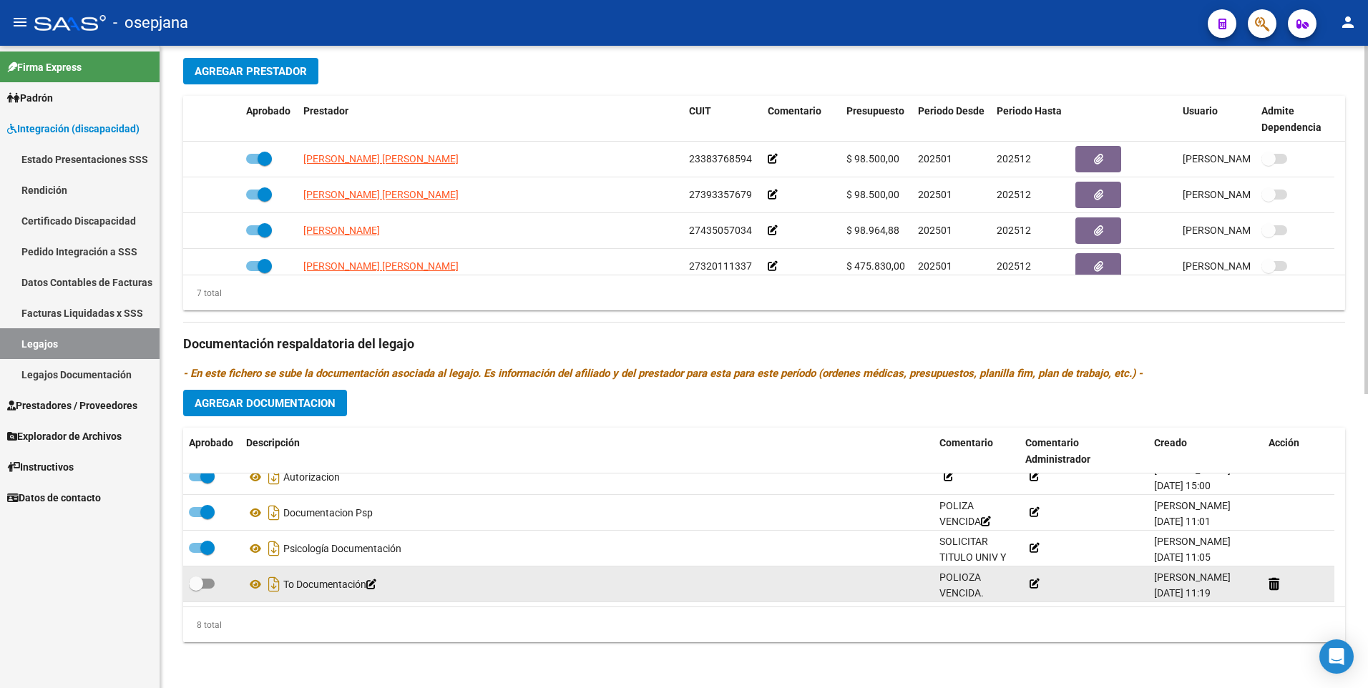
click at [962, 579] on span "POLIOZA VENCIDA. SOLICITAR TITULO UNIV" at bounding box center [973, 602] width 69 height 60
click at [998, 592] on icon at bounding box center [1003, 591] width 10 height 10
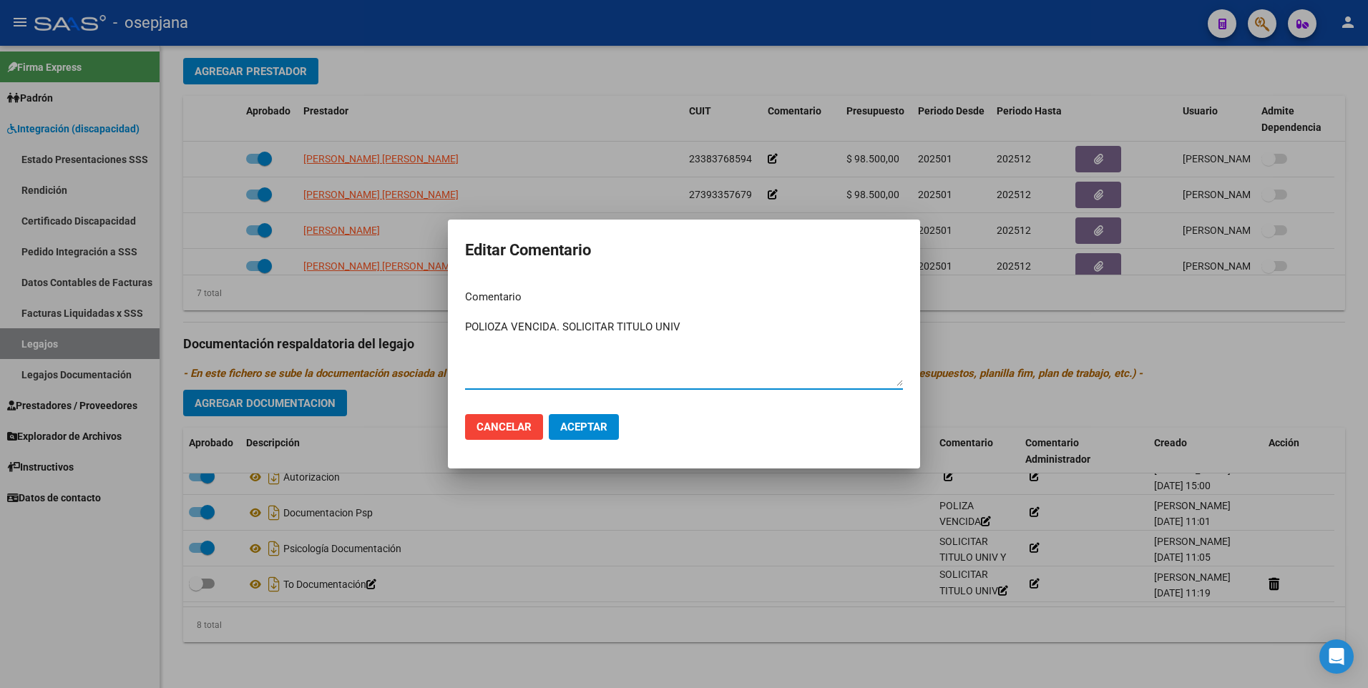
click at [590, 423] on span "Aceptar" at bounding box center [583, 427] width 47 height 13
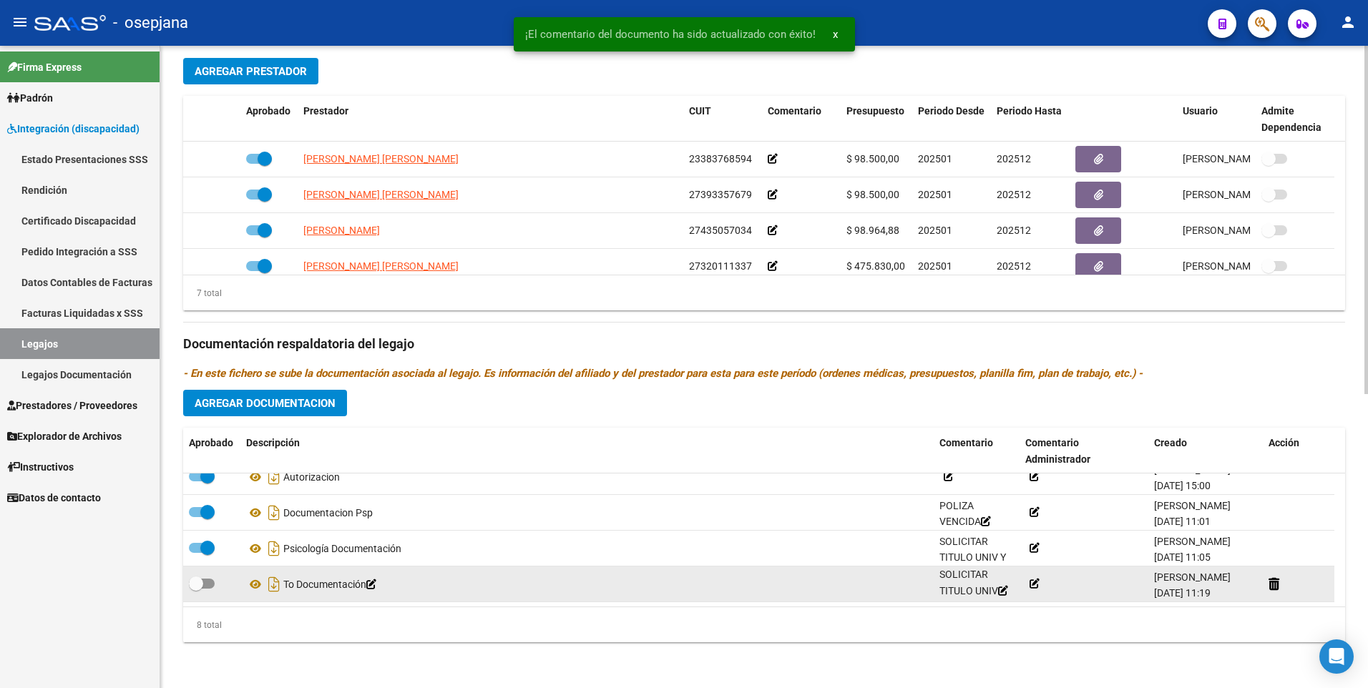
click at [205, 585] on span at bounding box center [202, 584] width 26 height 10
click at [196, 589] on input "checkbox" at bounding box center [195, 589] width 1 height 1
checkbox input "true"
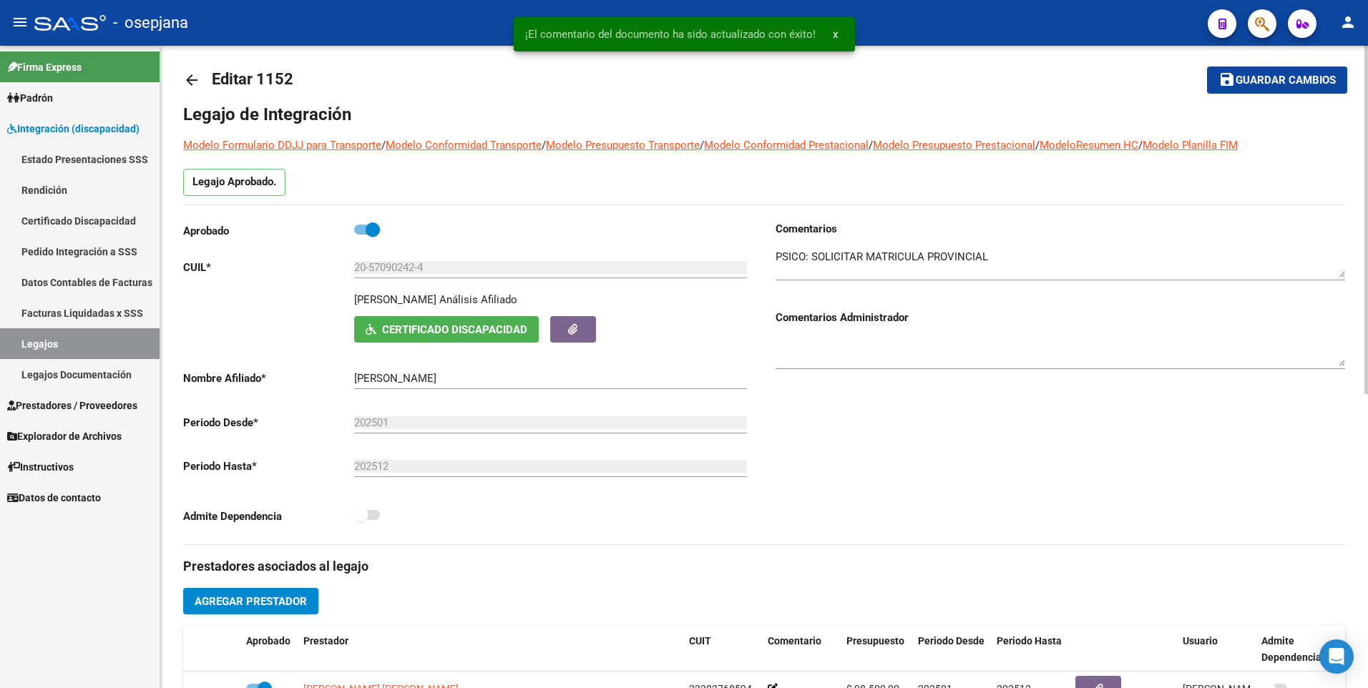
scroll to position [0, 0]
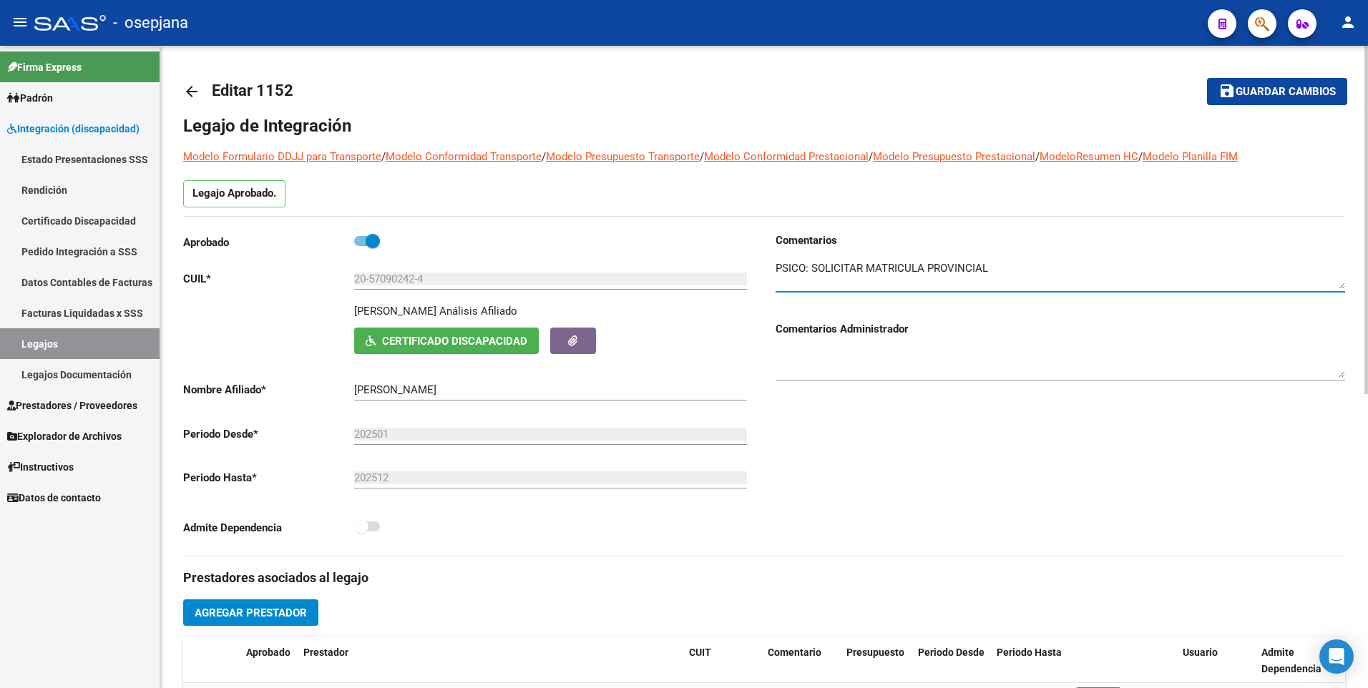
drag, startPoint x: 1013, startPoint y: 270, endPoint x: 760, endPoint y: 275, distance: 253.3
click at [760, 275] on div "Aprobado CUIL * 20-57090242-4 Ingresar CUIL [PERSON_NAME] Análisis Afiliado Cer…" at bounding box center [764, 394] width 1162 height 323
type textarea "a"
type textarea "SOLICITAR A LA BREVEDAD PLANILLA DE CAMBIO DE PRESTADOR DE LOS 3 PROFESIONALES.…"
click at [1263, 87] on span "Guardar cambios" at bounding box center [1285, 92] width 100 height 13
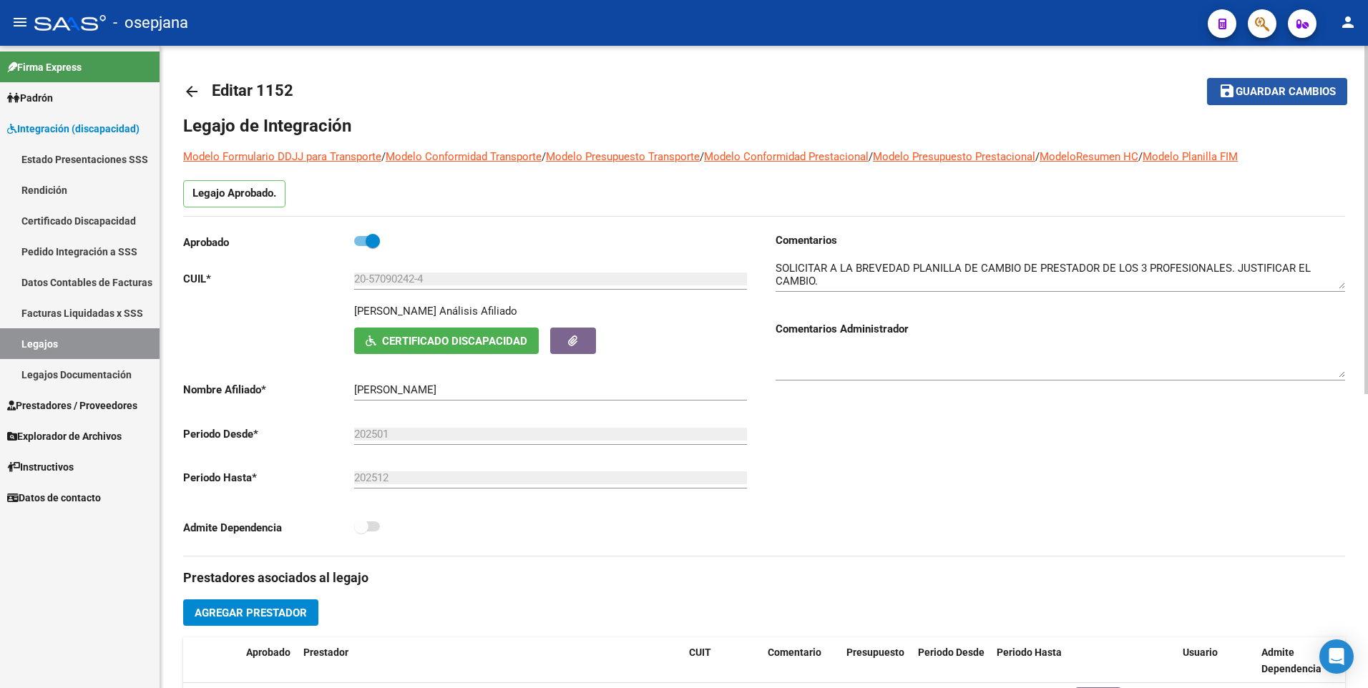
click at [1283, 84] on button "save Guardar cambios" at bounding box center [1277, 91] width 140 height 26
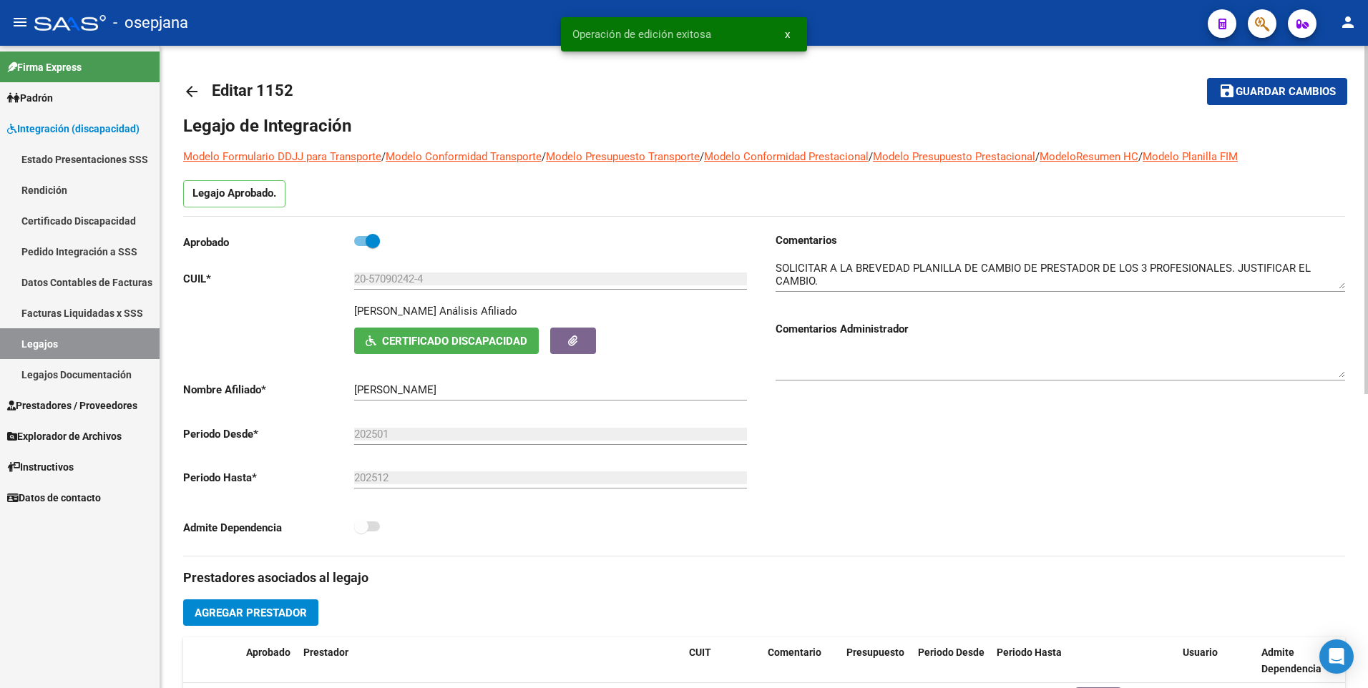
click at [190, 91] on mat-icon "arrow_back" at bounding box center [191, 91] width 17 height 17
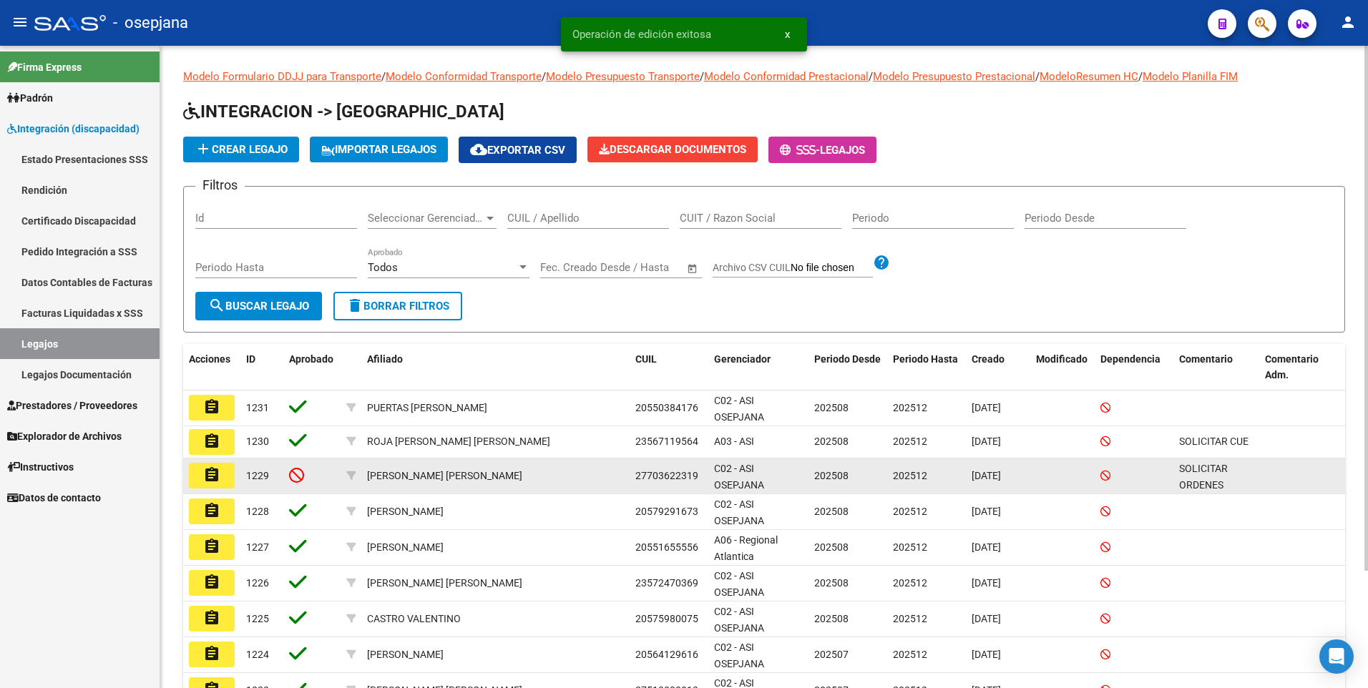
click at [225, 477] on button "assignment" at bounding box center [212, 476] width 46 height 26
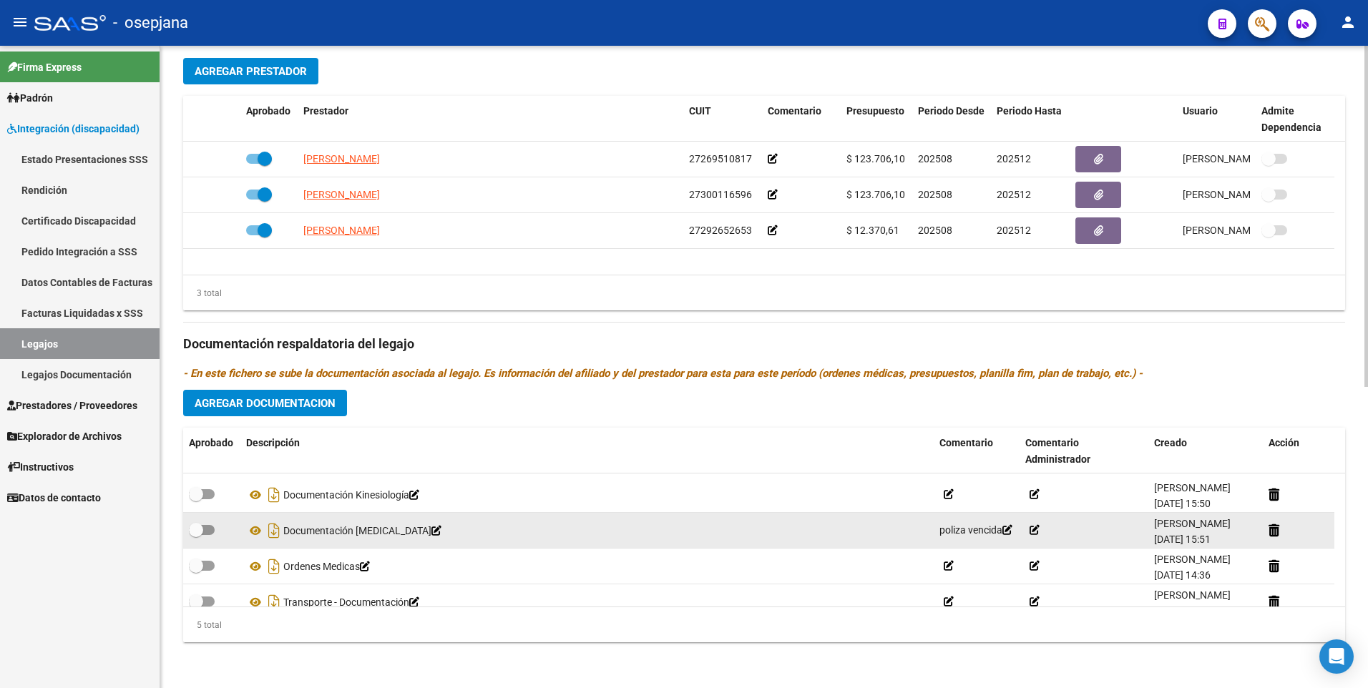
scroll to position [50, 0]
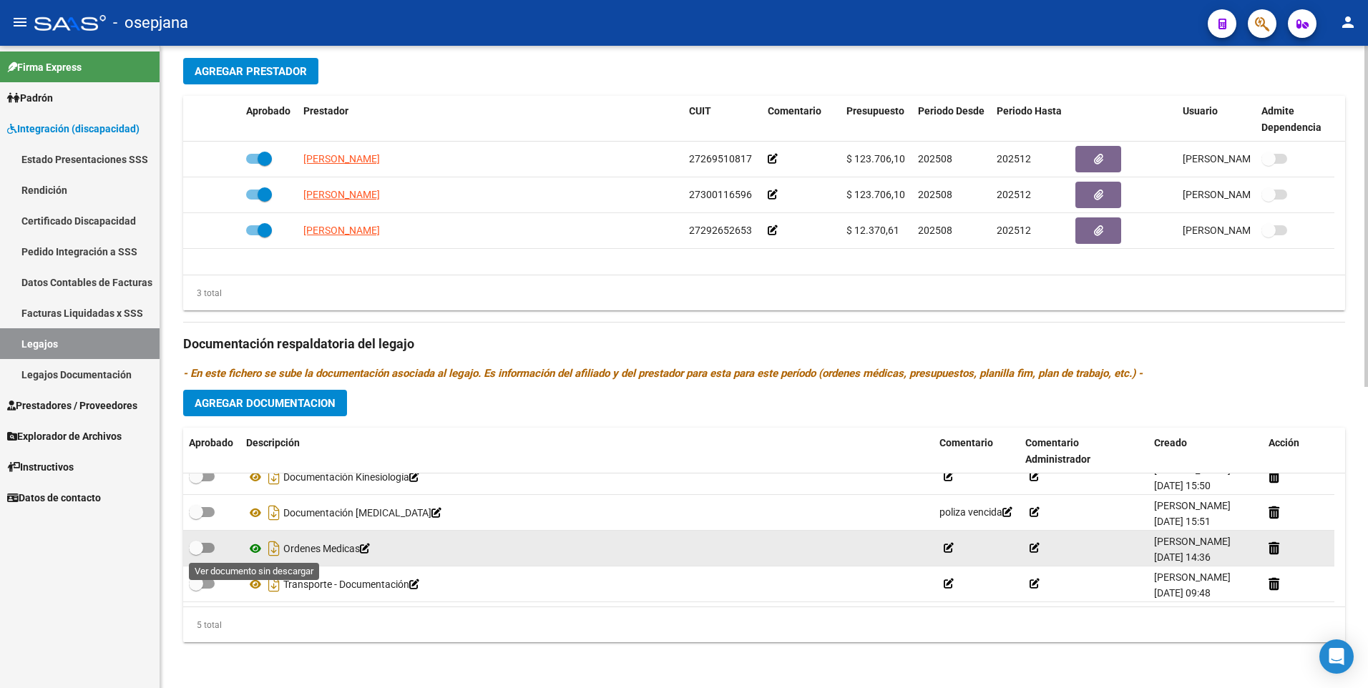
click at [257, 548] on icon at bounding box center [255, 548] width 19 height 17
click at [210, 549] on span at bounding box center [202, 548] width 26 height 10
click at [196, 553] on input "checkbox" at bounding box center [195, 553] width 1 height 1
checkbox input "true"
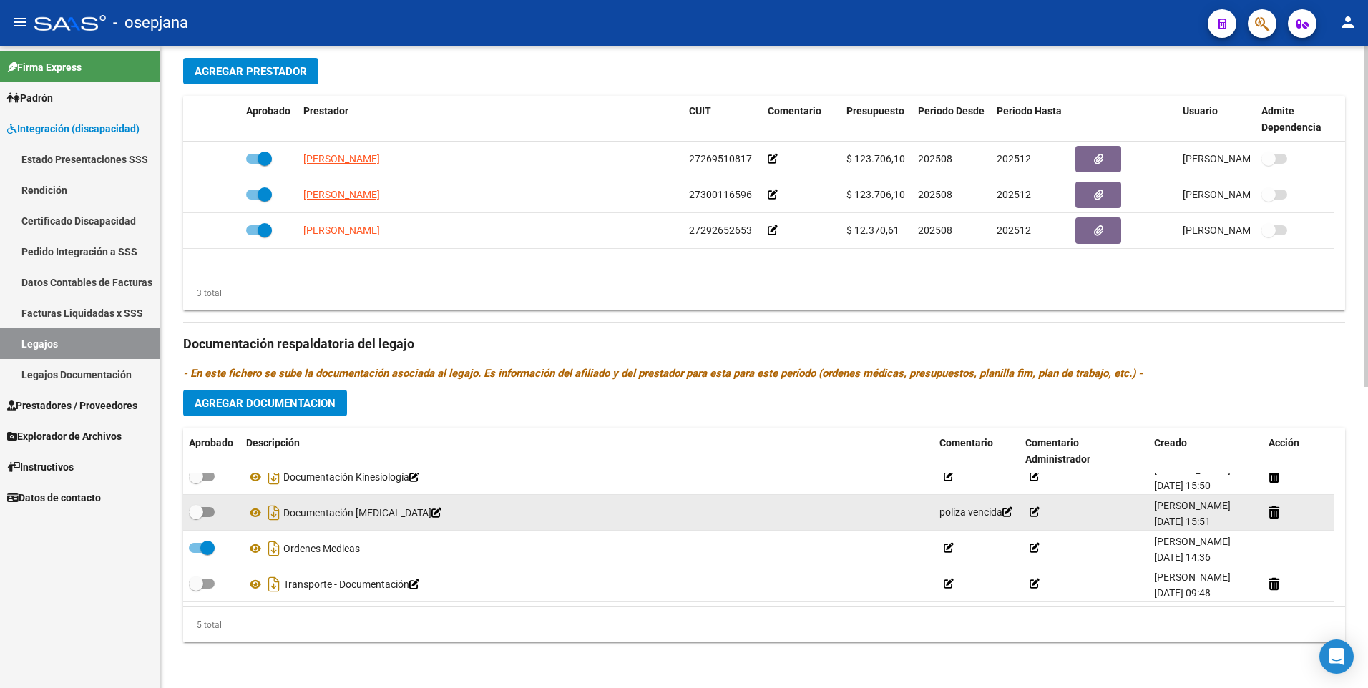
drag, startPoint x: 1329, startPoint y: 557, endPoint x: 1327, endPoint y: 528, distance: 28.7
click at [1327, 528] on datatable-scroller "Documentación Kinesiología [PERSON_NAME] [DATE] 15:50 Documentación [MEDICAL_DA…" at bounding box center [764, 513] width 1162 height 179
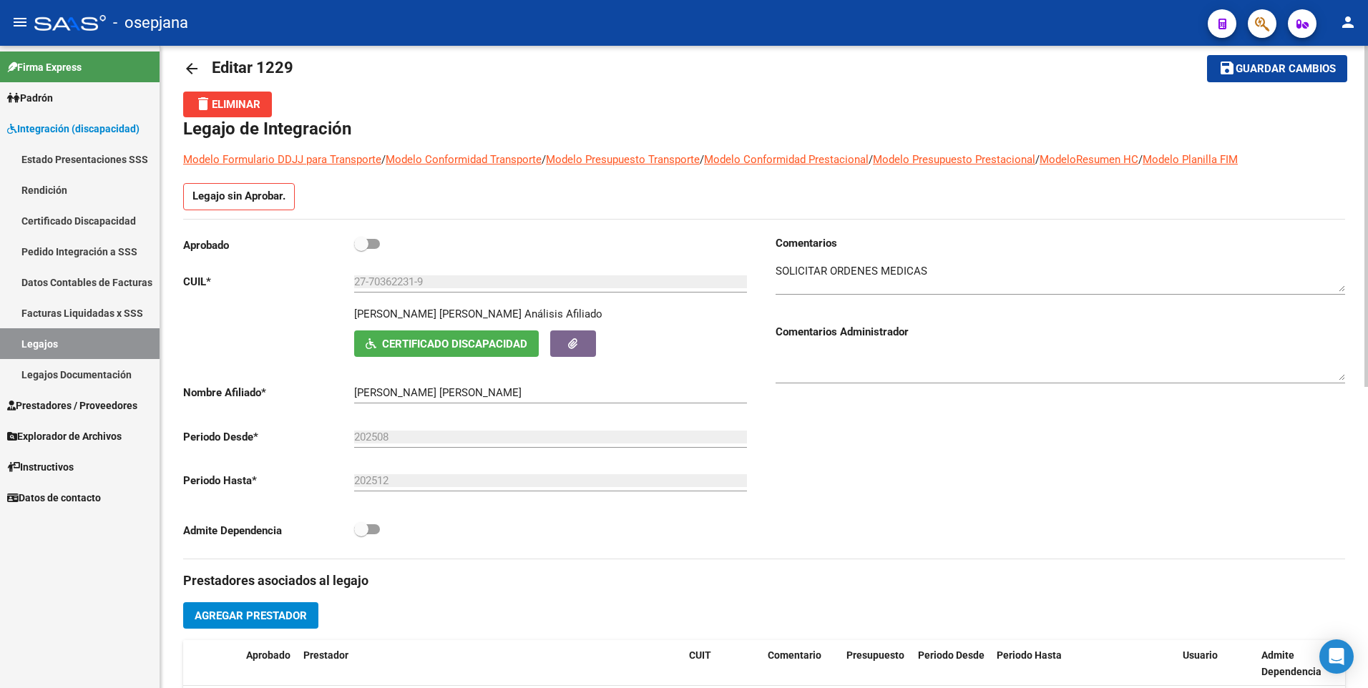
scroll to position [0, 0]
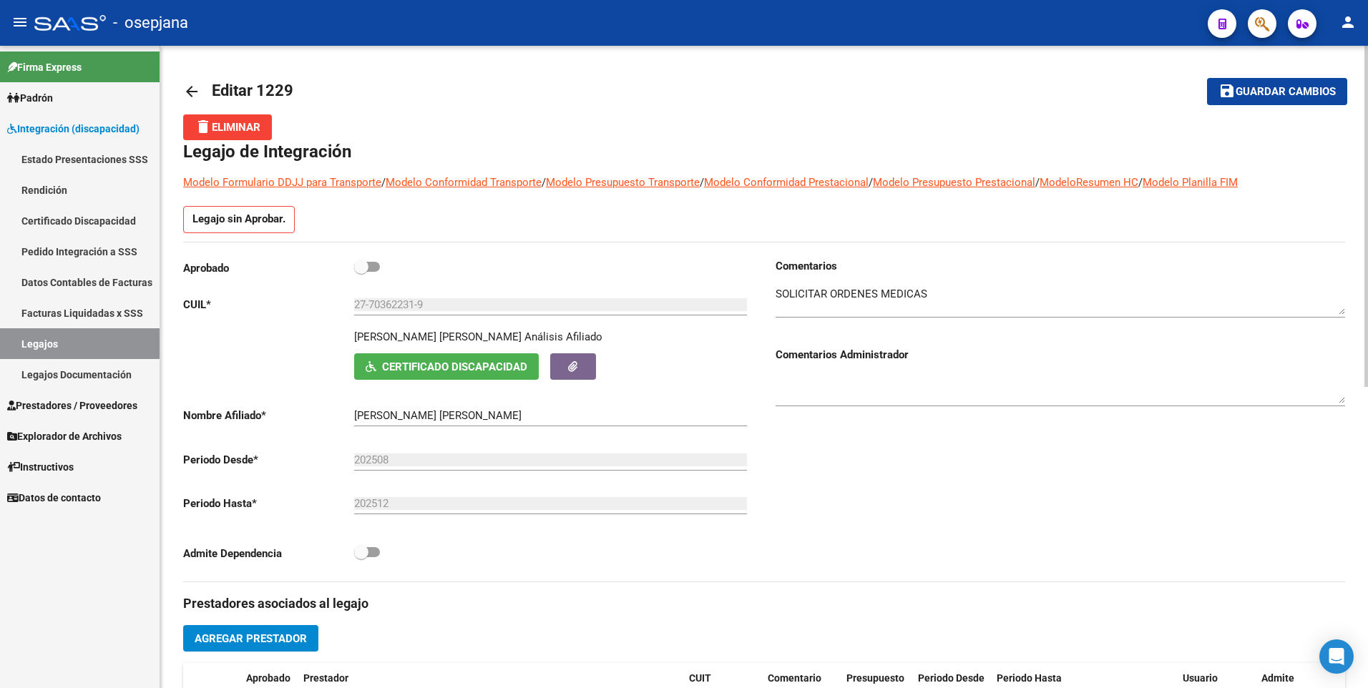
click at [436, 365] on span "Certificado Discapacidad" at bounding box center [454, 367] width 145 height 13
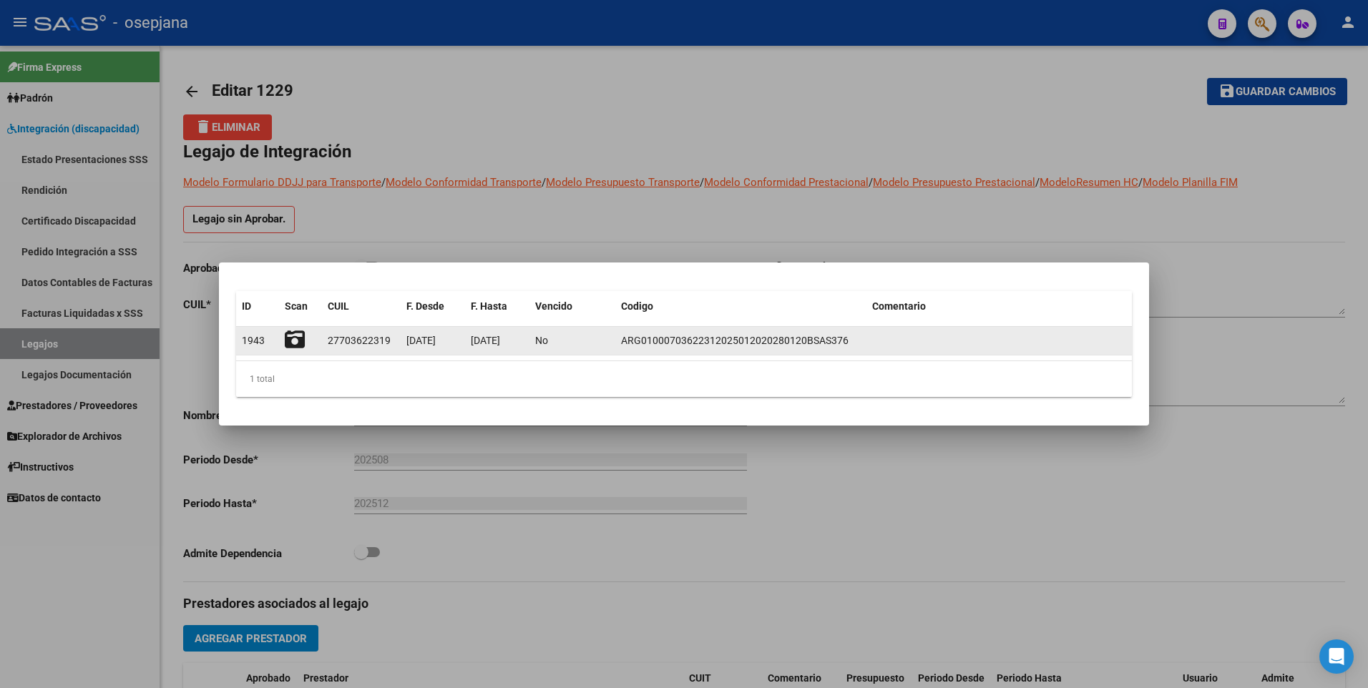
click at [298, 340] on icon at bounding box center [295, 340] width 20 height 20
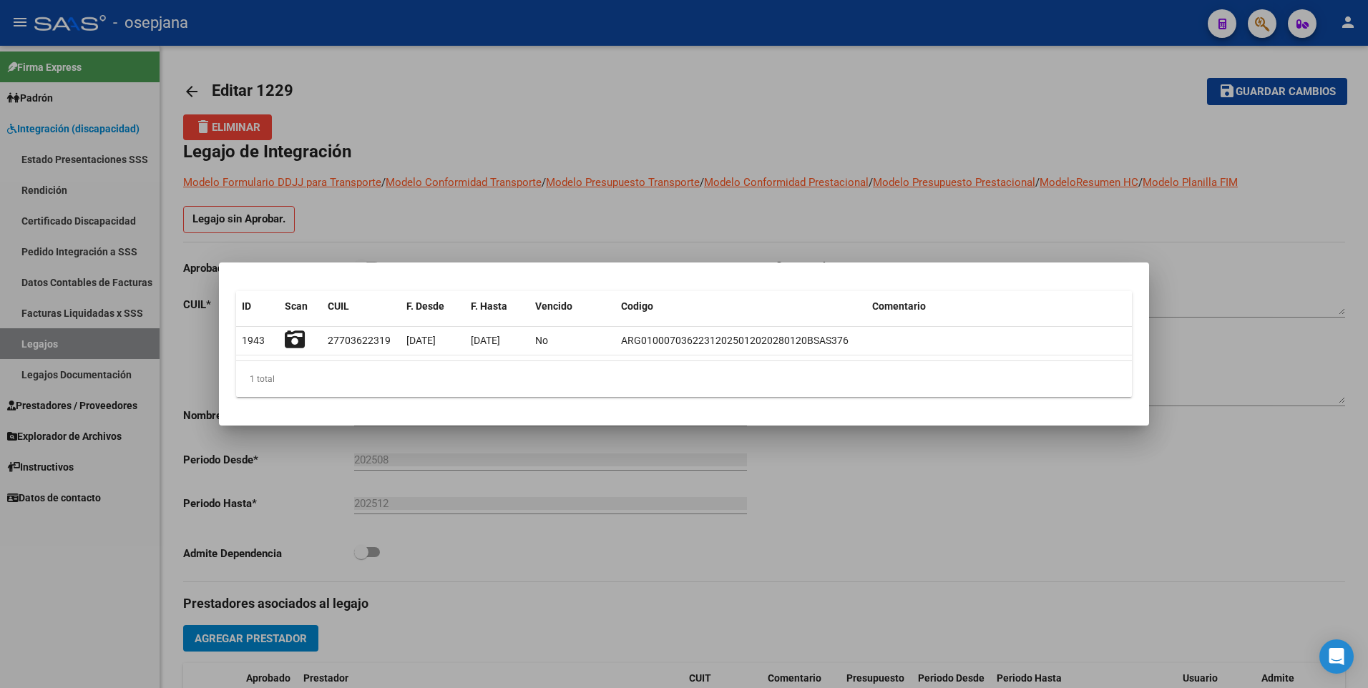
click at [652, 222] on div at bounding box center [684, 344] width 1368 height 688
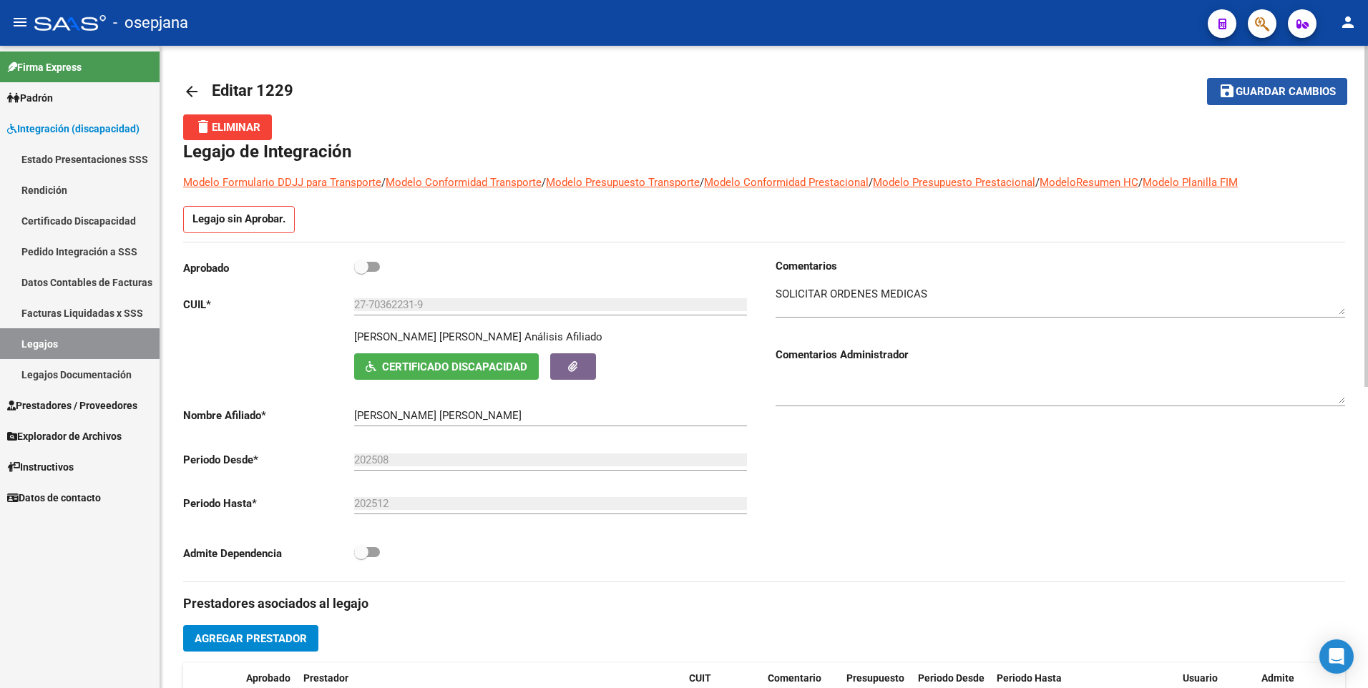
drag, startPoint x: 1232, startPoint y: 92, endPoint x: 989, endPoint y: 94, distance: 242.5
click at [1232, 92] on mat-icon "save" at bounding box center [1226, 90] width 17 height 17
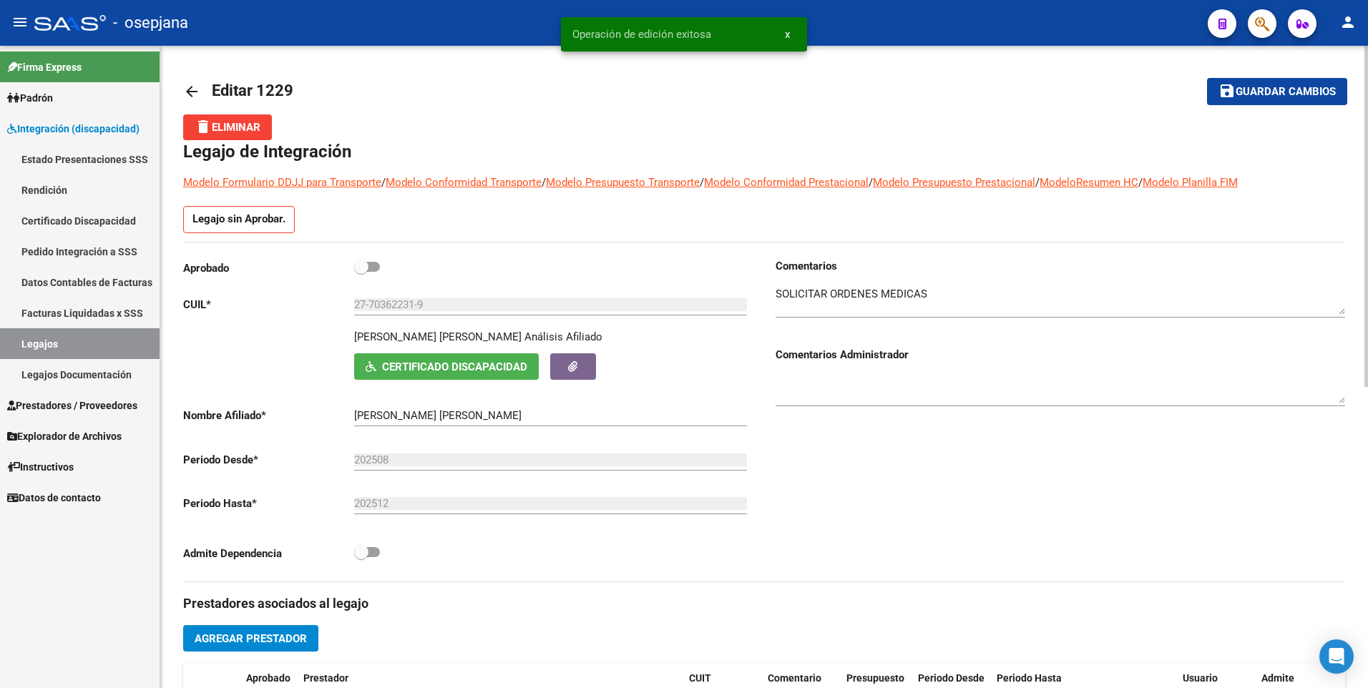
click at [197, 83] on mat-icon "arrow_back" at bounding box center [191, 91] width 17 height 17
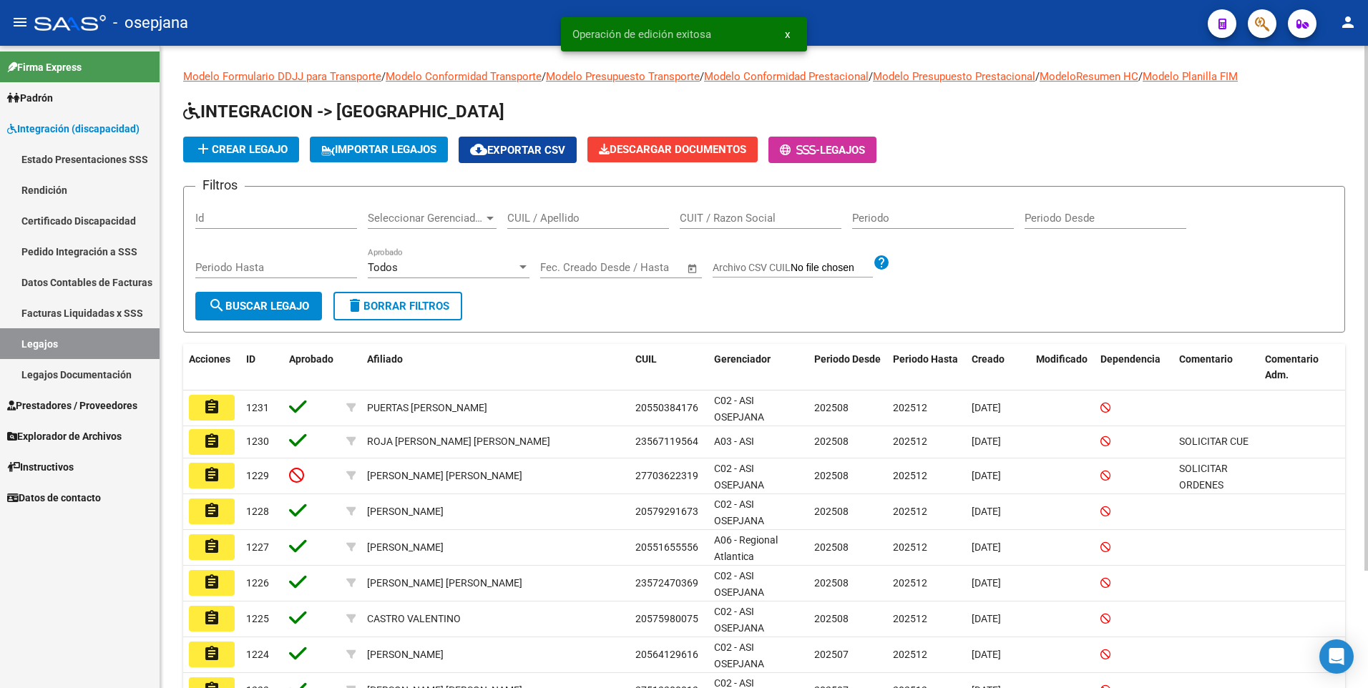
click at [546, 220] on input "CUIL / Apellido" at bounding box center [588, 218] width 162 height 13
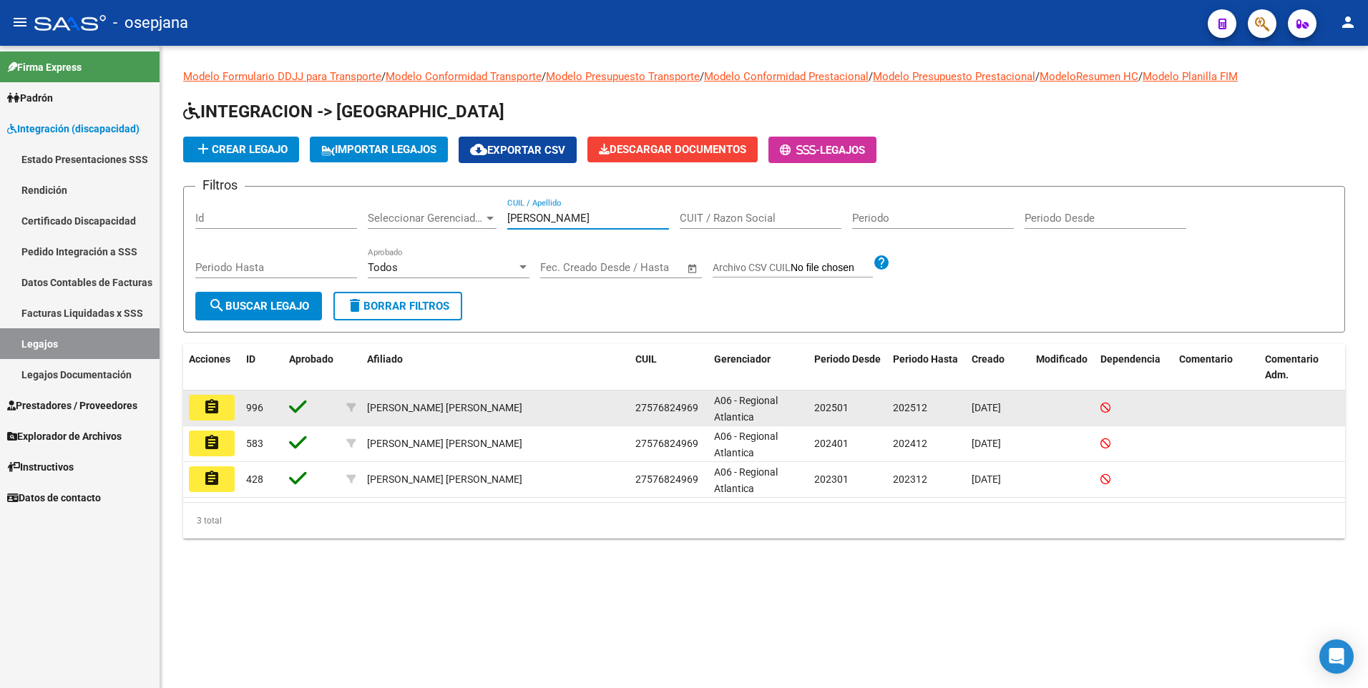
type input "[PERSON_NAME]"
click at [198, 408] on button "assignment" at bounding box center [212, 408] width 46 height 26
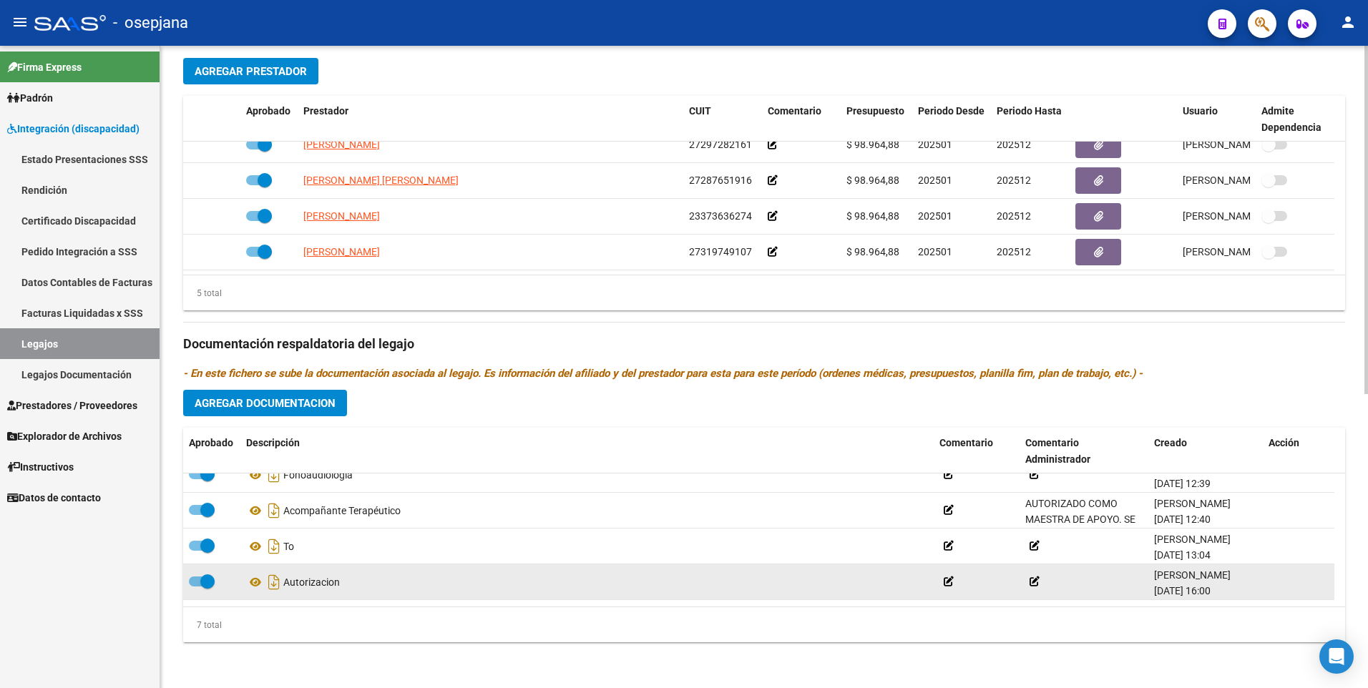
scroll to position [122, 0]
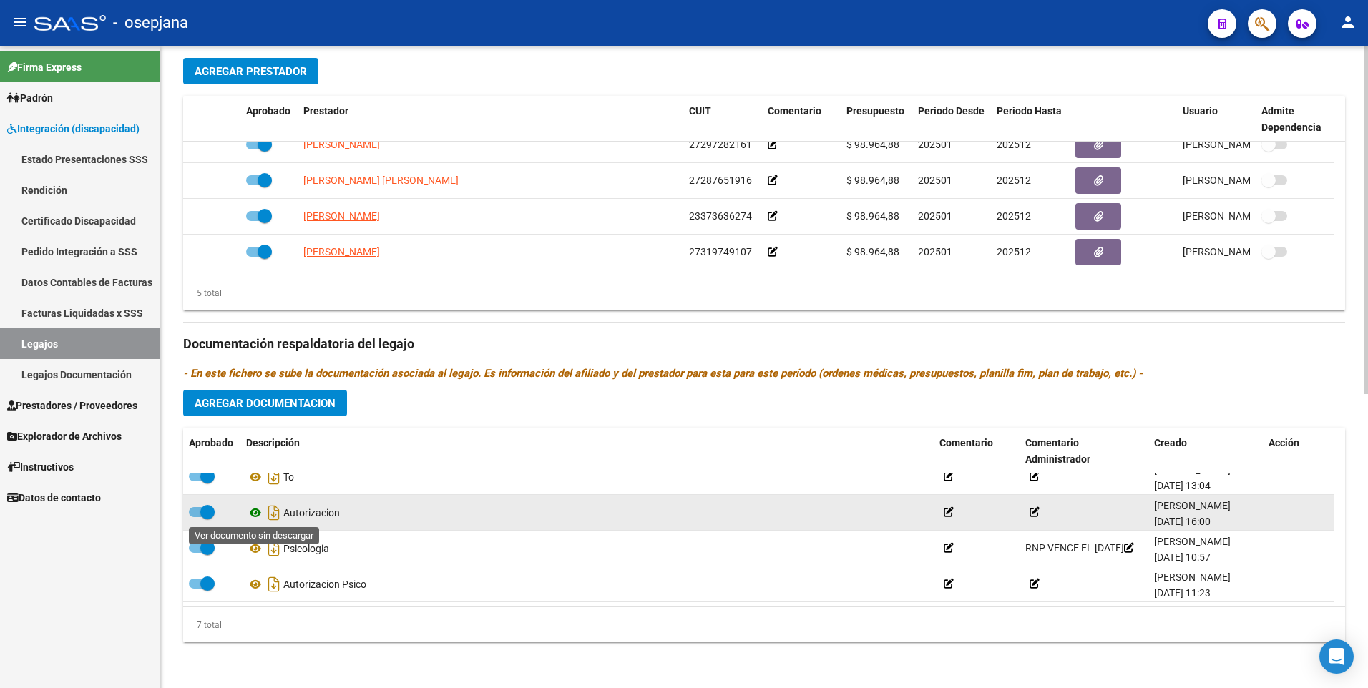
click at [253, 514] on icon at bounding box center [255, 512] width 19 height 17
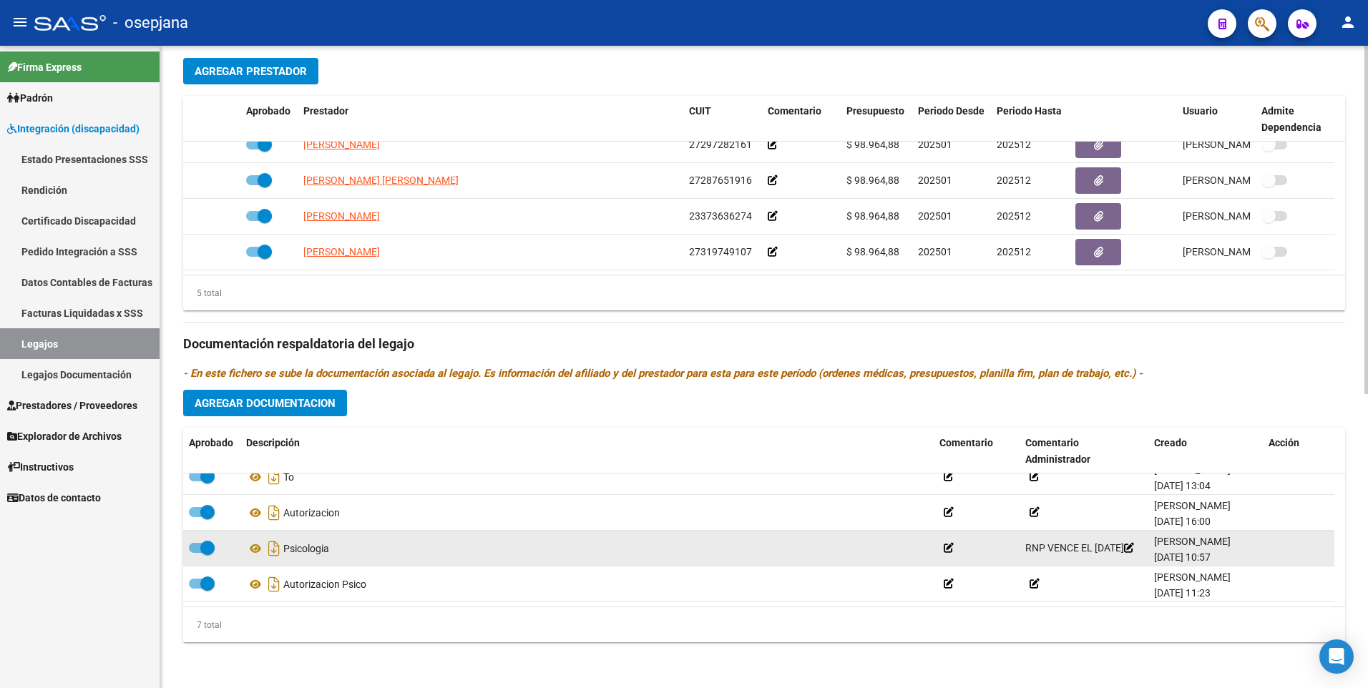
scroll to position [50, 0]
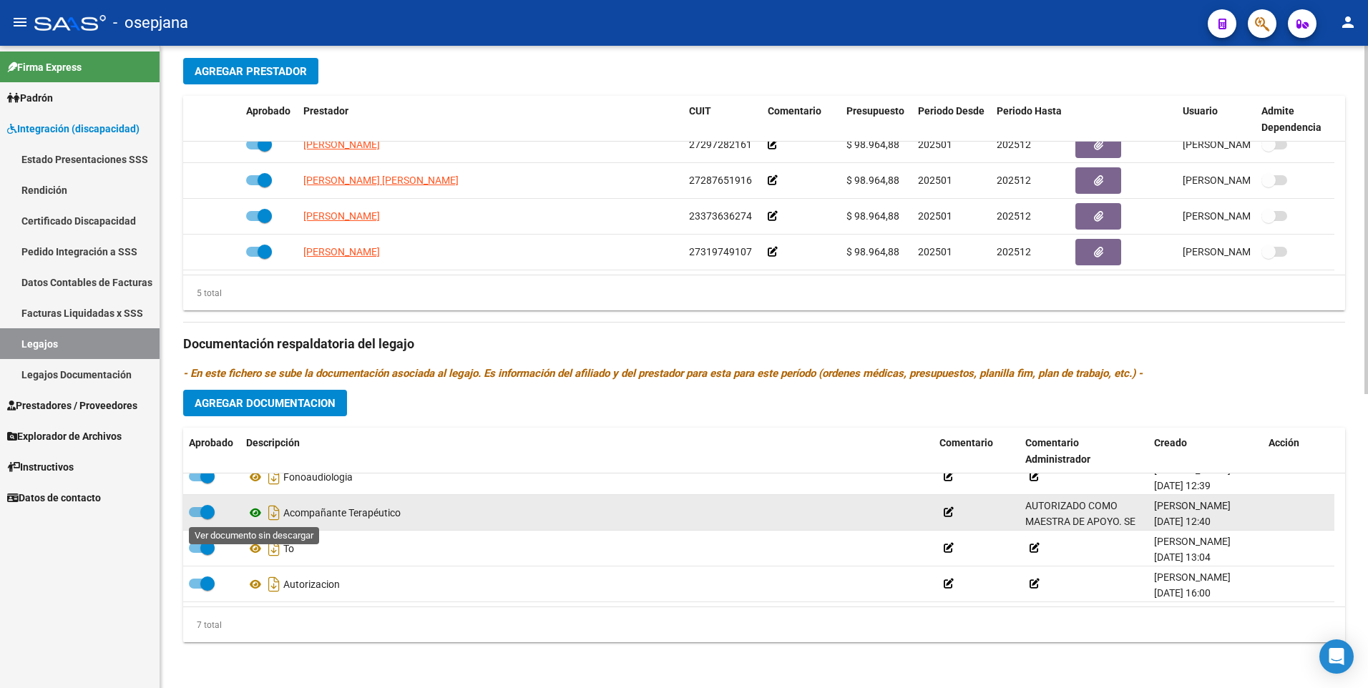
click at [254, 513] on icon at bounding box center [255, 512] width 19 height 17
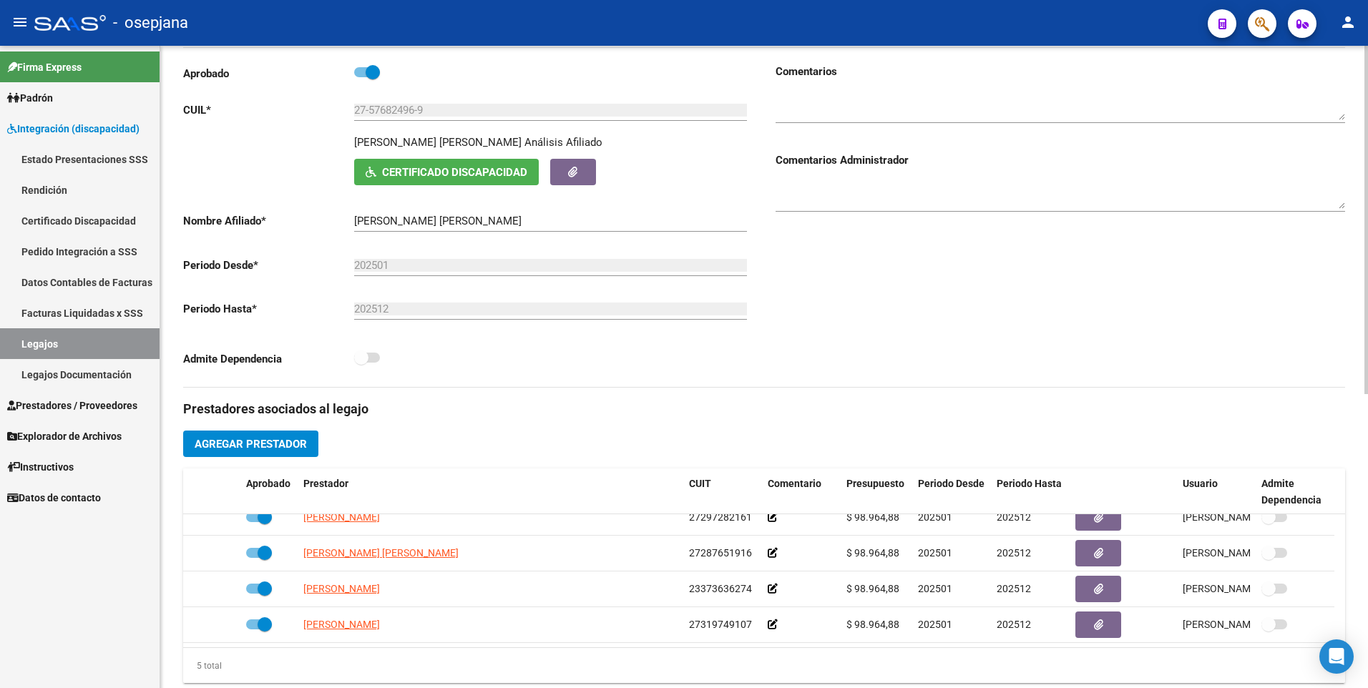
scroll to position [0, 0]
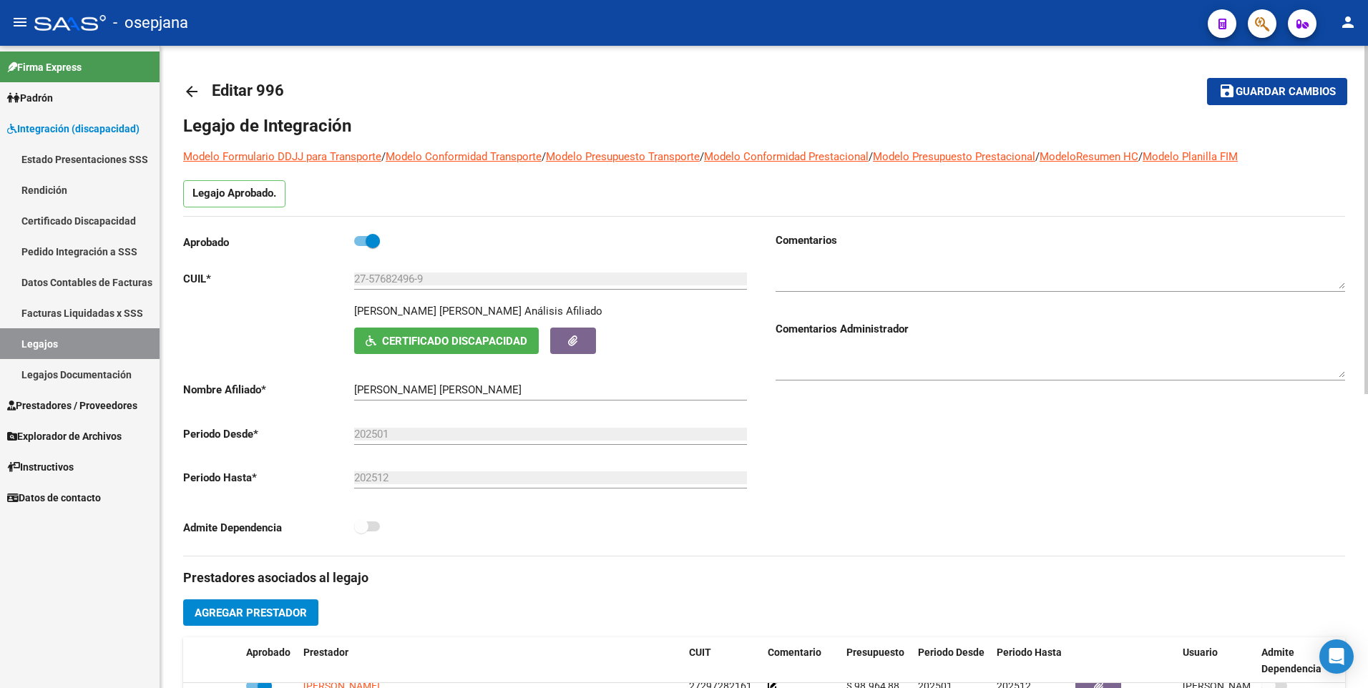
click at [413, 338] on span "Certificado Discapacidad" at bounding box center [454, 341] width 145 height 13
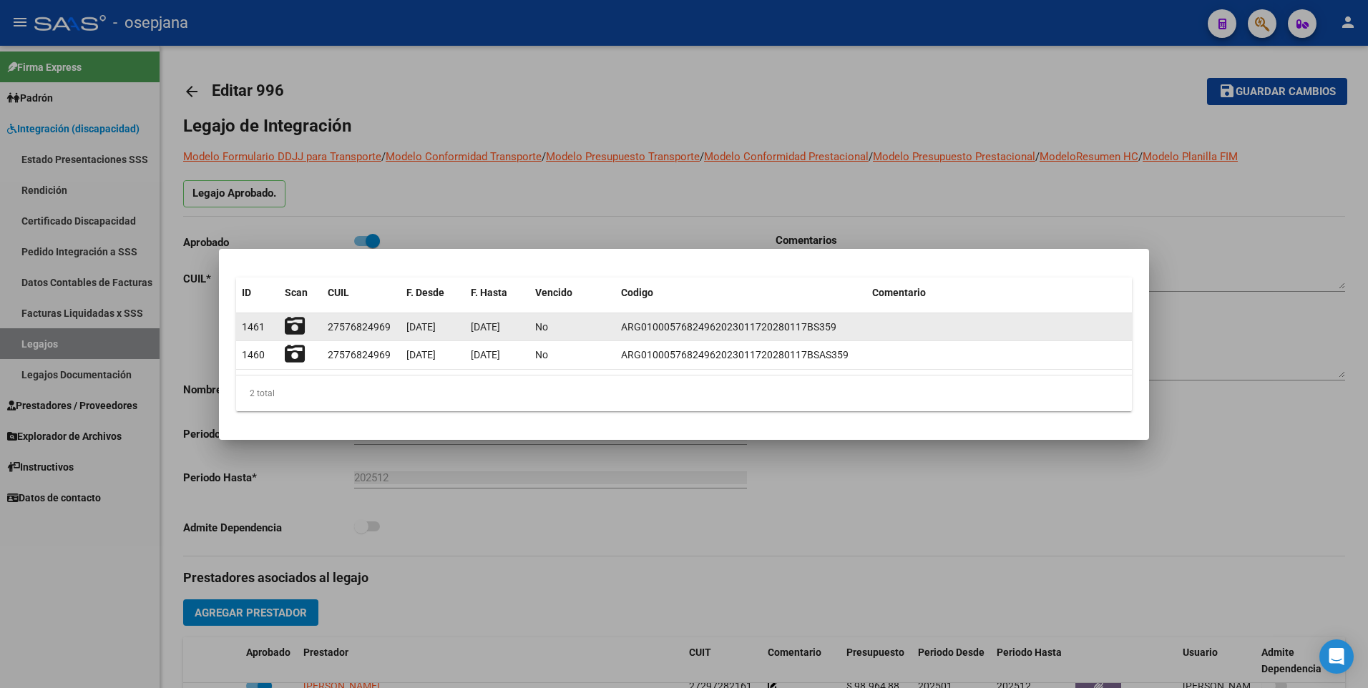
click at [299, 325] on icon at bounding box center [295, 326] width 20 height 20
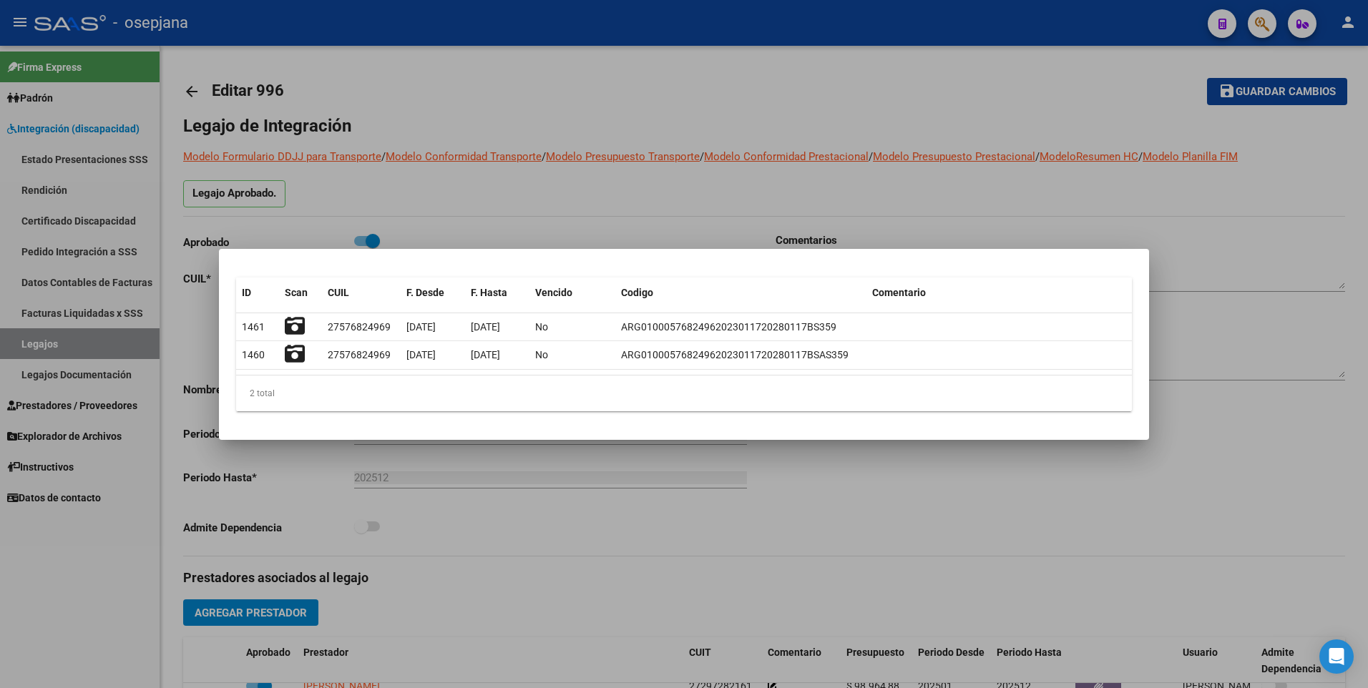
click at [506, 114] on div at bounding box center [684, 344] width 1368 height 688
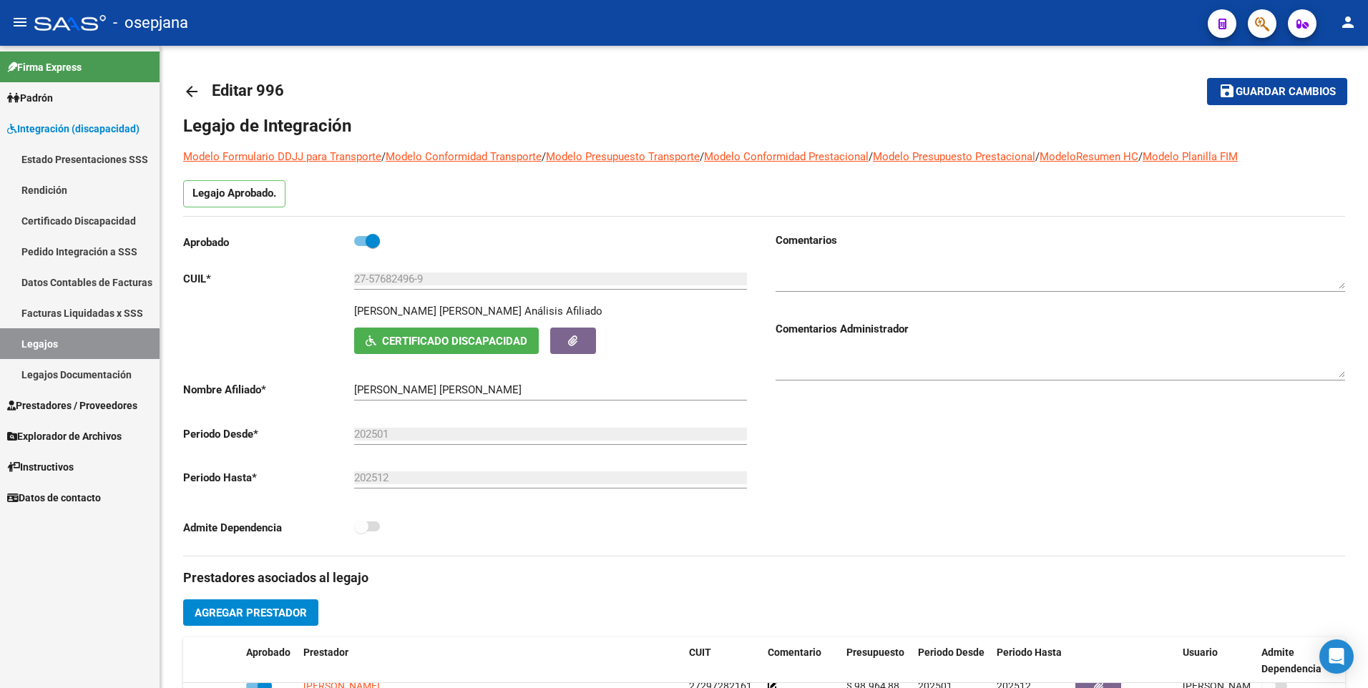
click at [185, 90] on mat-icon "arrow_back" at bounding box center [191, 91] width 17 height 17
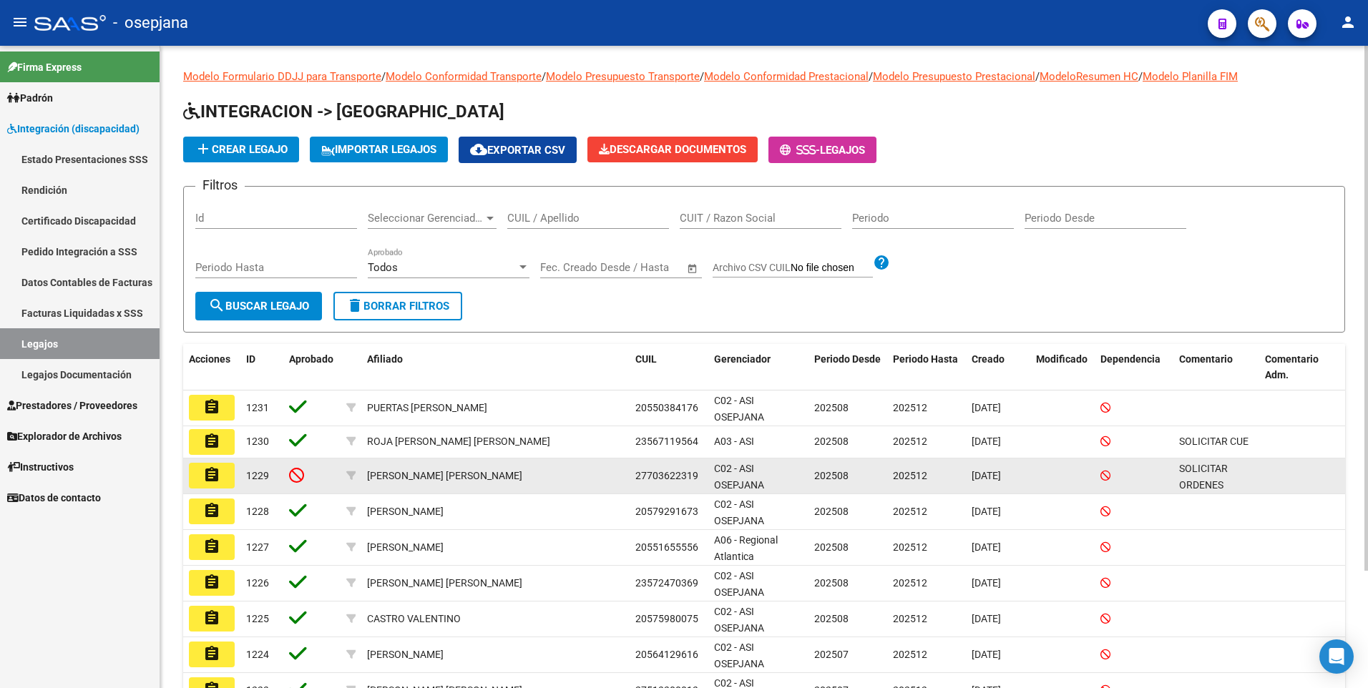
click at [216, 477] on mat-icon "assignment" at bounding box center [211, 474] width 17 height 17
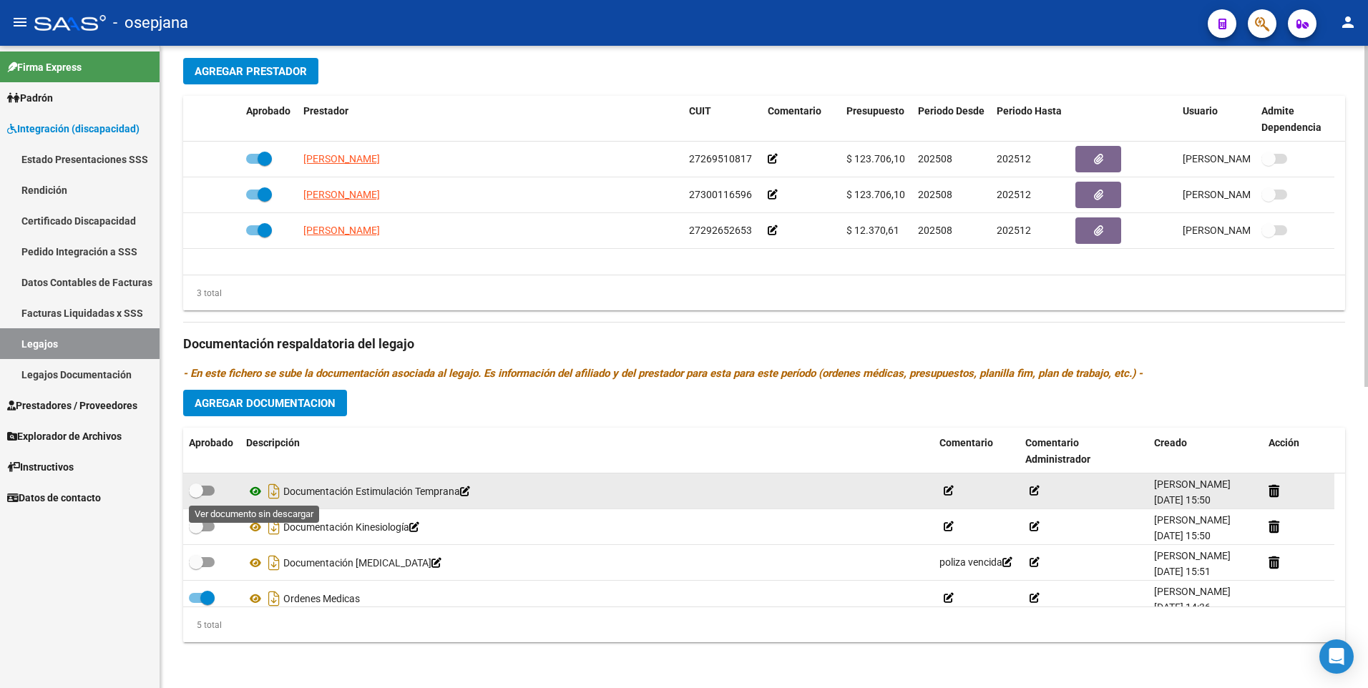
click at [255, 493] on icon at bounding box center [255, 491] width 19 height 17
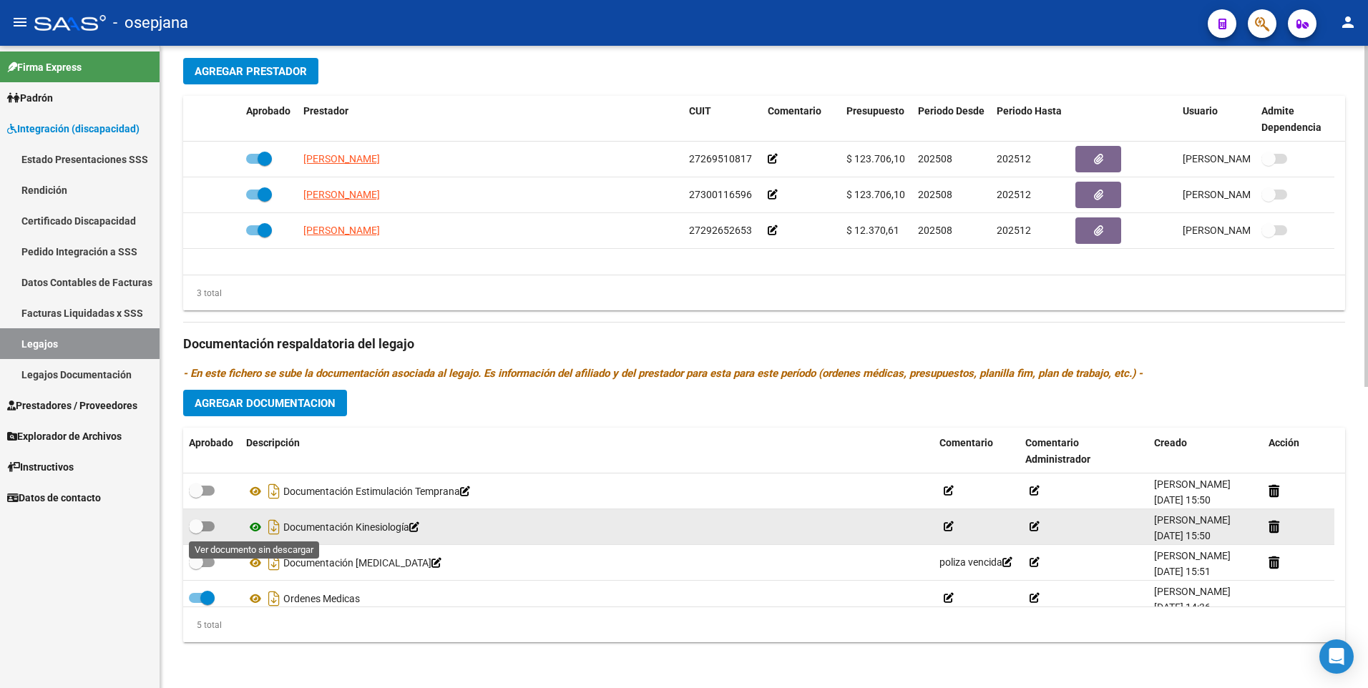
click at [256, 524] on icon at bounding box center [255, 527] width 19 height 17
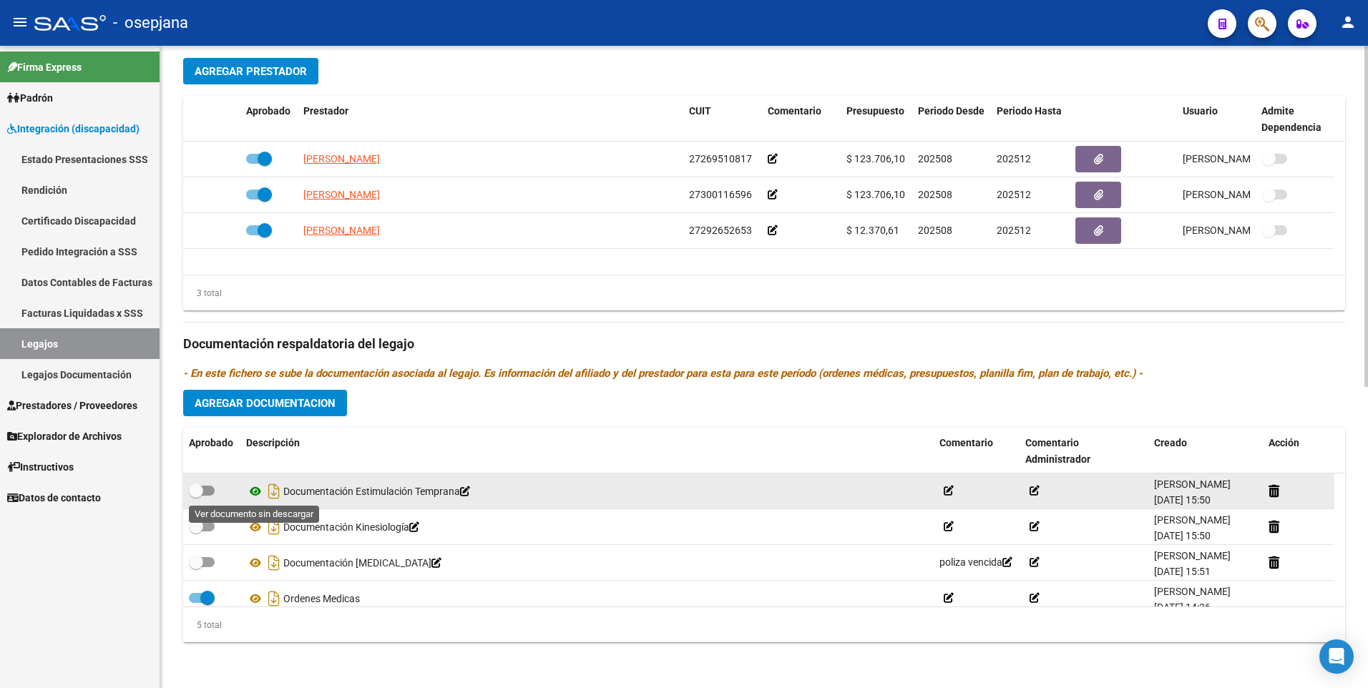
click at [256, 491] on icon at bounding box center [255, 491] width 19 height 17
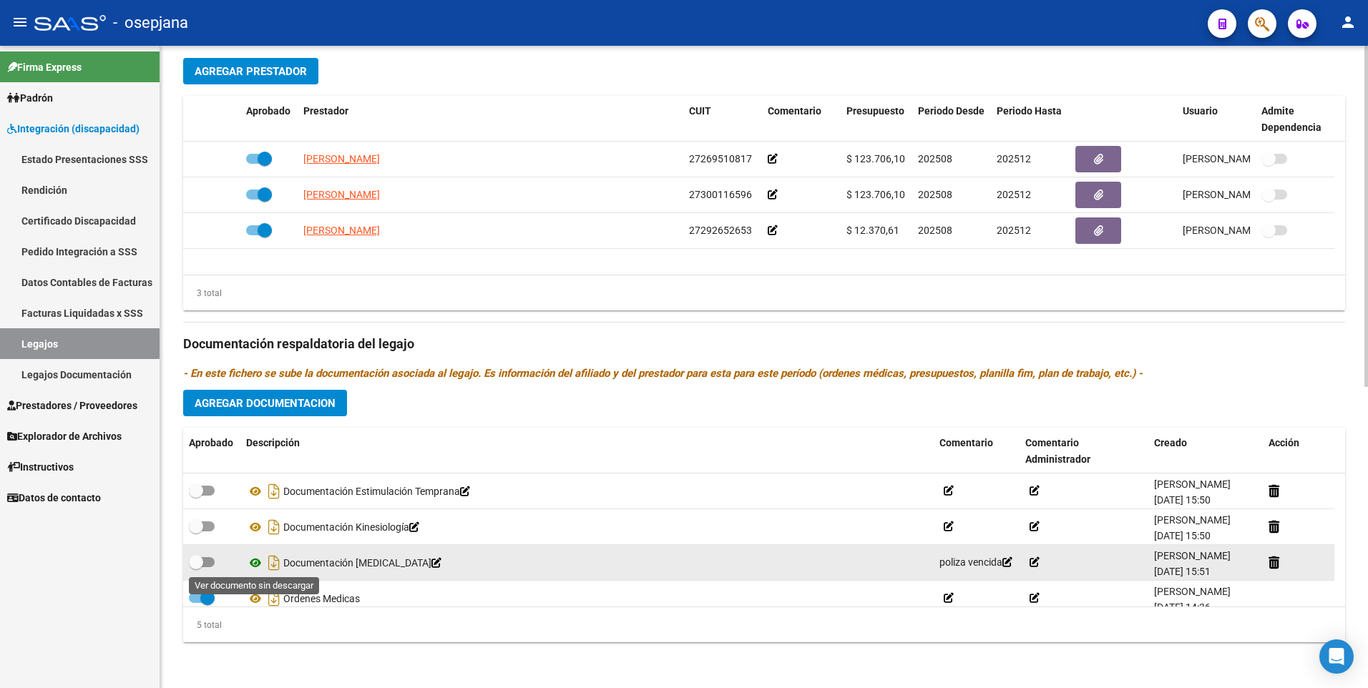
click at [249, 564] on icon at bounding box center [255, 562] width 19 height 17
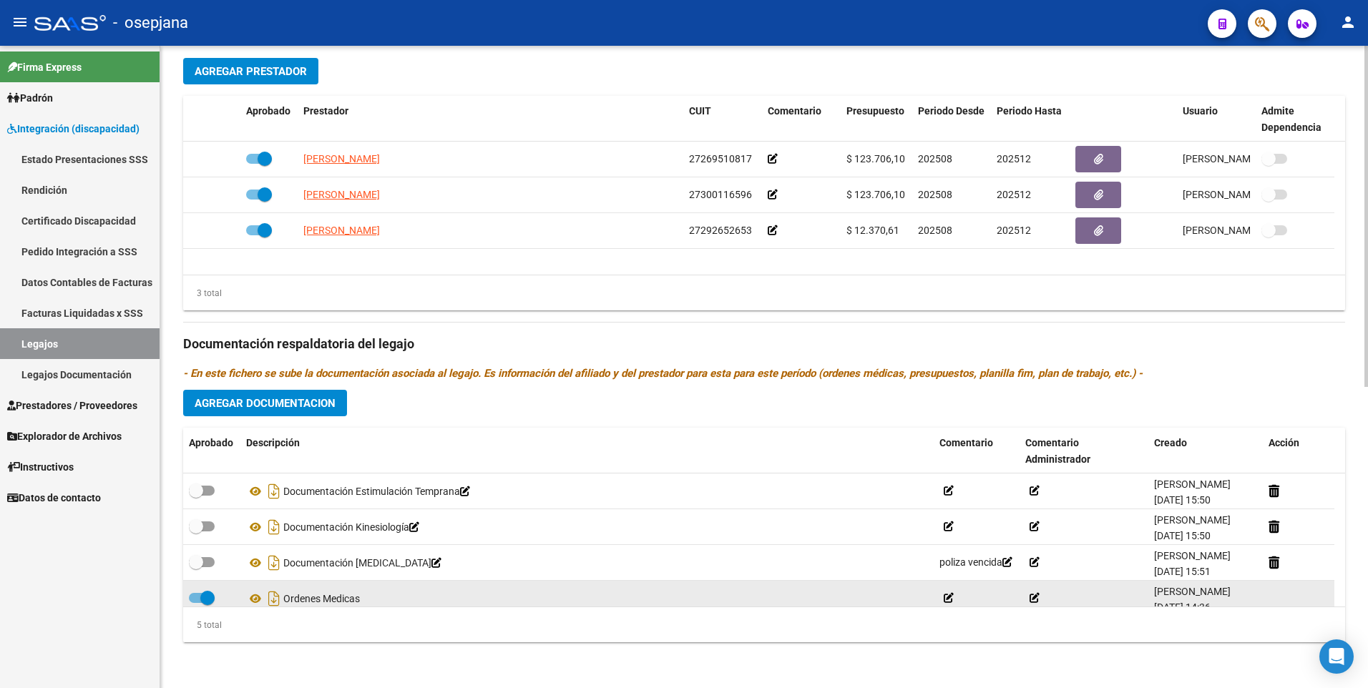
scroll to position [50, 0]
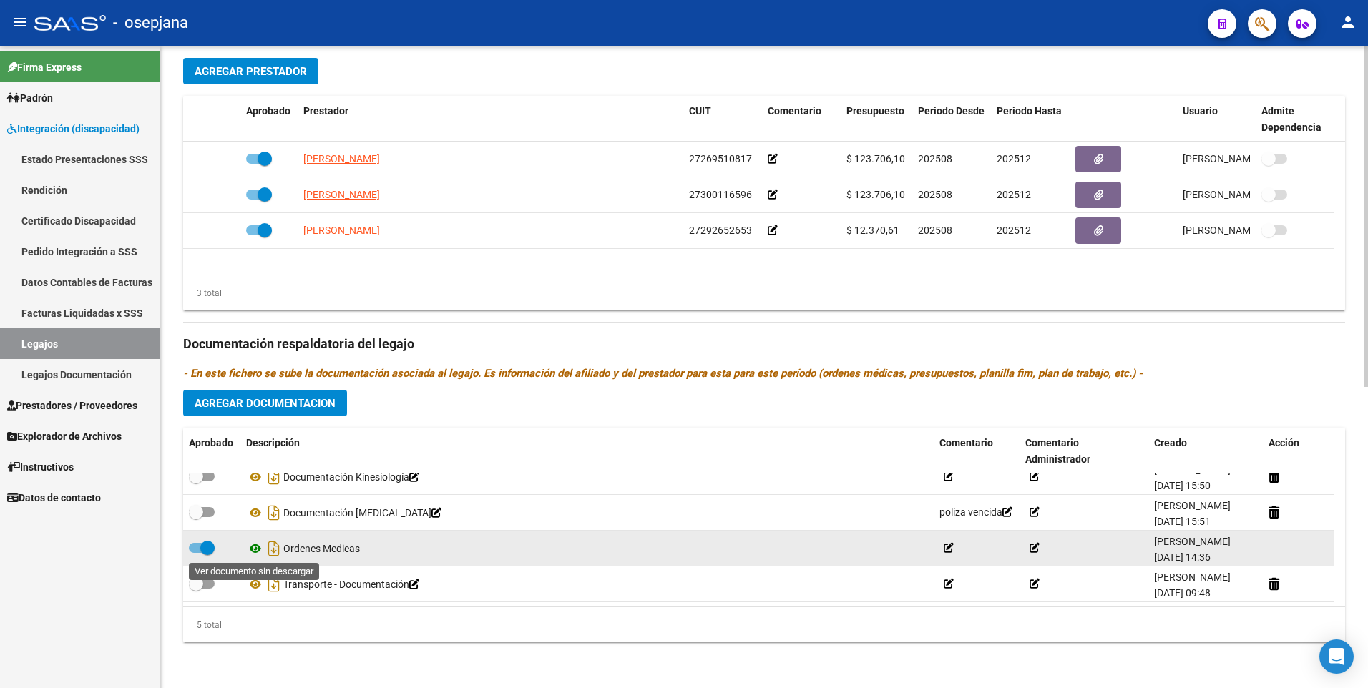
click at [253, 547] on icon at bounding box center [255, 548] width 19 height 17
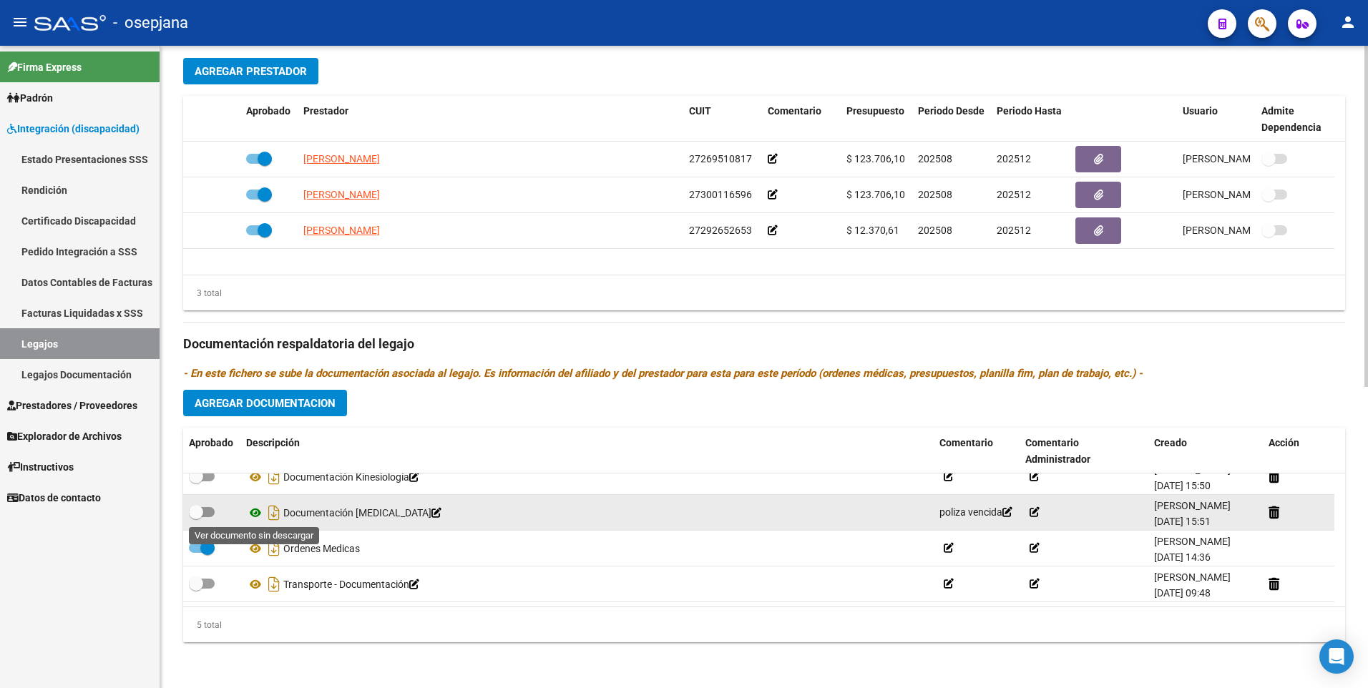
click at [257, 513] on icon at bounding box center [255, 512] width 19 height 17
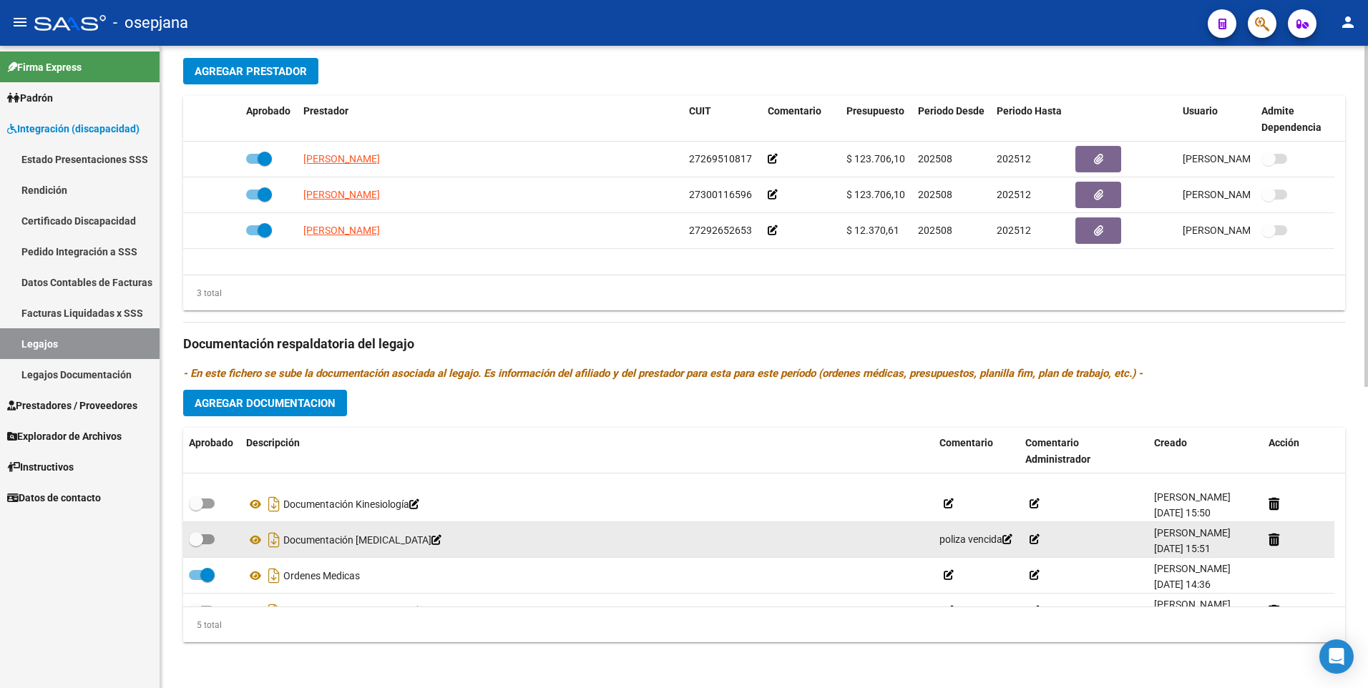
scroll to position [0, 0]
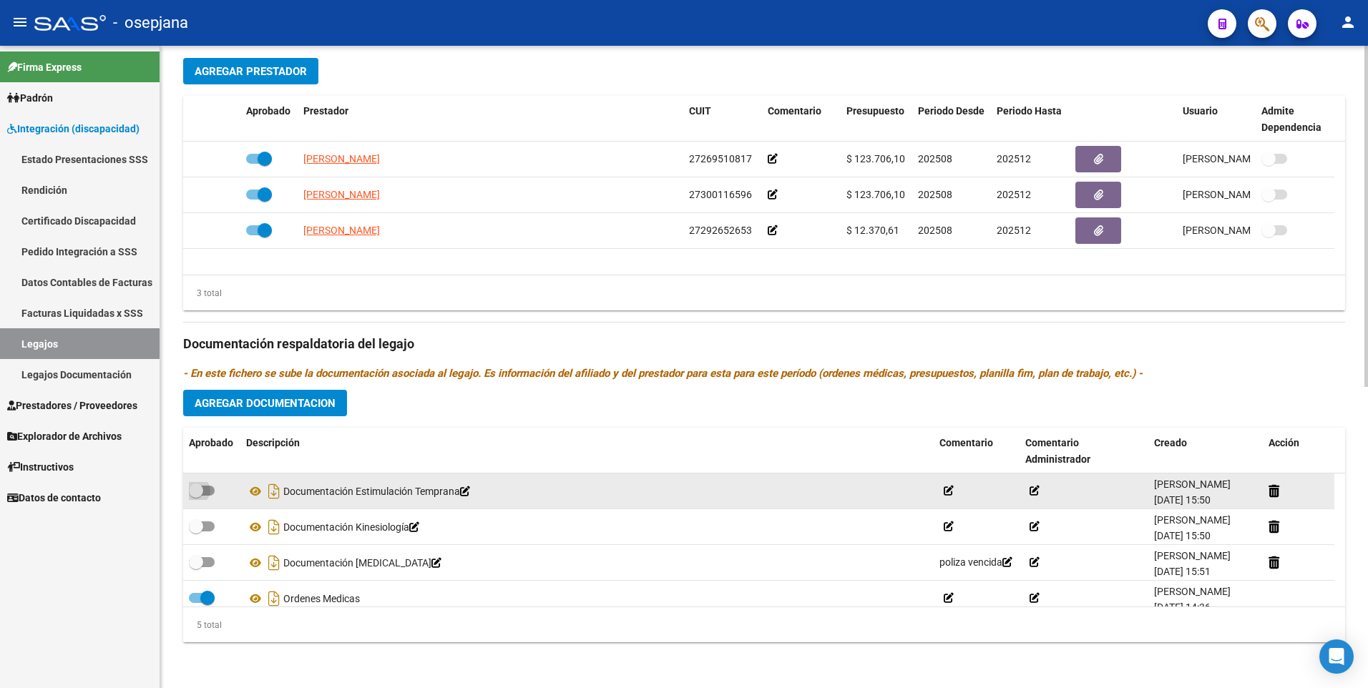
click at [212, 489] on span at bounding box center [202, 491] width 26 height 10
click at [196, 496] on input "checkbox" at bounding box center [195, 496] width 1 height 1
checkbox input "true"
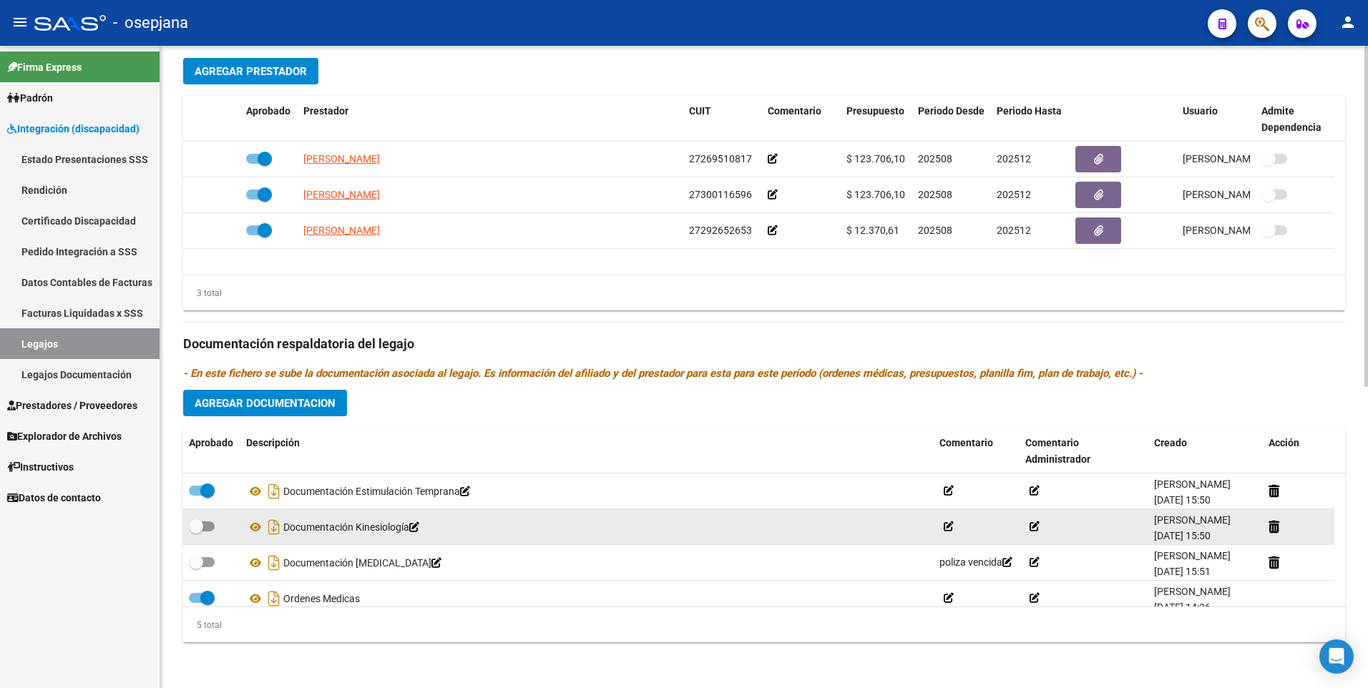
click at [210, 527] on span at bounding box center [202, 527] width 26 height 10
click at [196, 532] on input "checkbox" at bounding box center [195, 532] width 1 height 1
checkbox input "true"
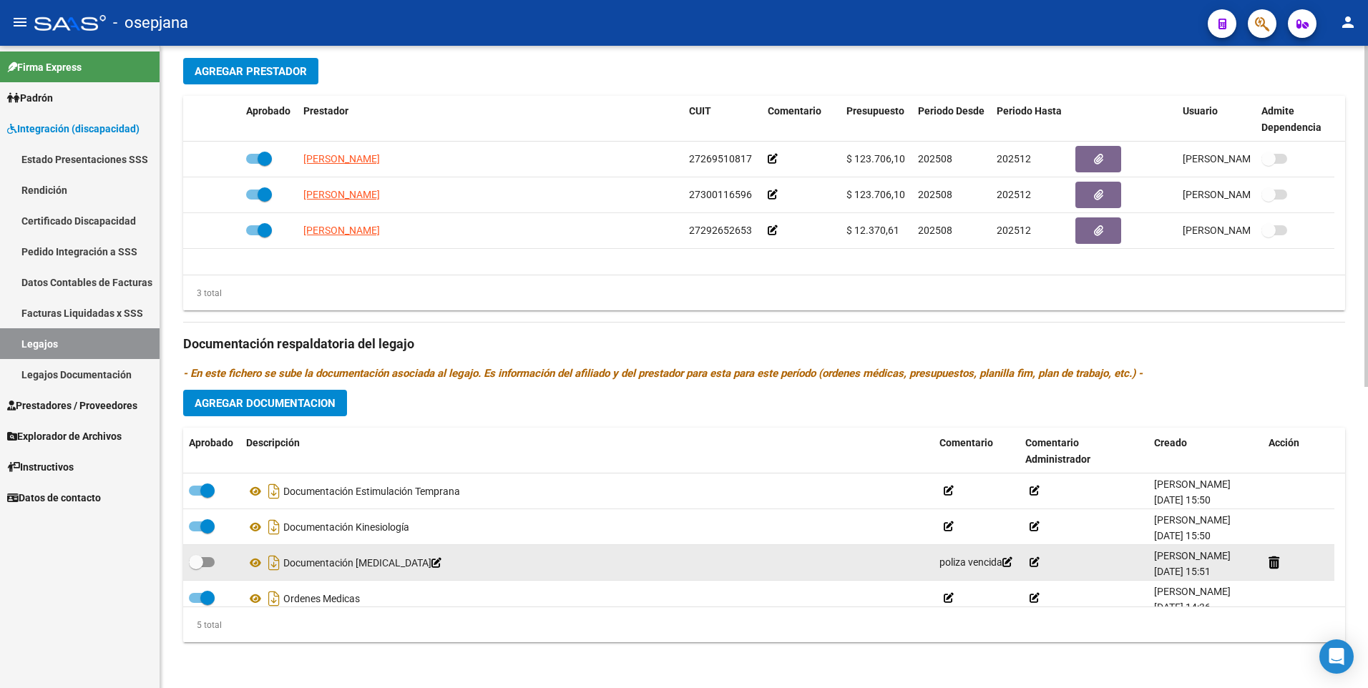
drag, startPoint x: 204, startPoint y: 567, endPoint x: 243, endPoint y: 562, distance: 39.7
click at [205, 567] on span at bounding box center [202, 562] width 26 height 10
click at [196, 567] on input "checkbox" at bounding box center [195, 567] width 1 height 1
checkbox input "true"
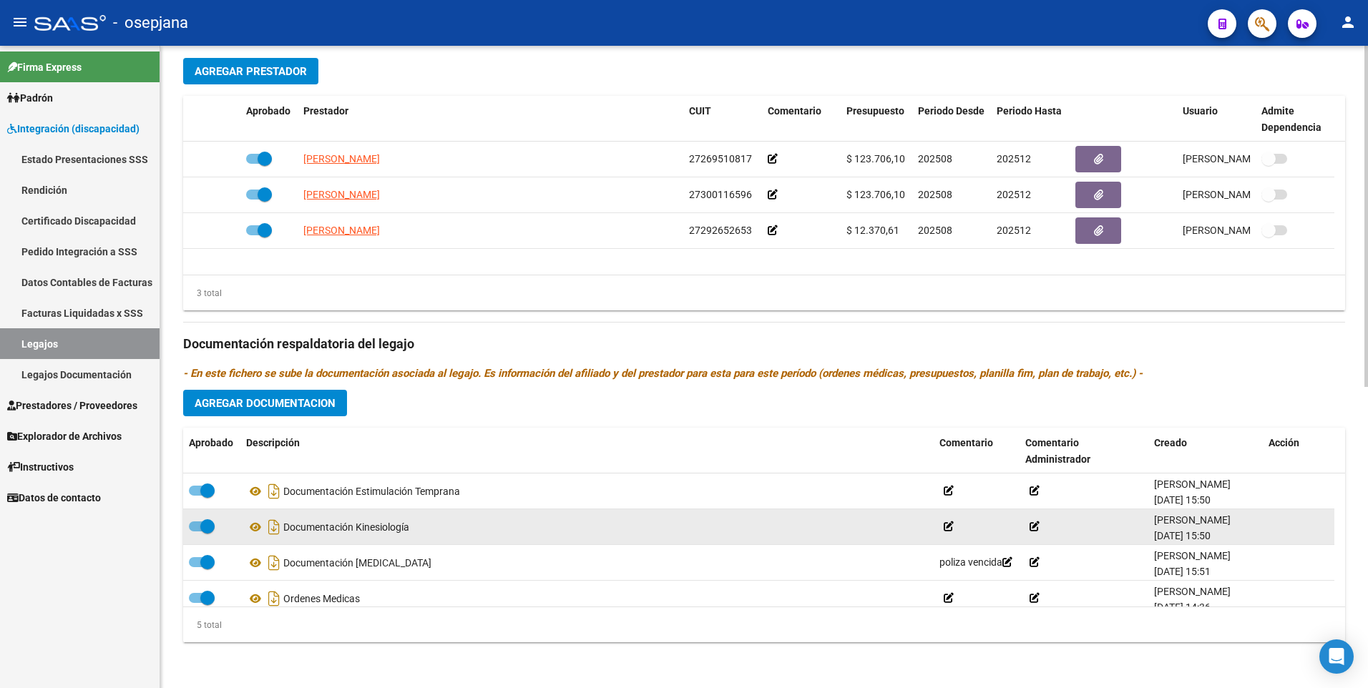
scroll to position [50, 0]
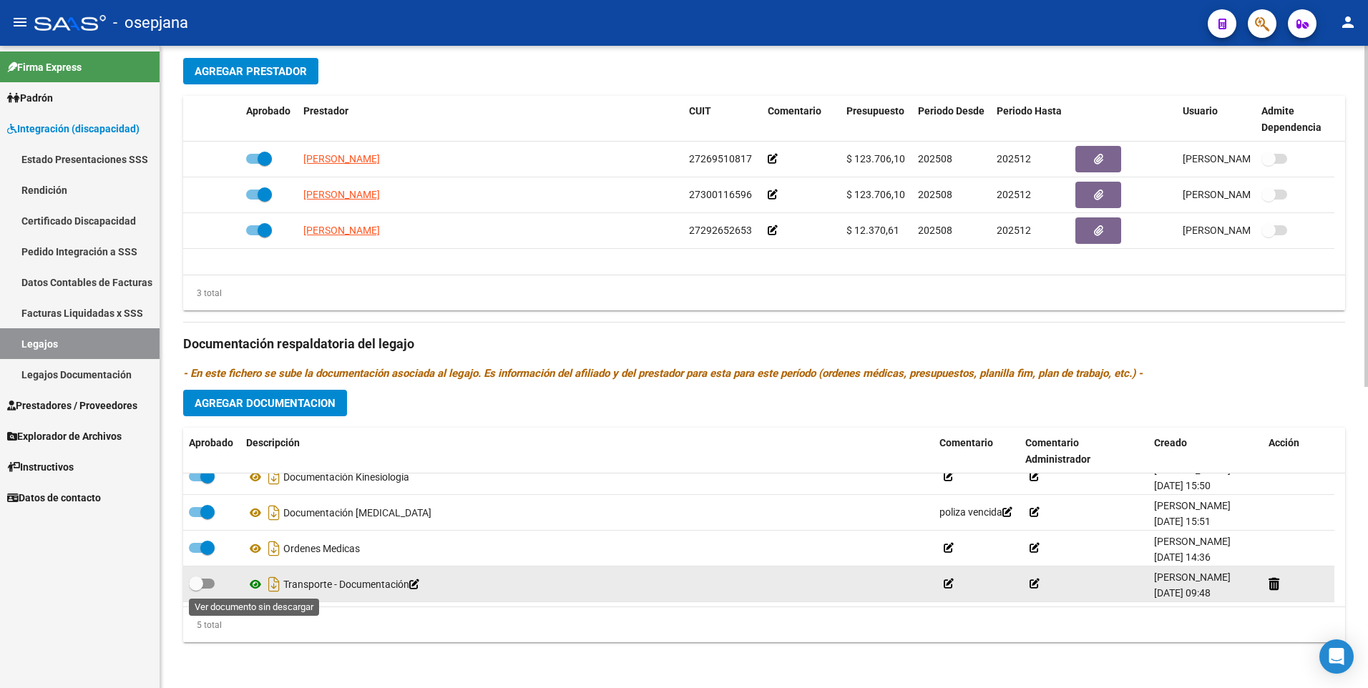
click at [255, 585] on icon at bounding box center [255, 584] width 19 height 17
click at [210, 583] on span at bounding box center [202, 584] width 26 height 10
click at [196, 589] on input "checkbox" at bounding box center [195, 589] width 1 height 1
checkbox input "true"
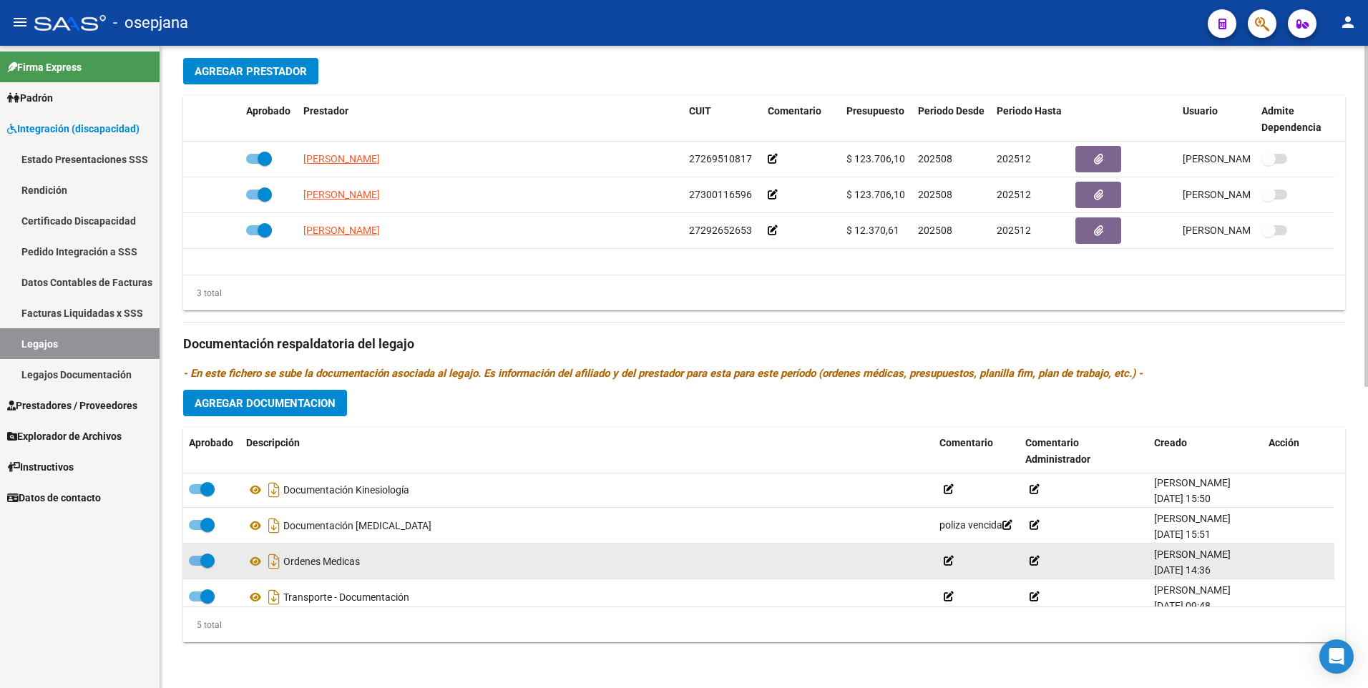
scroll to position [0, 0]
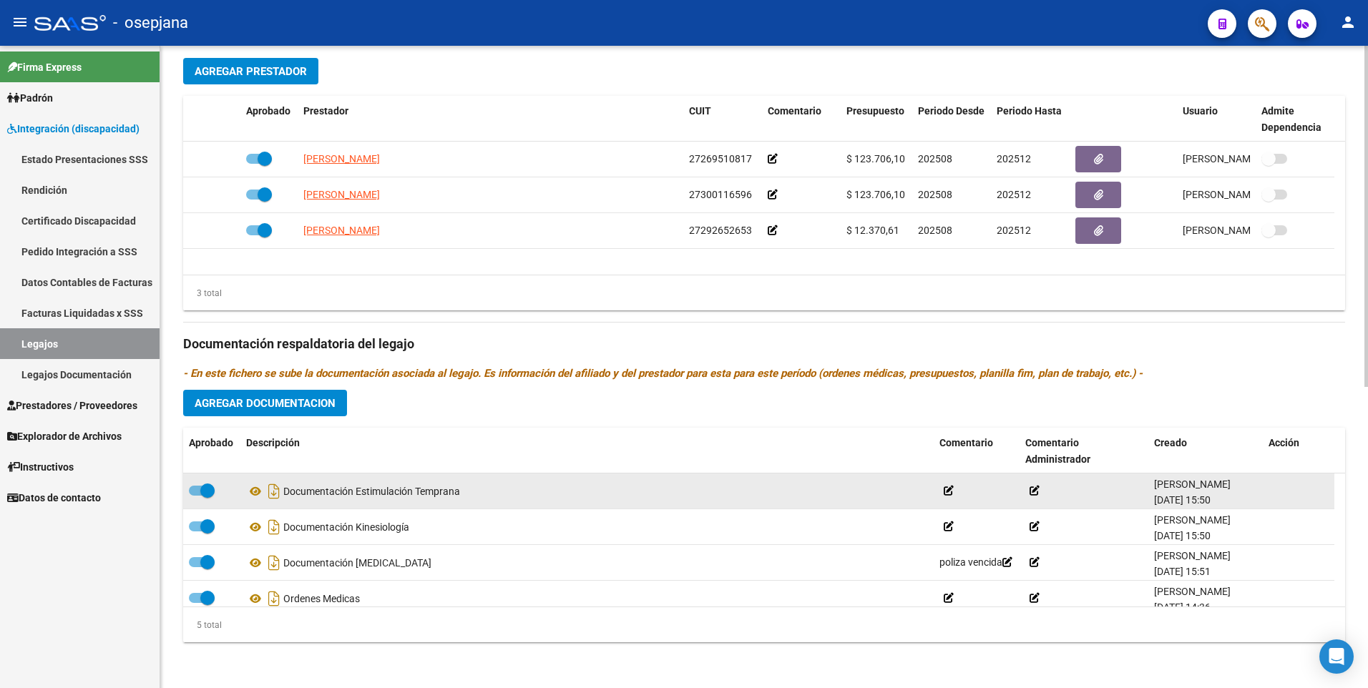
click at [949, 493] on icon at bounding box center [949, 491] width 10 height 10
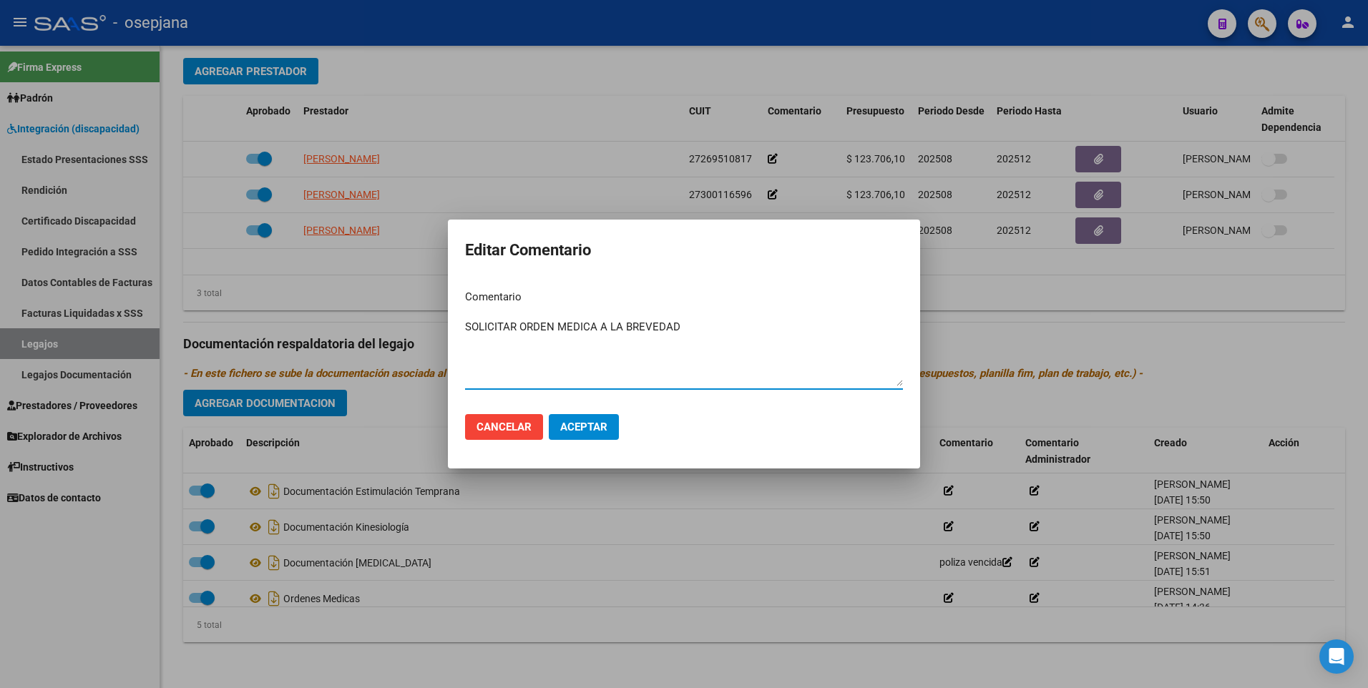
type textarea "SOLICITAR ORDEN MEDICA A LA BREVEDAD"
click at [564, 428] on span "Aceptar" at bounding box center [583, 427] width 47 height 13
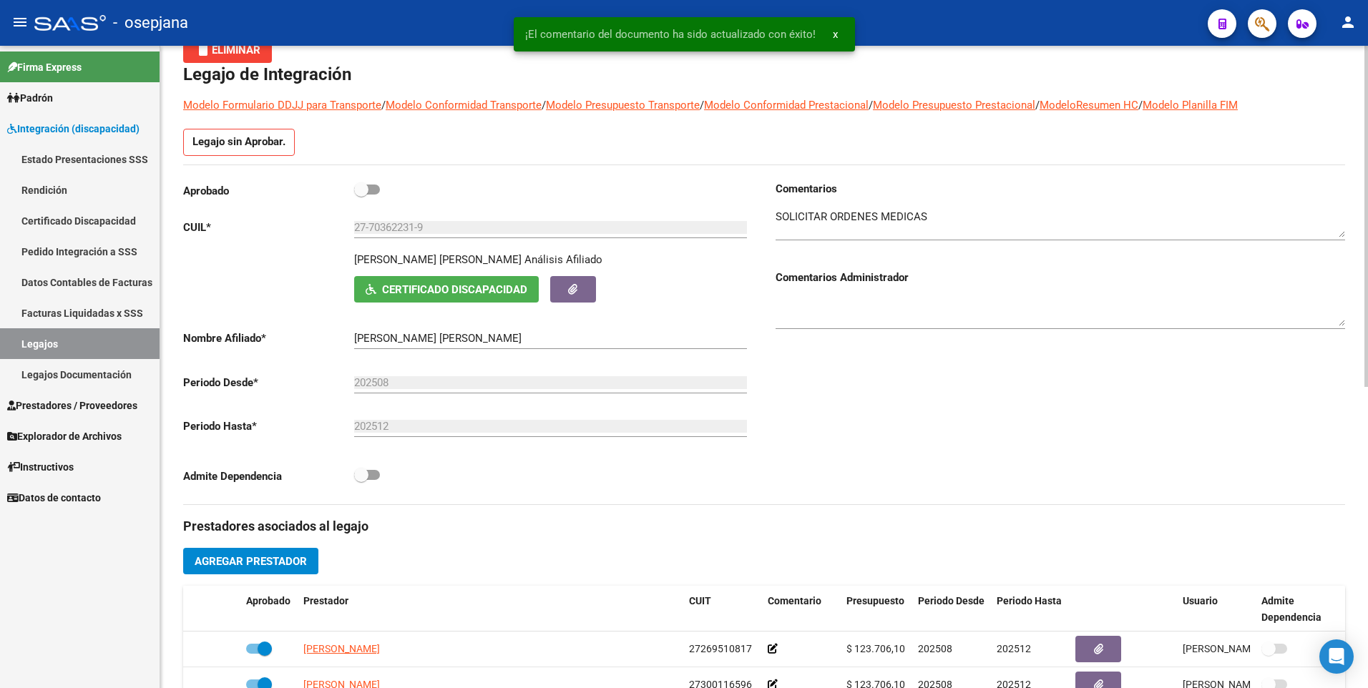
scroll to position [67, 0]
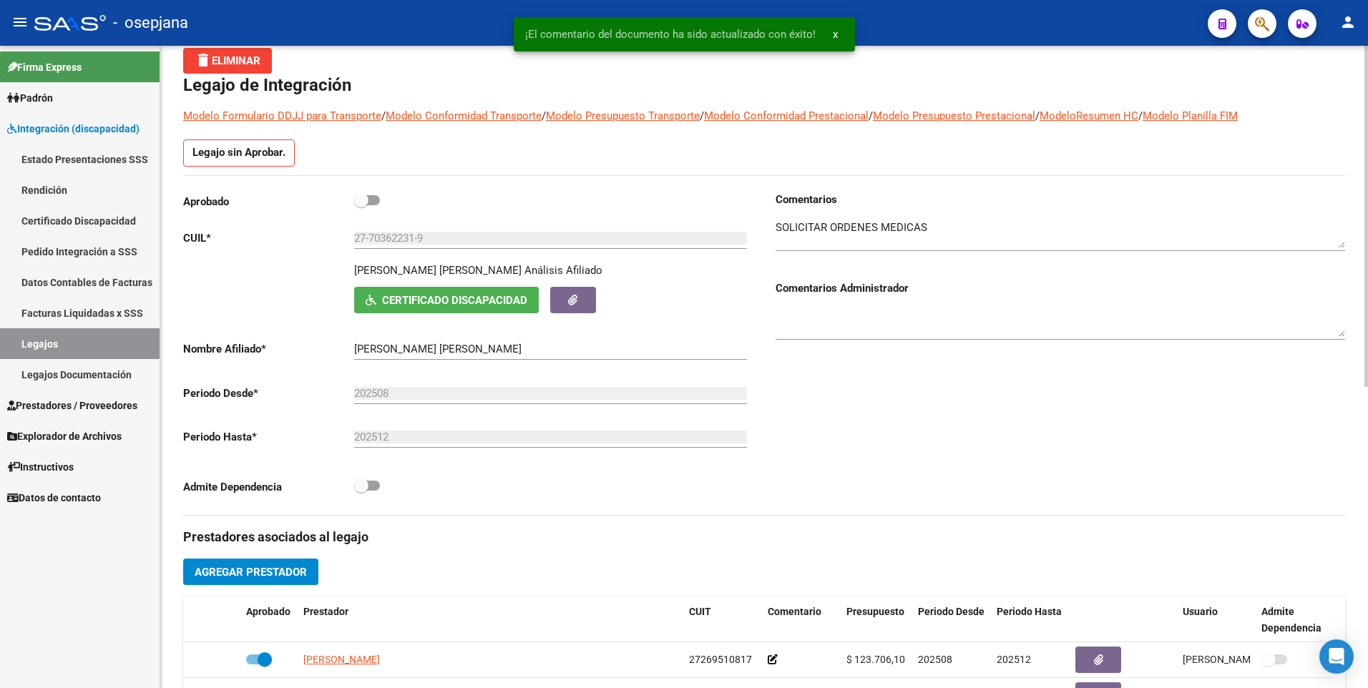
click at [368, 202] on span at bounding box center [367, 200] width 26 height 10
click at [361, 205] on input "checkbox" at bounding box center [361, 205] width 1 height 1
checkbox input "true"
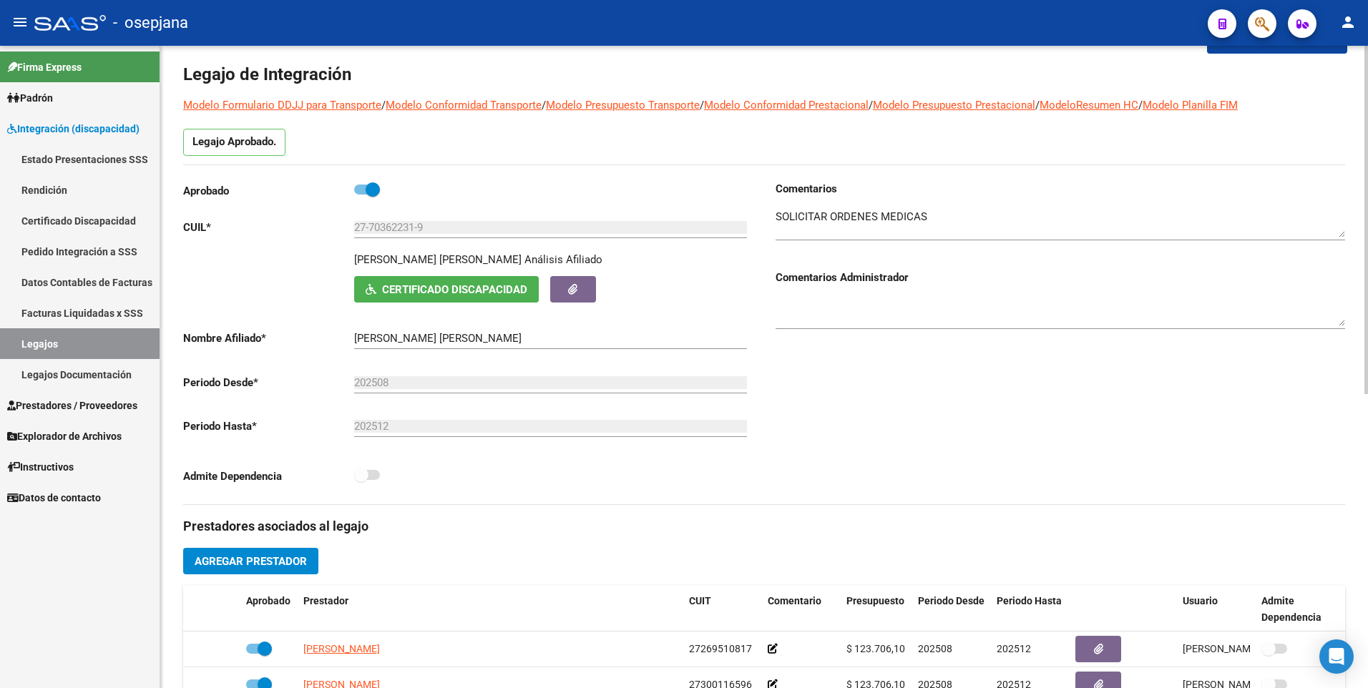
scroll to position [0, 0]
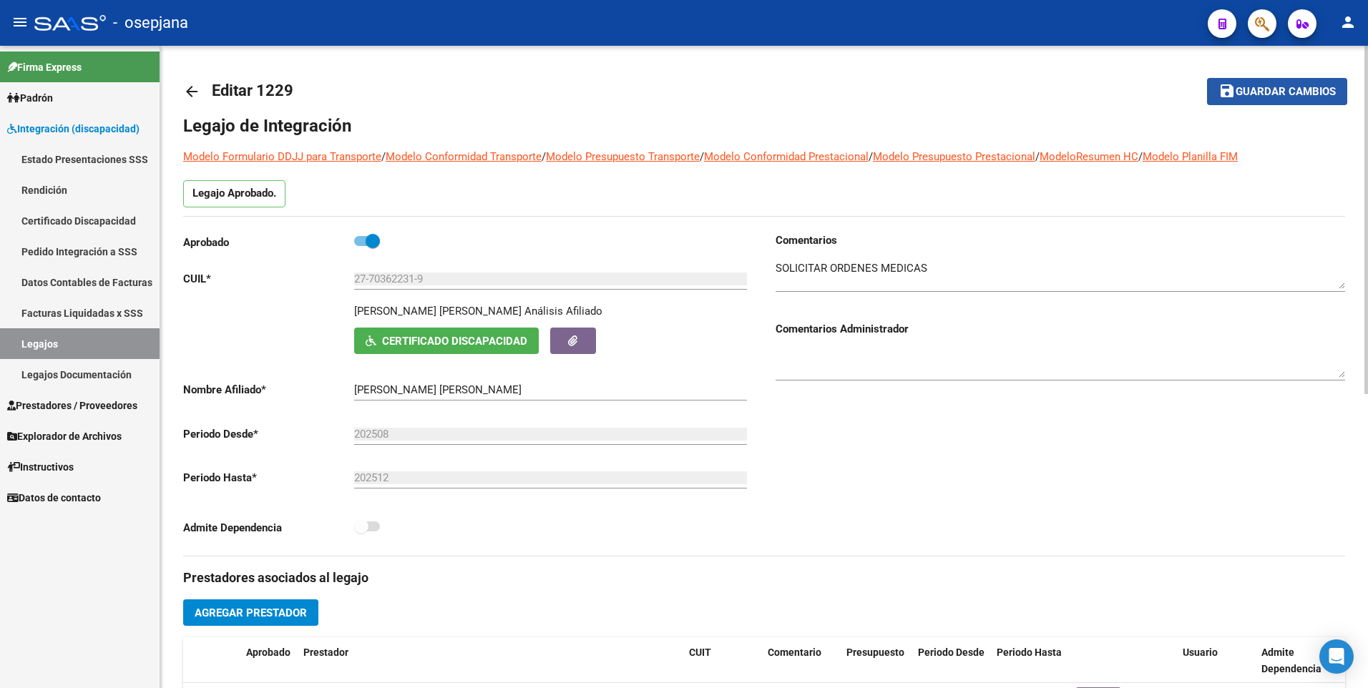
click at [1253, 86] on span "Guardar cambios" at bounding box center [1285, 92] width 100 height 13
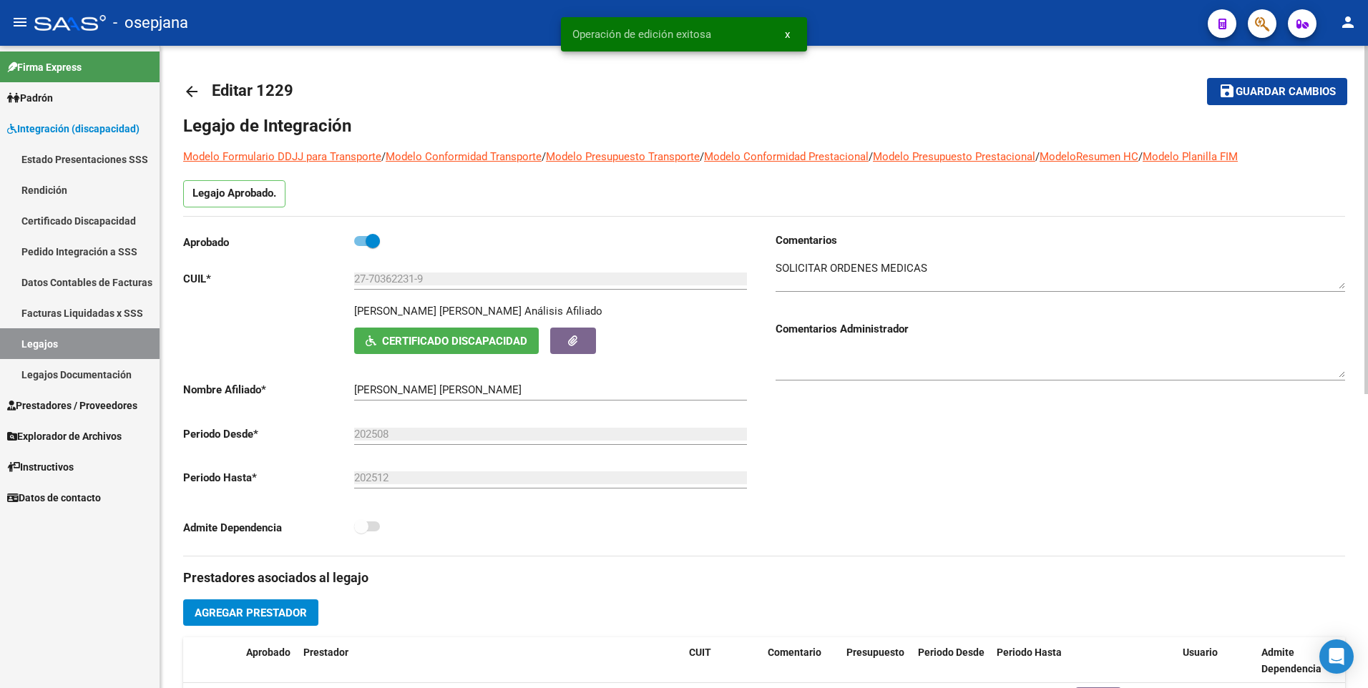
click at [187, 96] on mat-icon "arrow_back" at bounding box center [191, 91] width 17 height 17
